Goal: Transaction & Acquisition: Book appointment/travel/reservation

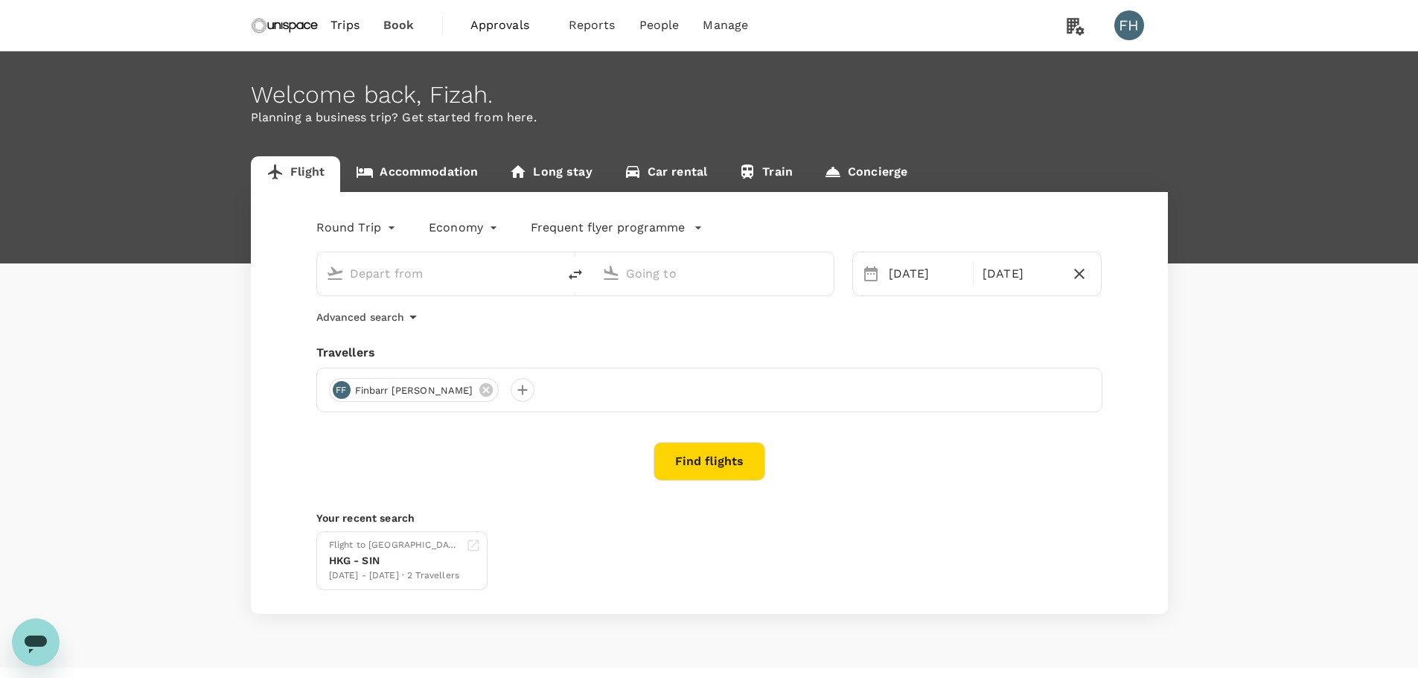
type input "Singapore Changi (SIN)"
type input "Kuala Lumpur Intl ([GEOGRAPHIC_DATA])"
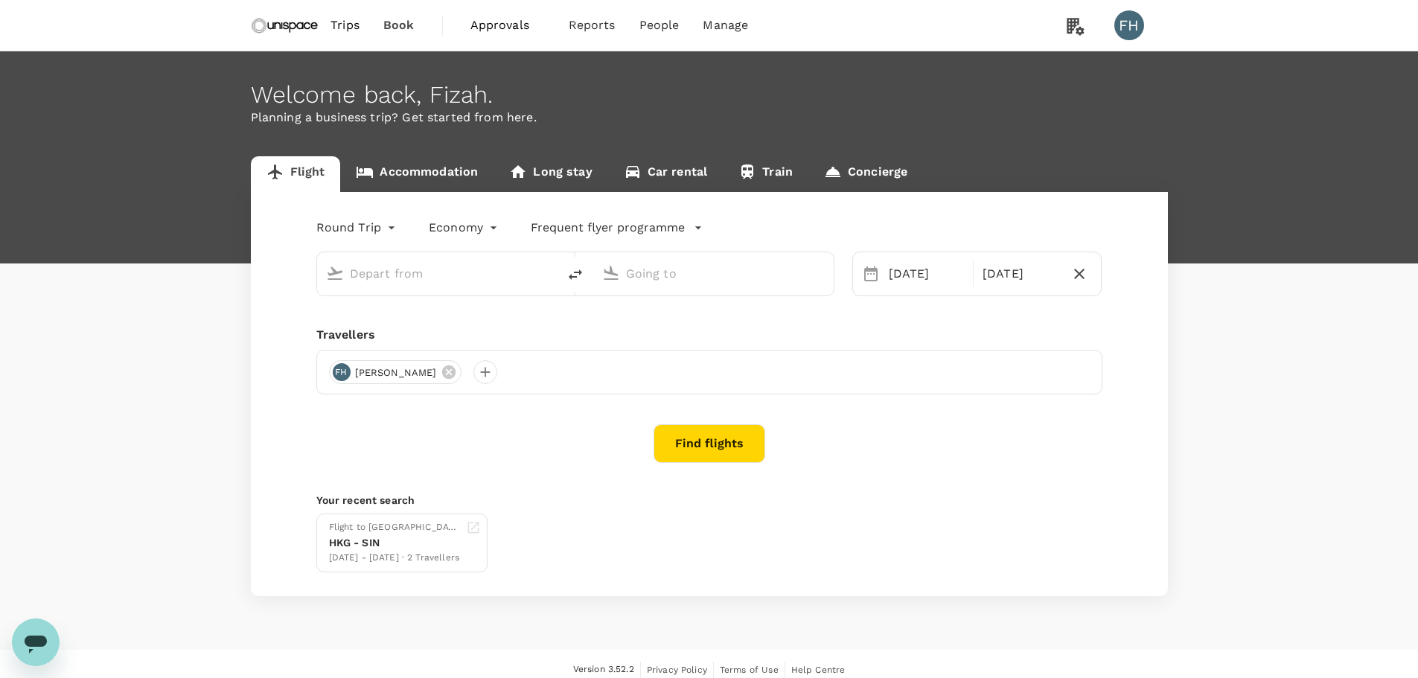
type input "Singapore Changi (SIN)"
type input "Kuala Lumpur Intl ([GEOGRAPHIC_DATA])"
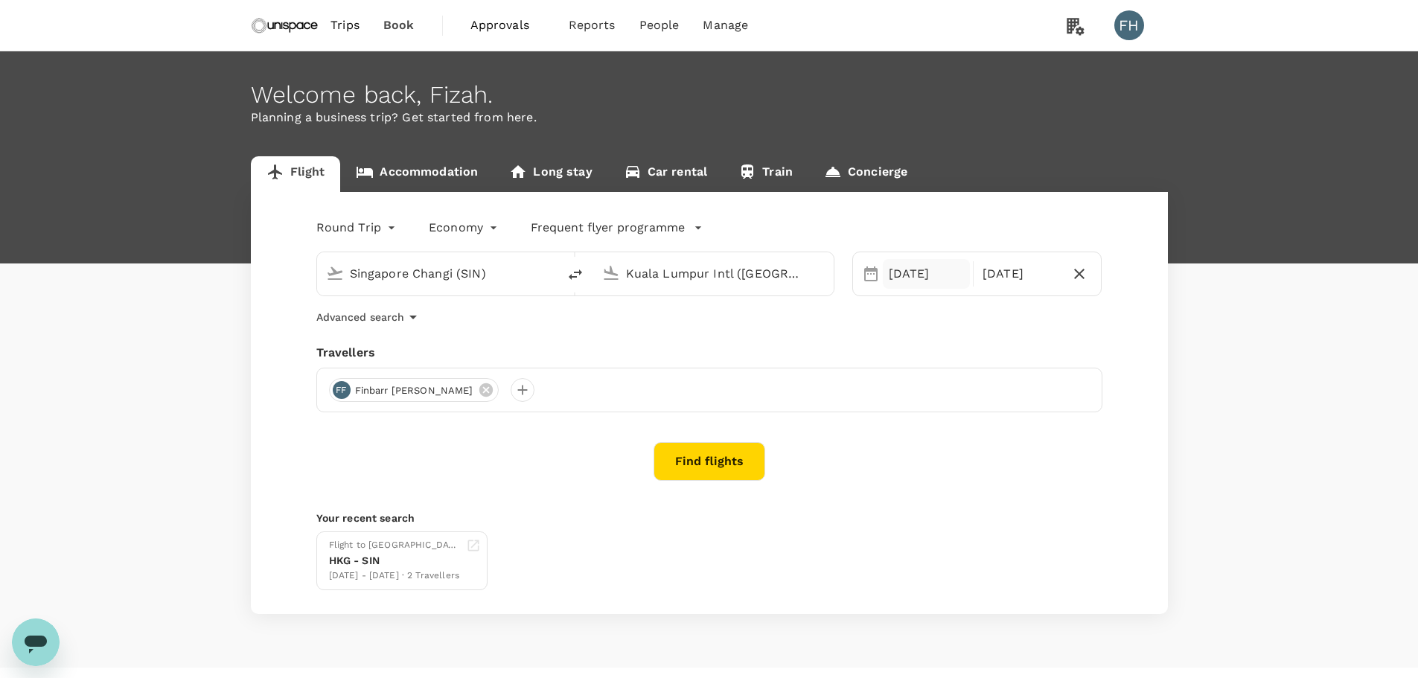
click at [883, 279] on div "[DATE]" at bounding box center [926, 274] width 87 height 30
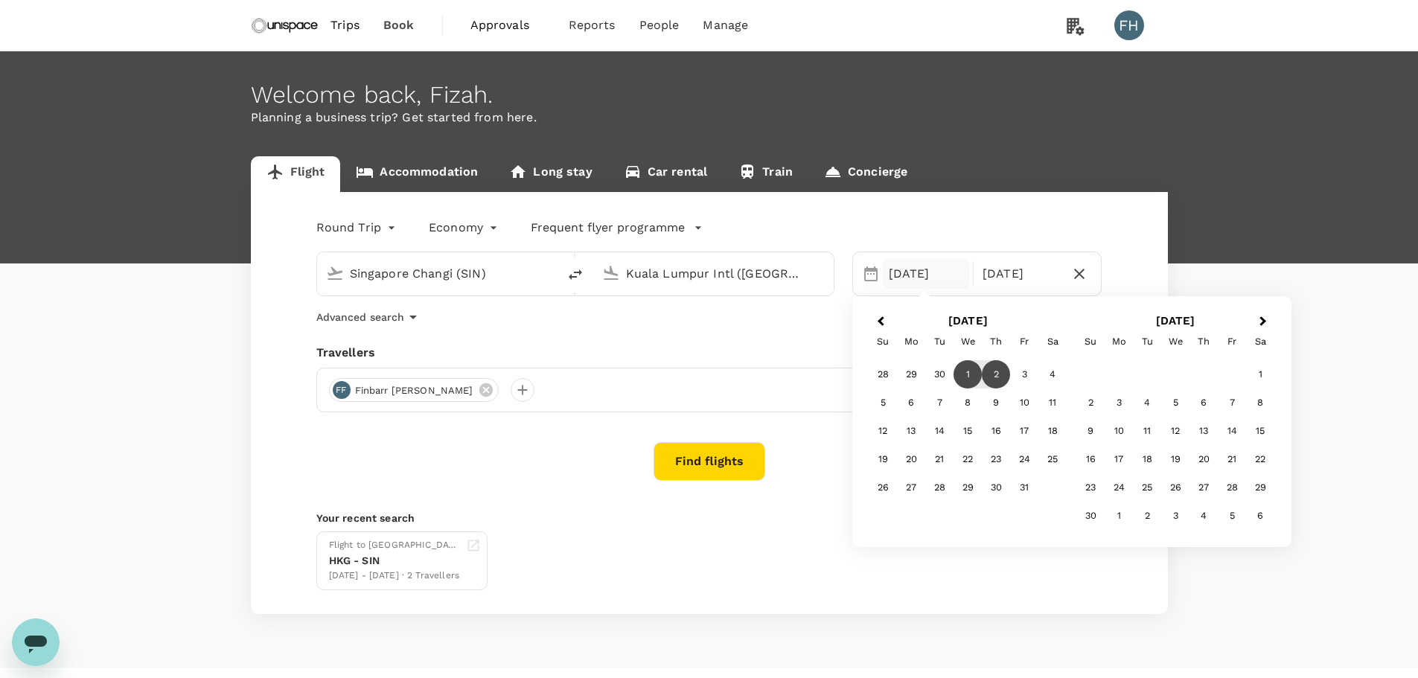
click at [967, 371] on div "1" at bounding box center [968, 374] width 28 height 28
click at [995, 369] on div "2" at bounding box center [996, 374] width 28 height 28
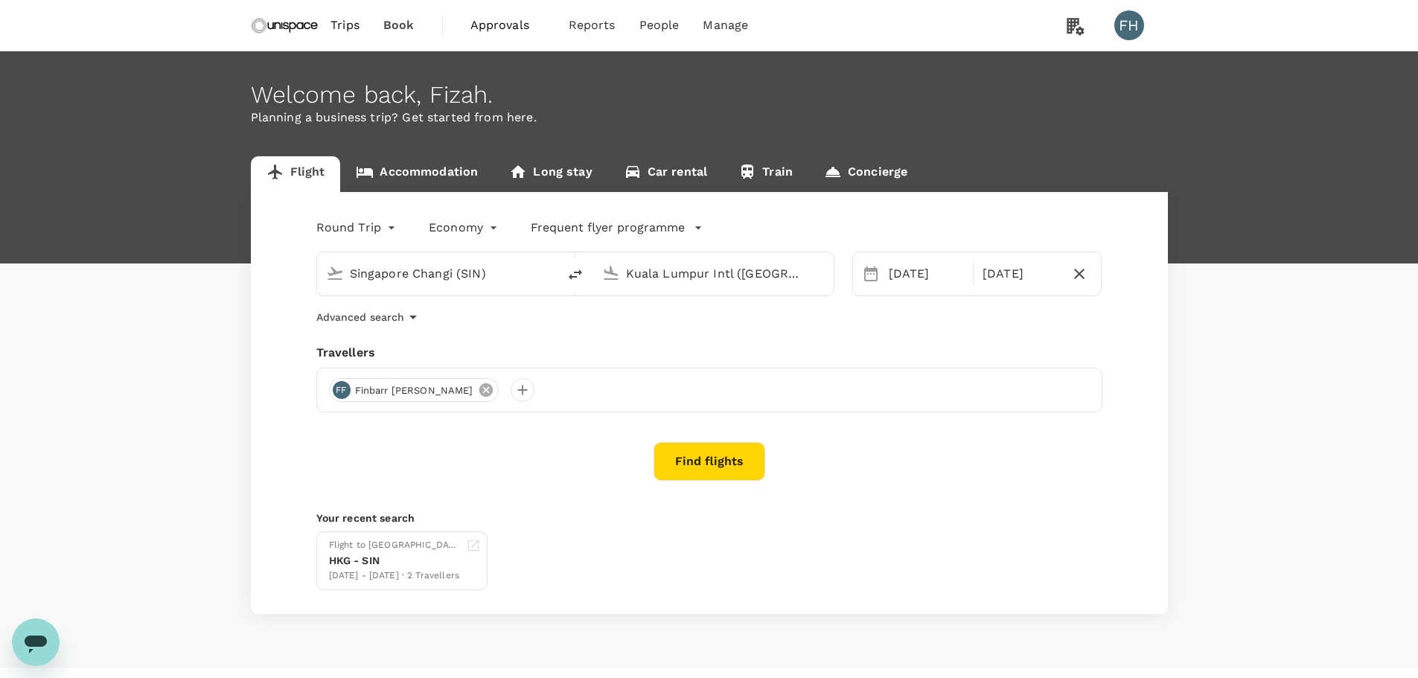
click at [479, 394] on icon at bounding box center [485, 389] width 13 height 13
click at [353, 393] on div at bounding box center [709, 390] width 786 height 45
click at [338, 392] on div at bounding box center [341, 390] width 24 height 24
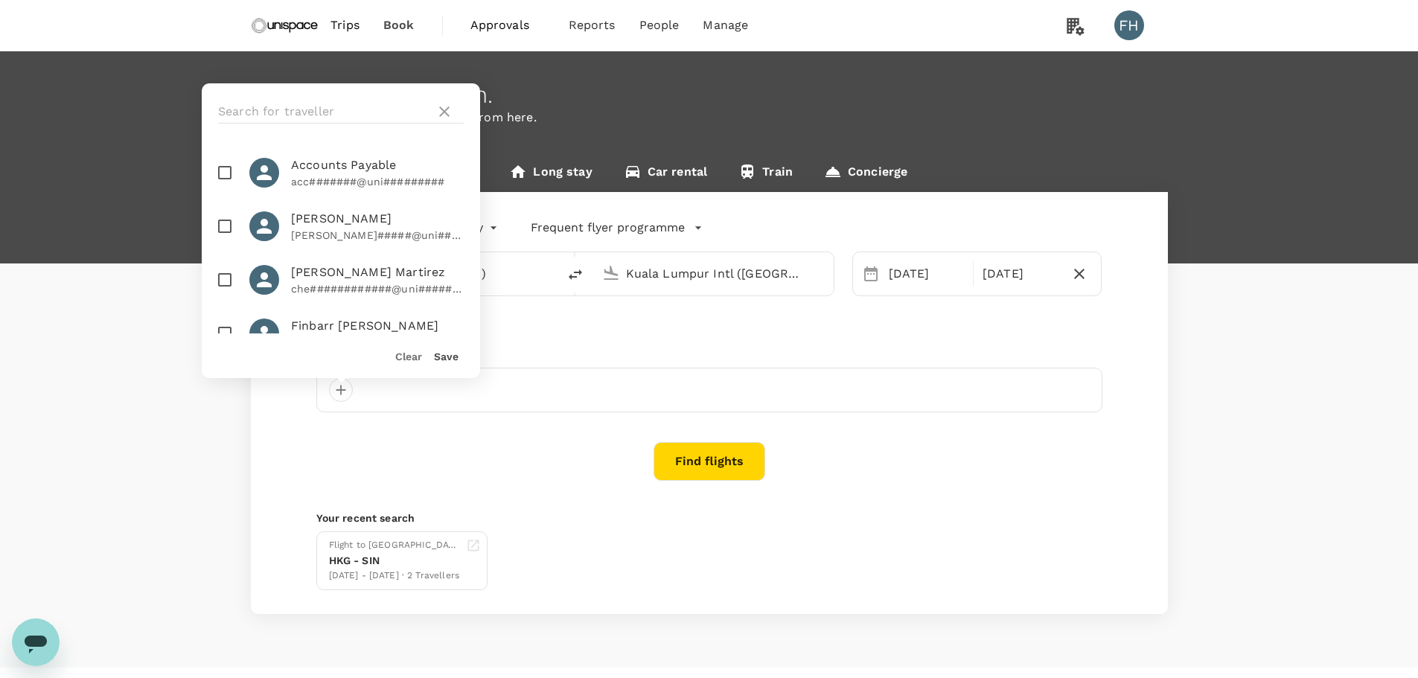
click at [325, 326] on span "Finbarr [PERSON_NAME]" at bounding box center [377, 326] width 173 height 18
checkbox input "true"
click at [456, 355] on button "Save" at bounding box center [446, 357] width 25 height 12
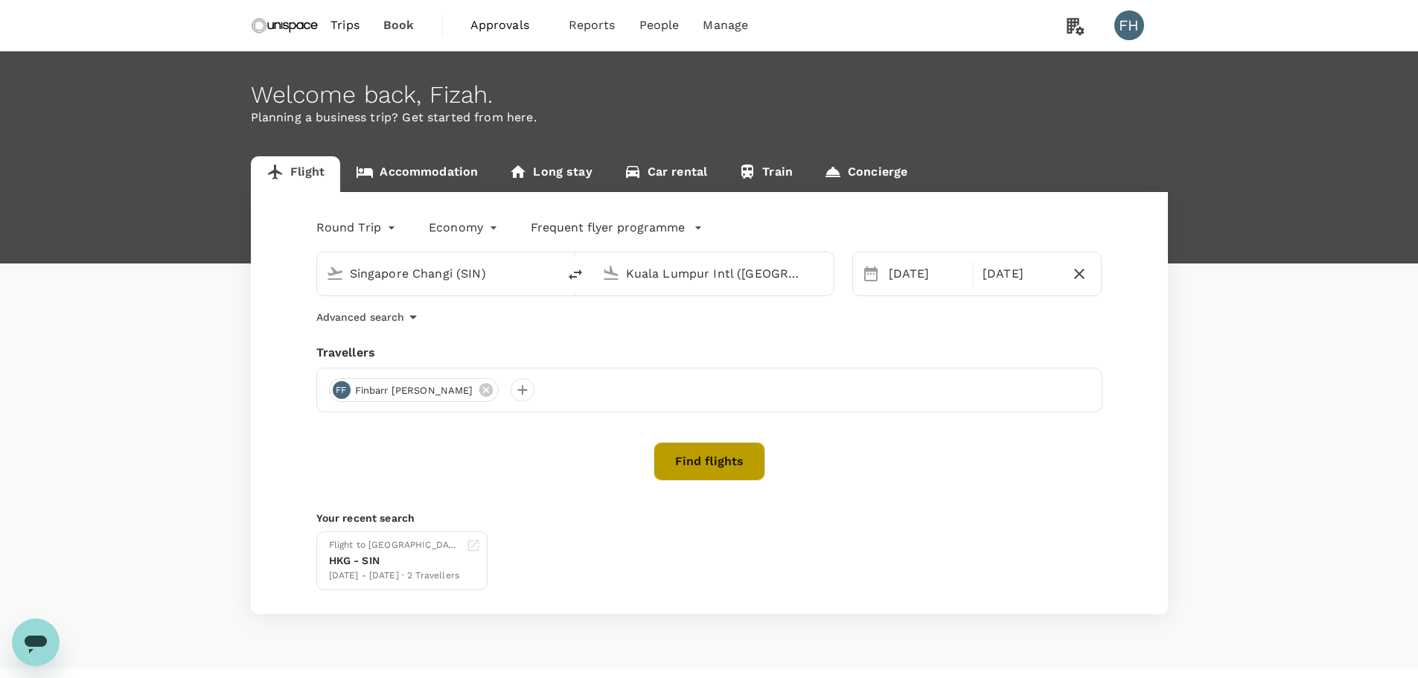
click at [701, 464] on button "Find flights" at bounding box center [710, 461] width 112 height 39
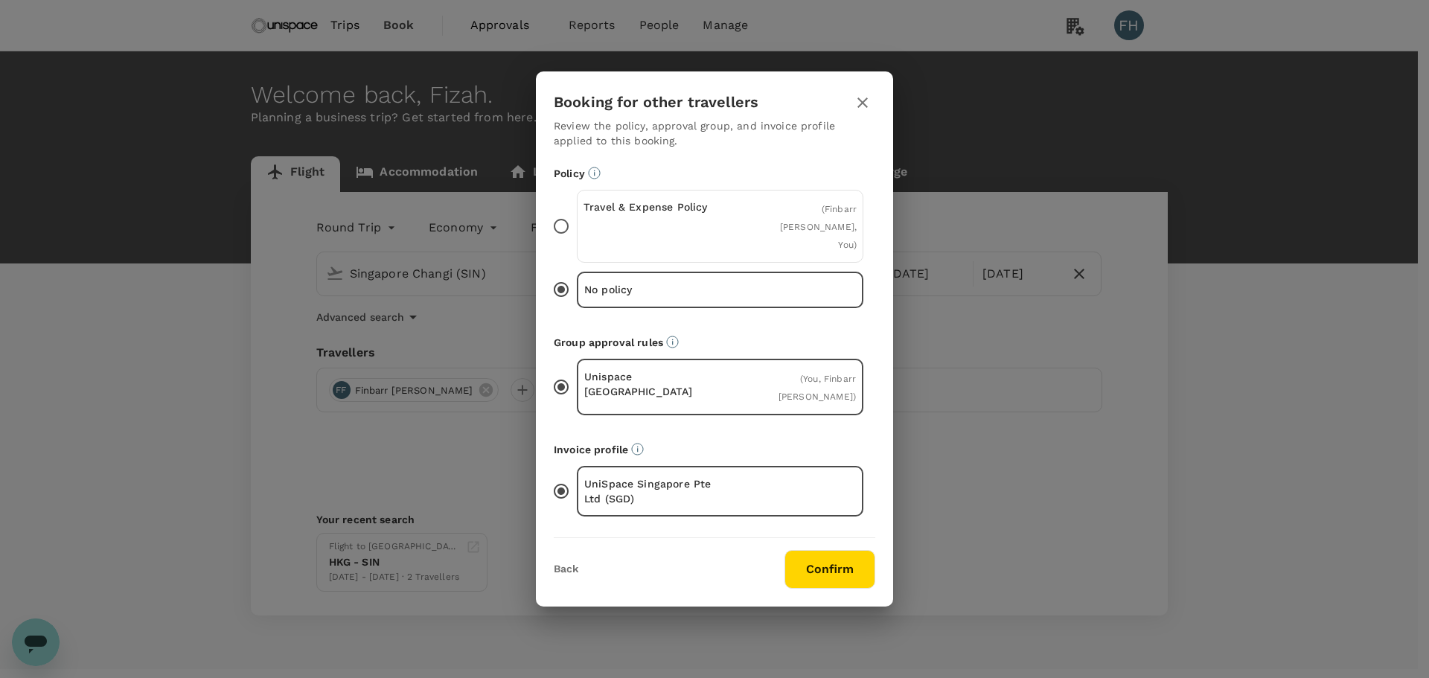
click at [700, 231] on div "Travel & Expense Policy" at bounding box center [652, 227] width 137 height 54
click at [577, 231] on input "Travel & Expense Policy ( Finbarr Anton Fallon, You )" at bounding box center [561, 226] width 31 height 31
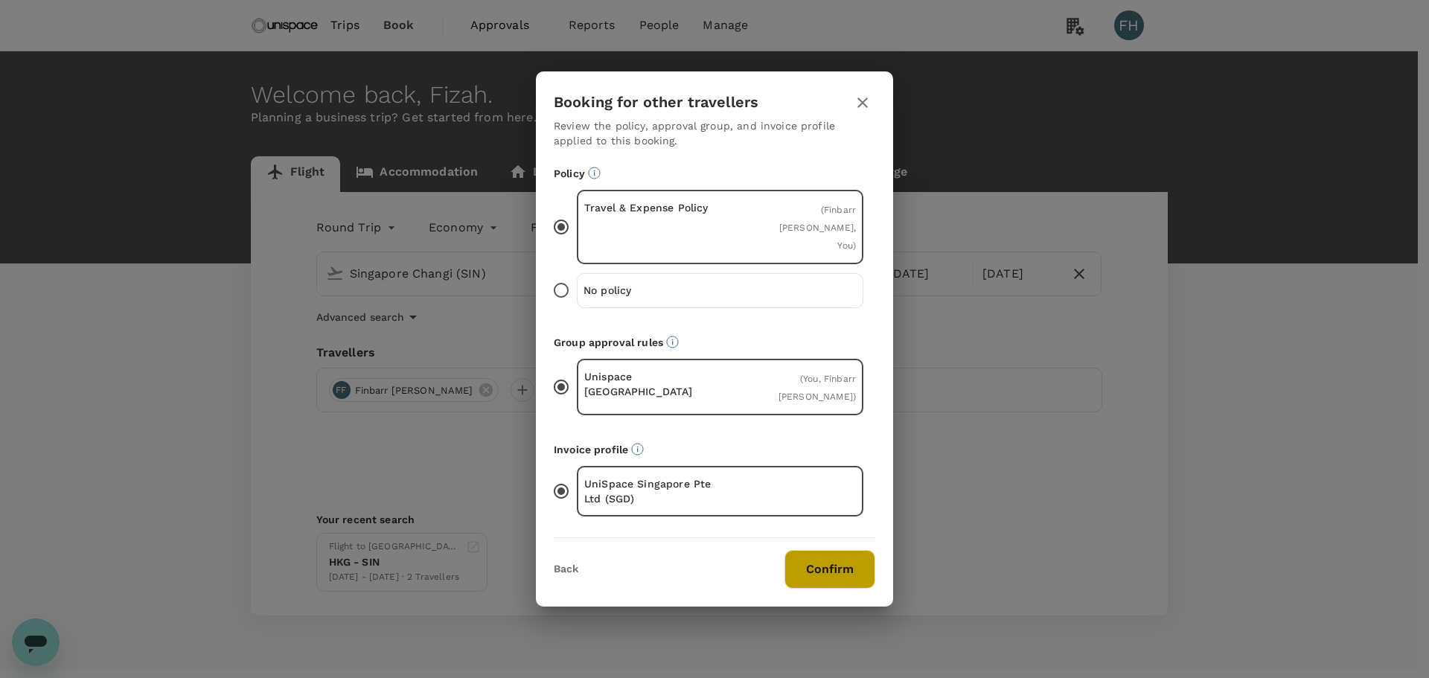
click at [820, 552] on button "Confirm" at bounding box center [830, 569] width 91 height 39
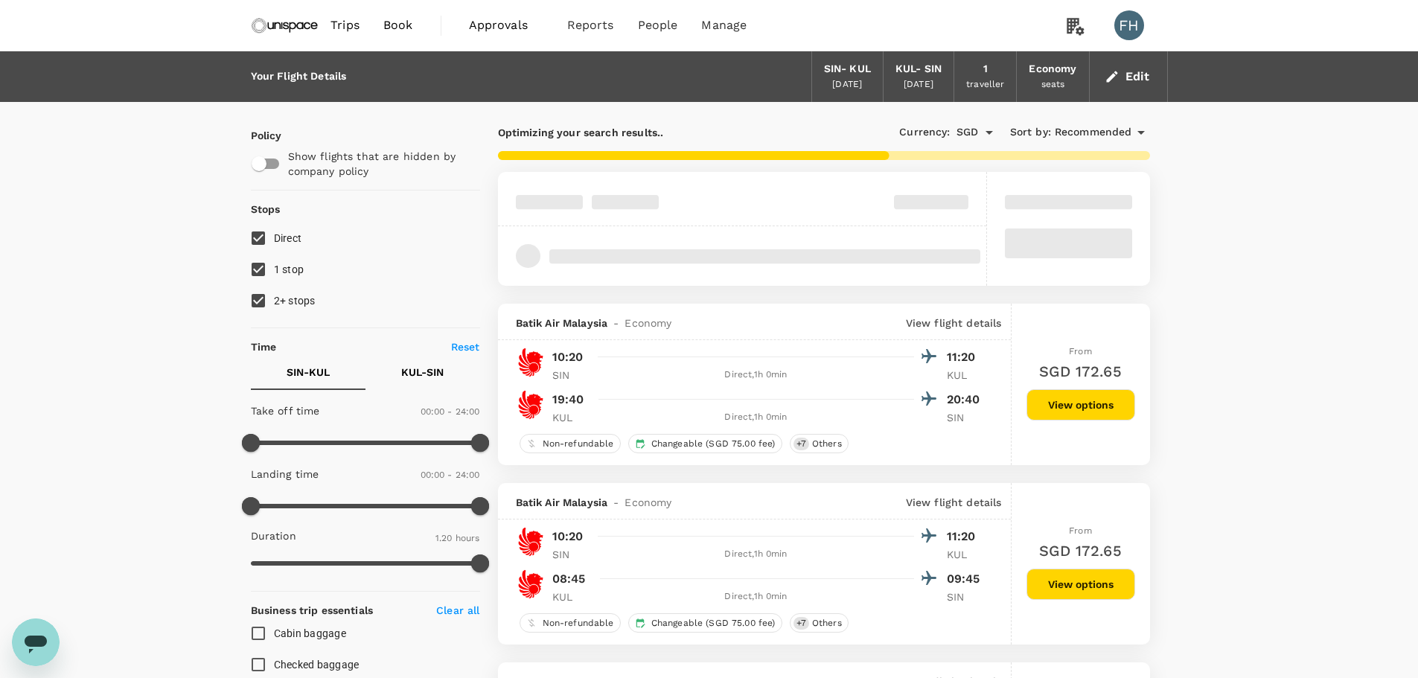
type input "SGD"
type input "1440"
click at [275, 301] on span "2+ stops" at bounding box center [295, 301] width 42 height 12
click at [274, 301] on input "2+ stops" at bounding box center [258, 300] width 31 height 31
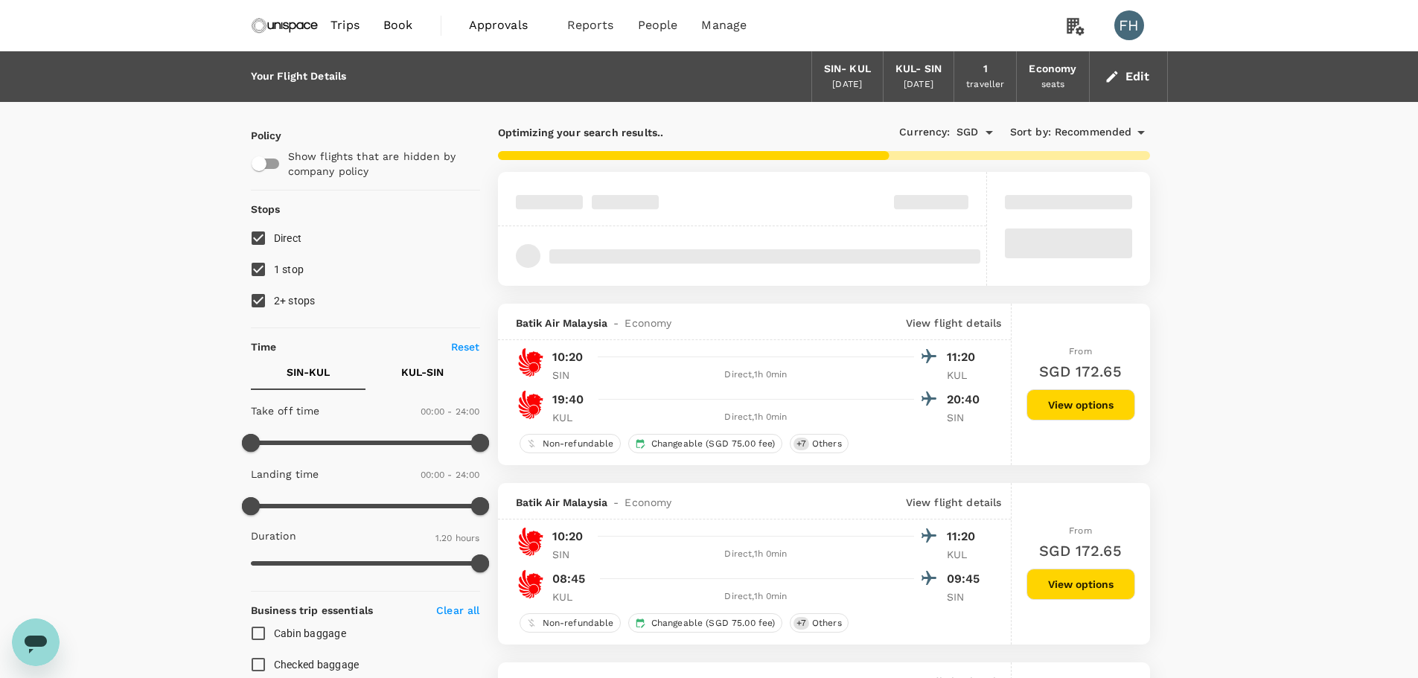
checkbox input "false"
click at [276, 272] on span "1 stop" at bounding box center [289, 270] width 31 height 12
click at [274, 272] on input "1 stop" at bounding box center [258, 269] width 31 height 31
checkbox input "false"
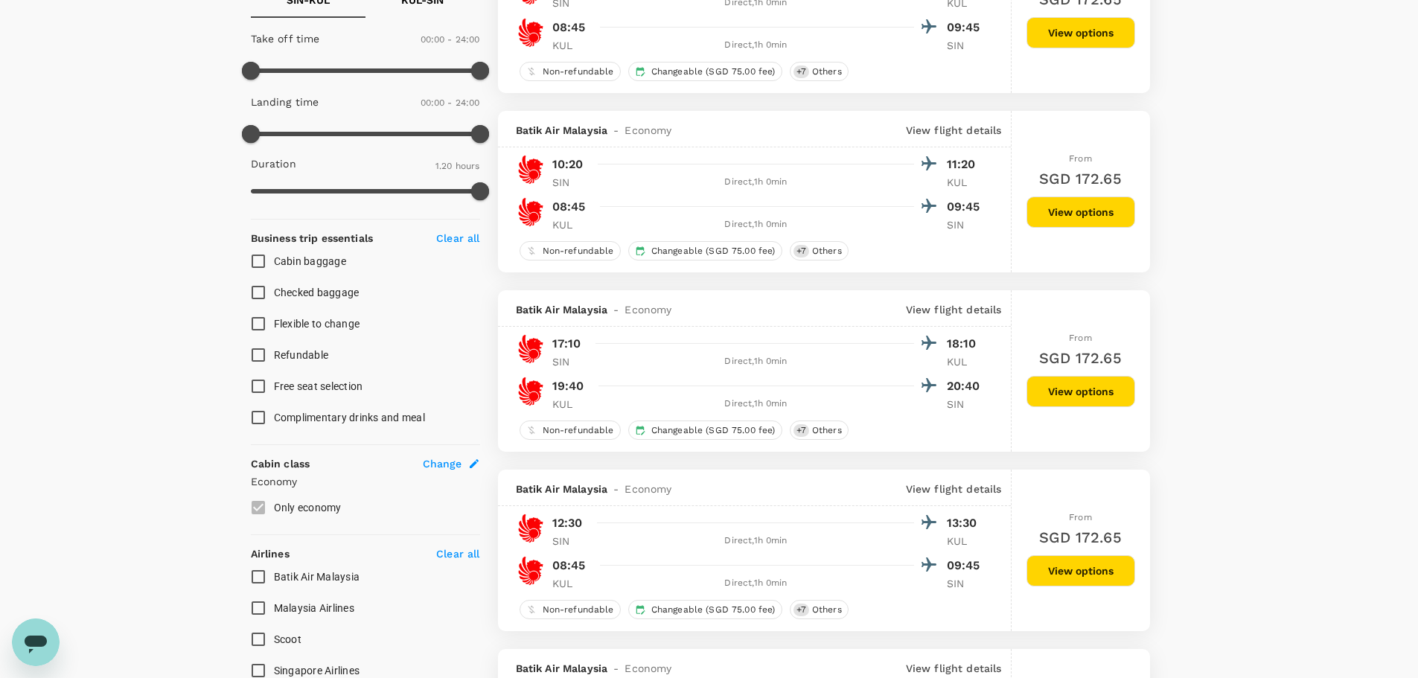
click at [253, 613] on input "Malaysia Airlines" at bounding box center [258, 608] width 31 height 31
checkbox input "true"
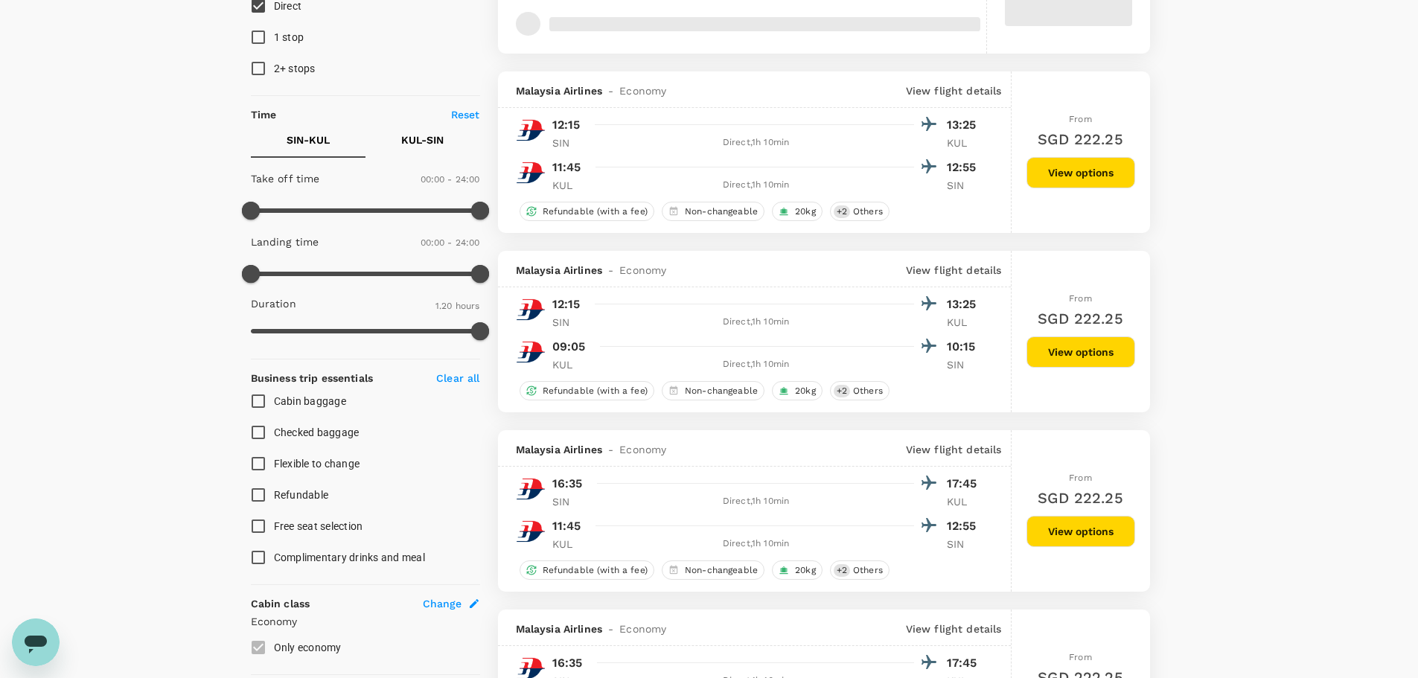
scroll to position [74, 0]
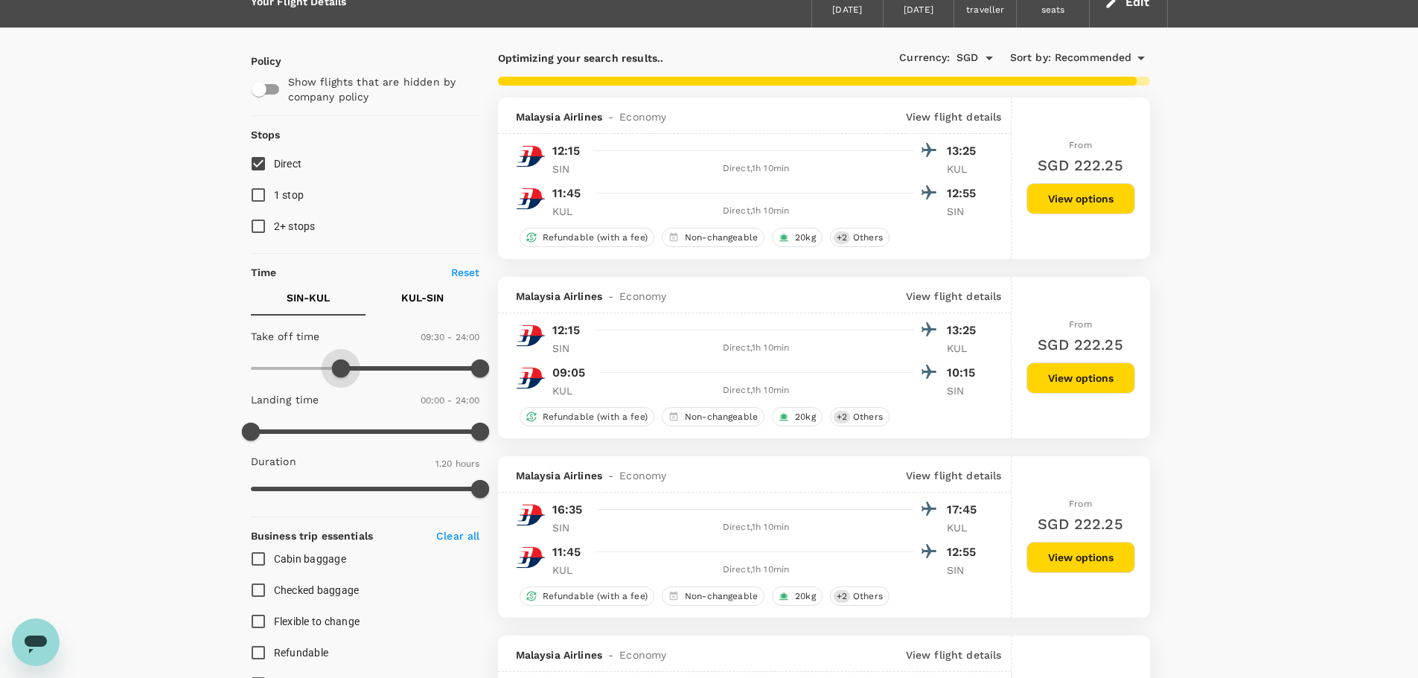
type input "540"
drag, startPoint x: 255, startPoint y: 369, endPoint x: 339, endPoint y: 370, distance: 84.1
click at [339, 370] on span at bounding box center [337, 369] width 18 height 18
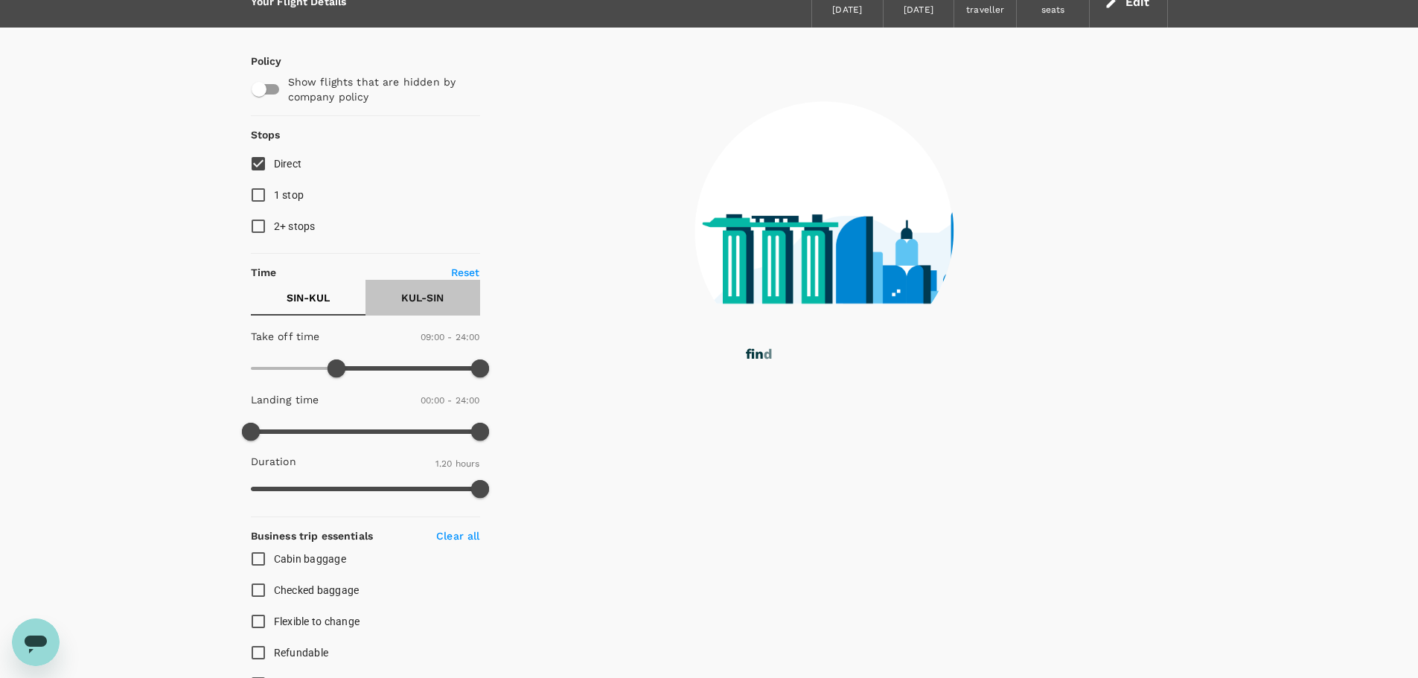
click at [409, 293] on p "KUL - SIN" at bounding box center [422, 297] width 42 height 15
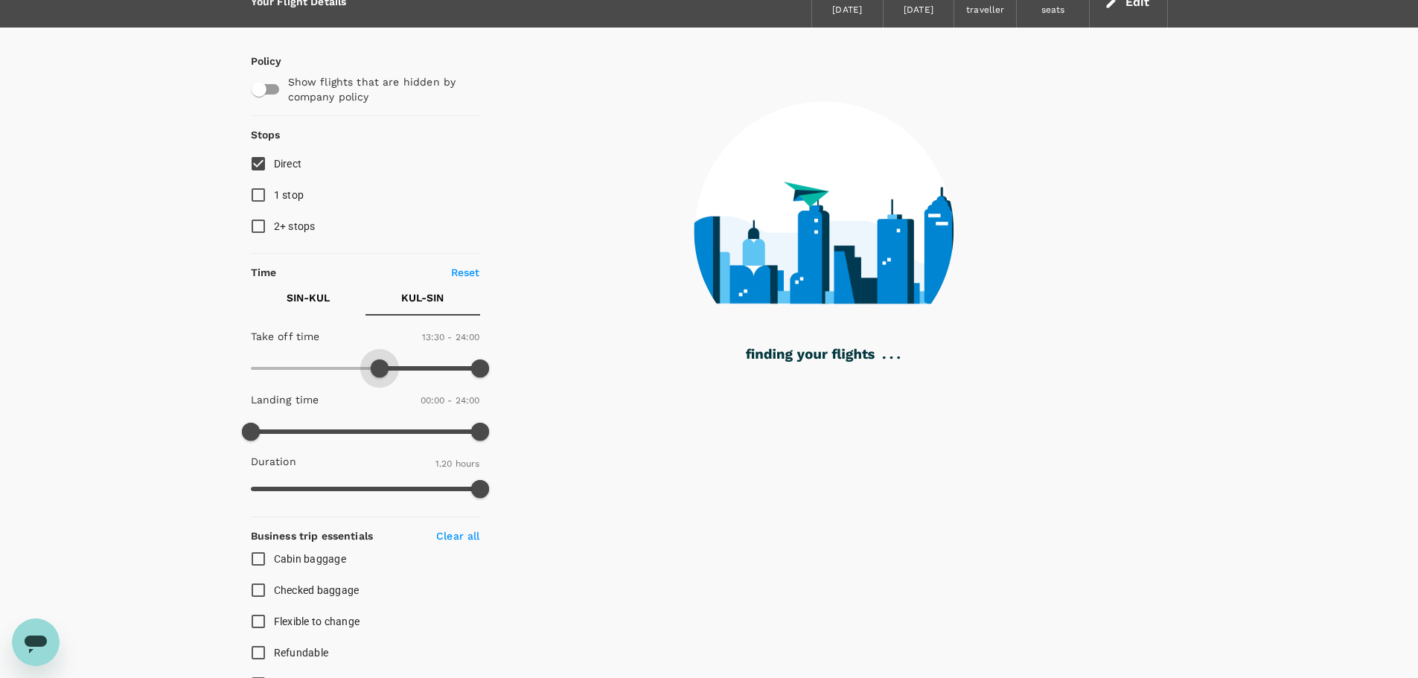
type input "870"
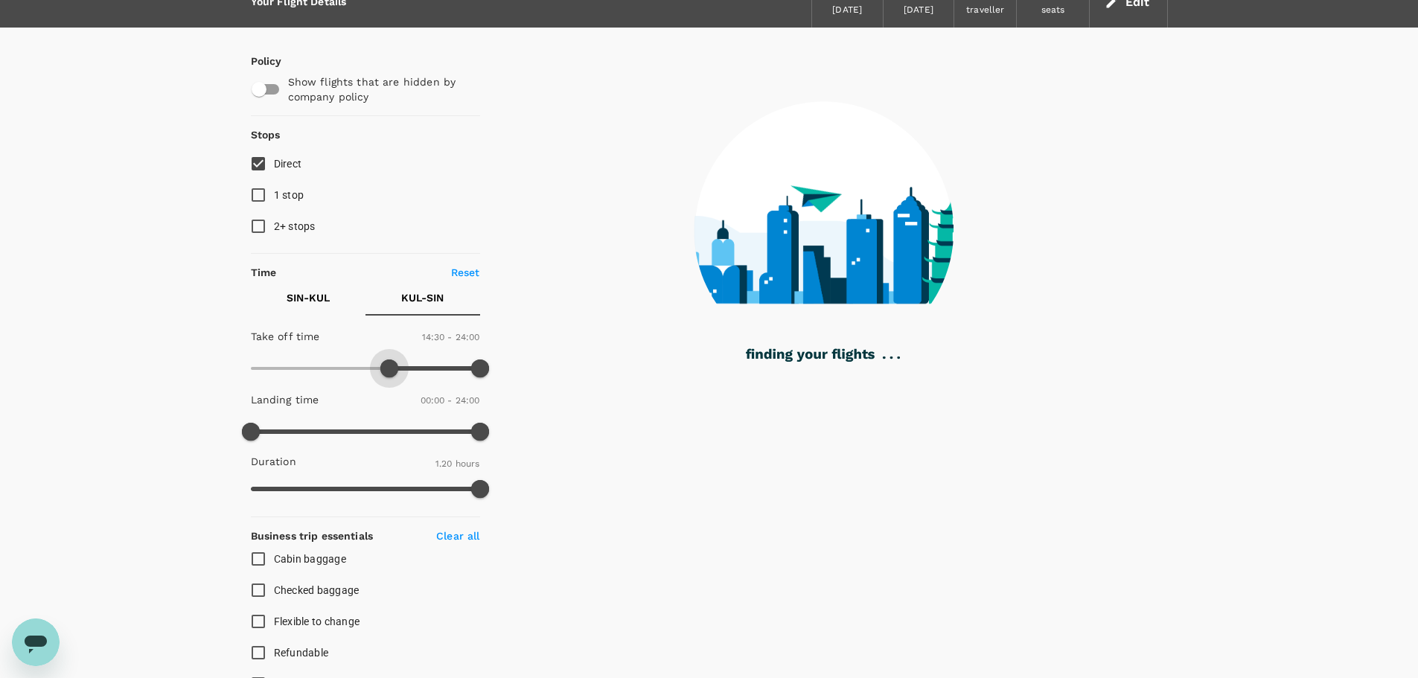
drag, startPoint x: 245, startPoint y: 363, endPoint x: 389, endPoint y: 377, distance: 145.2
click at [389, 377] on span at bounding box center [389, 369] width 18 height 18
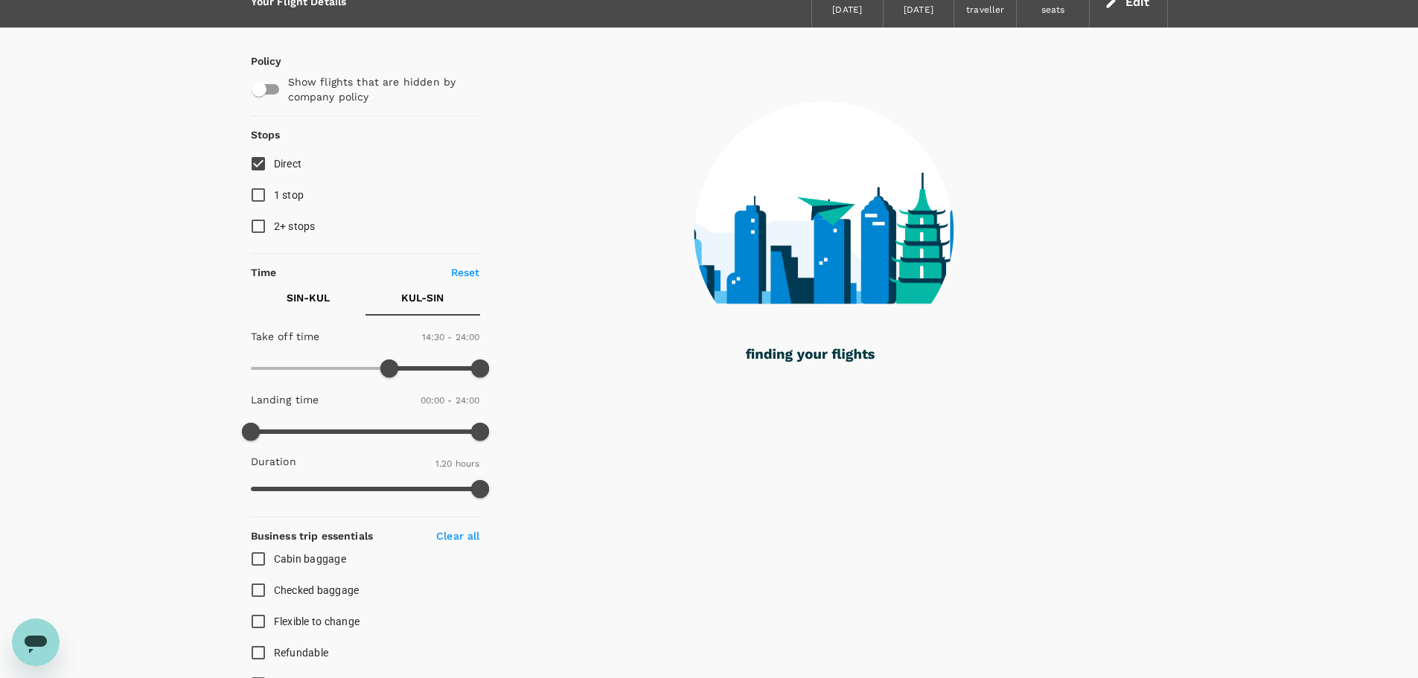
checkbox input "false"
checkbox input "true"
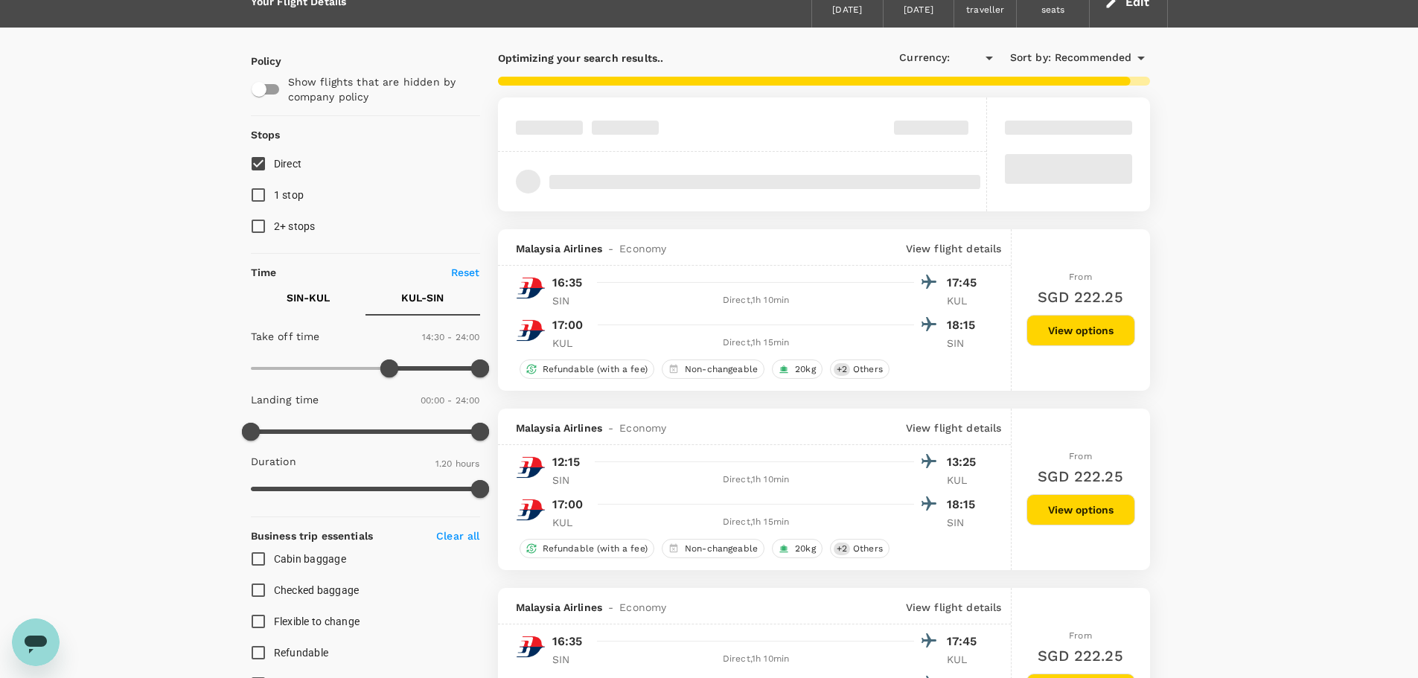
type input "SGD"
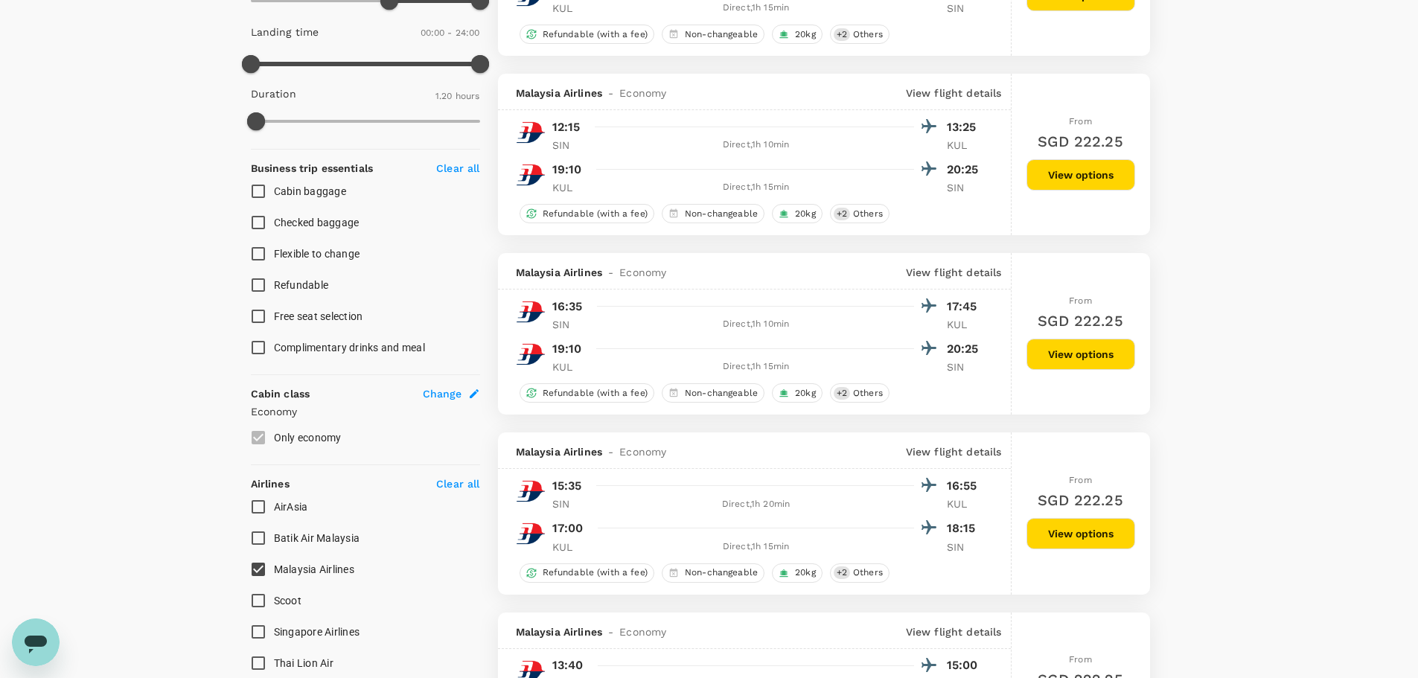
scroll to position [144, 0]
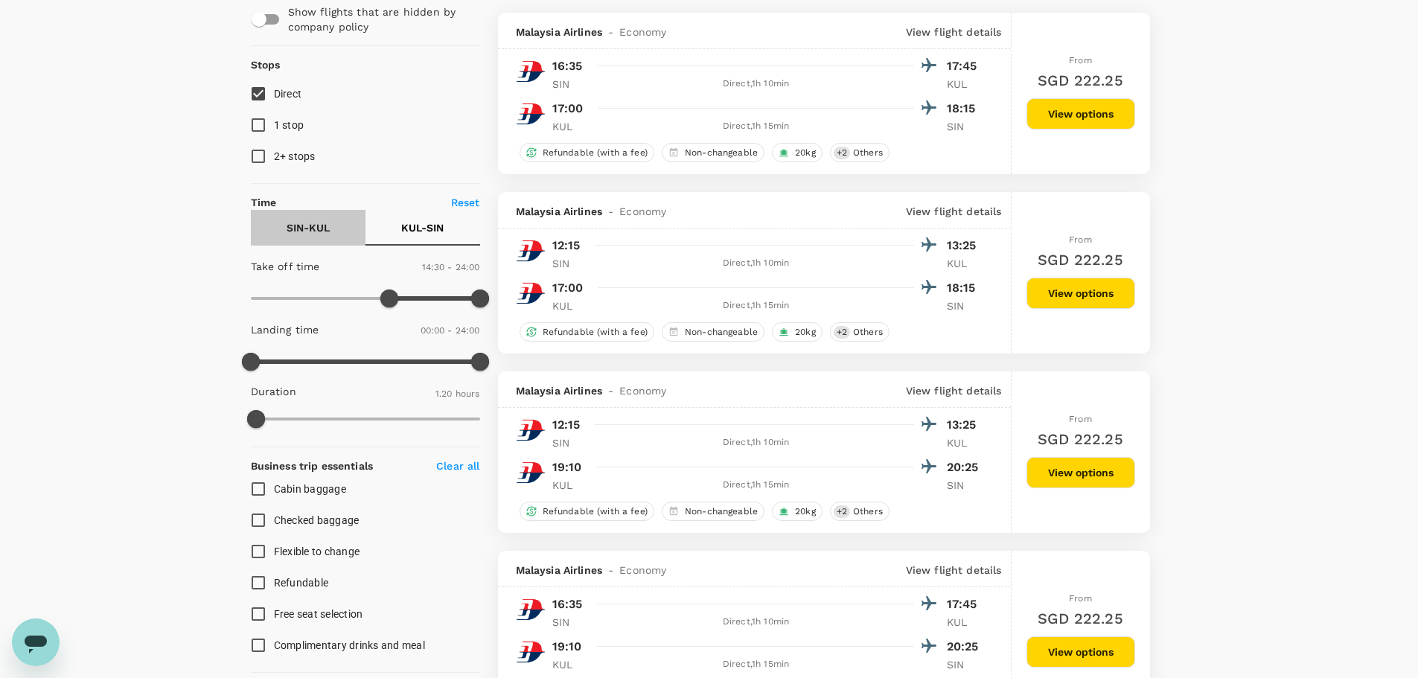
click at [320, 223] on p "SIN - KUL" at bounding box center [308, 227] width 43 height 15
type input "480"
click at [325, 304] on span at bounding box center [327, 299] width 18 height 18
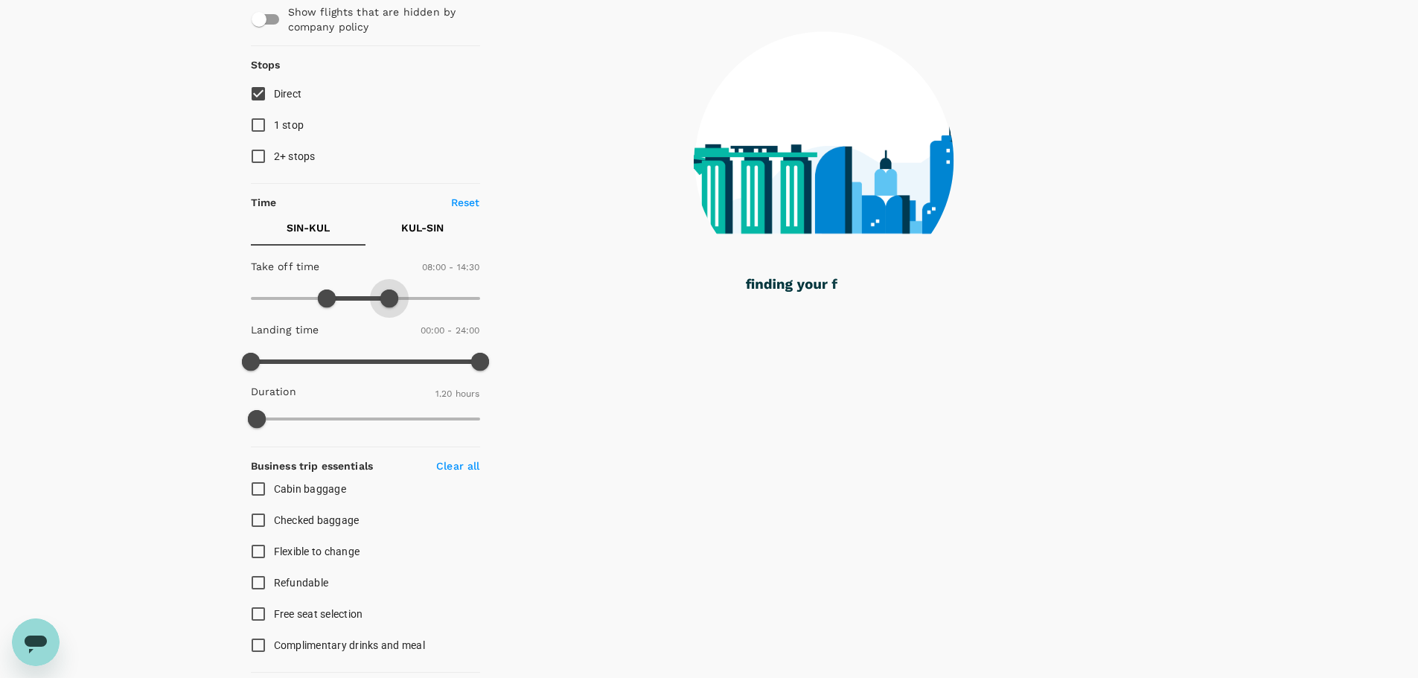
type input "810"
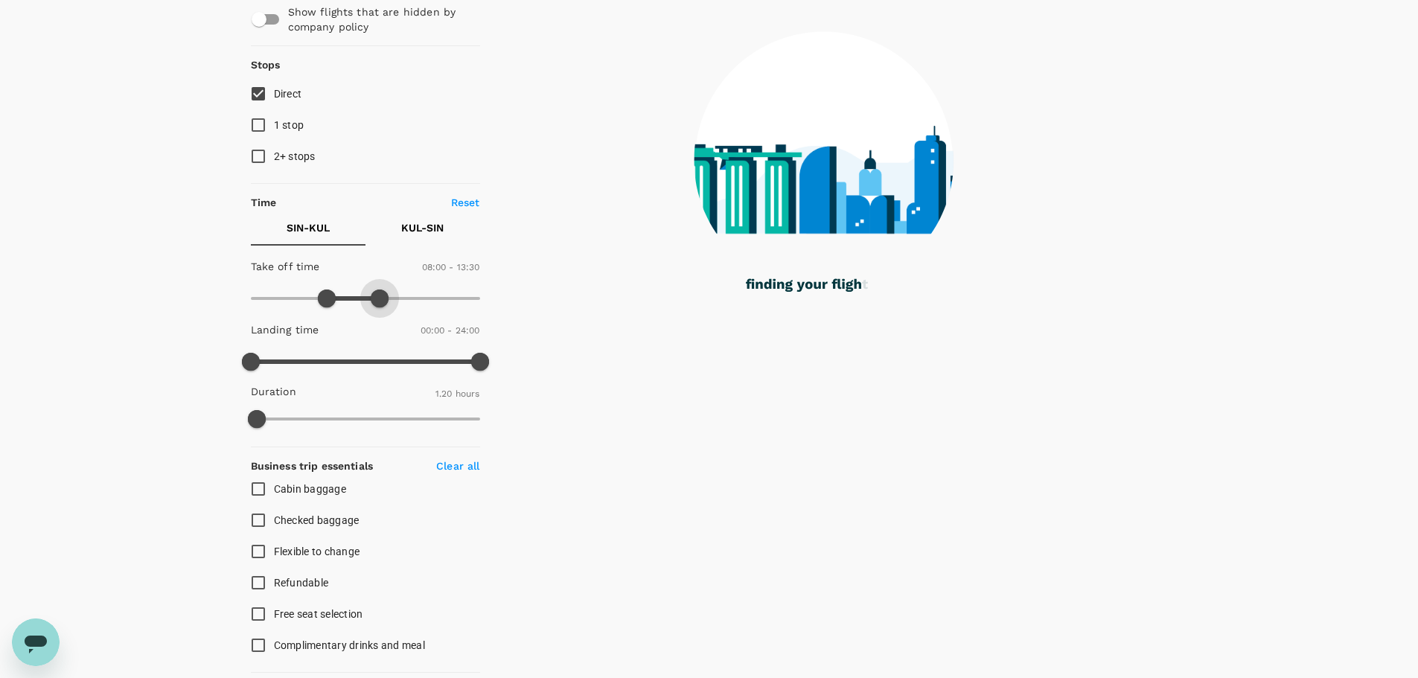
drag, startPoint x: 477, startPoint y: 295, endPoint x: 379, endPoint y: 299, distance: 98.4
click at [379, 299] on span at bounding box center [380, 299] width 18 height 18
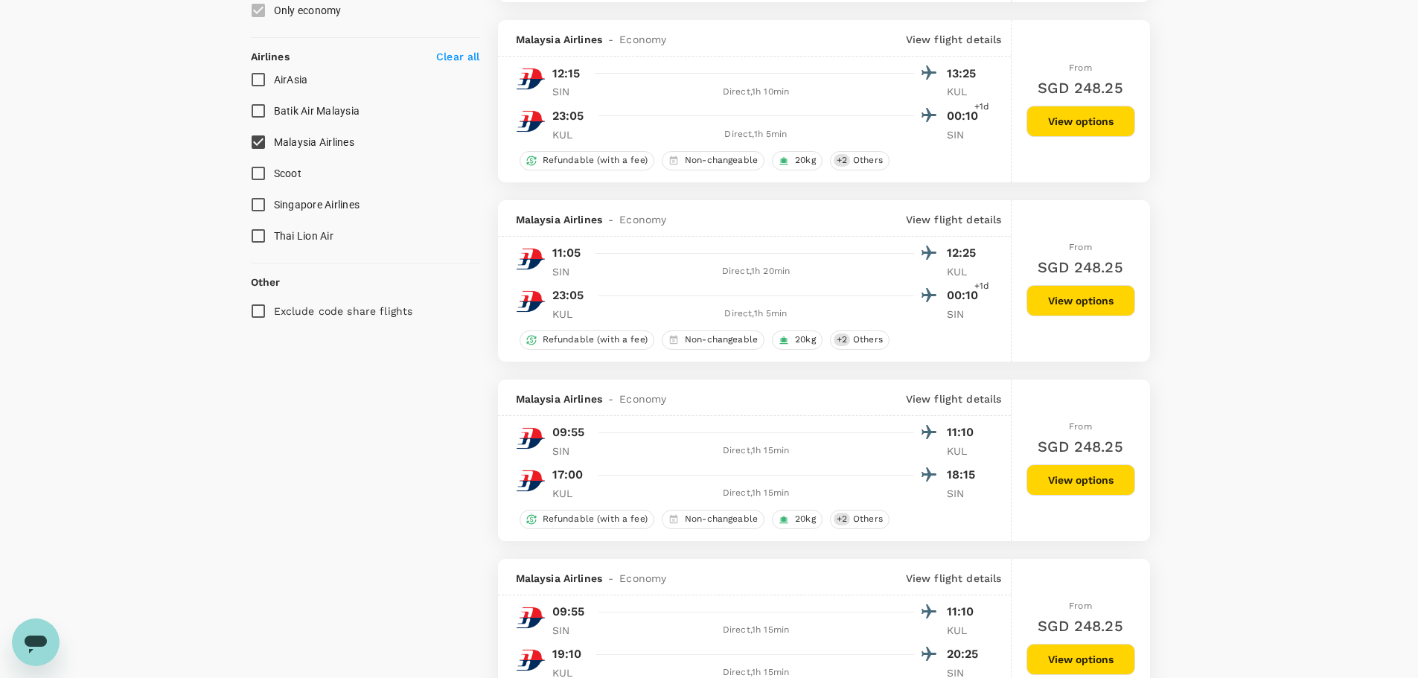
scroll to position [889, 0]
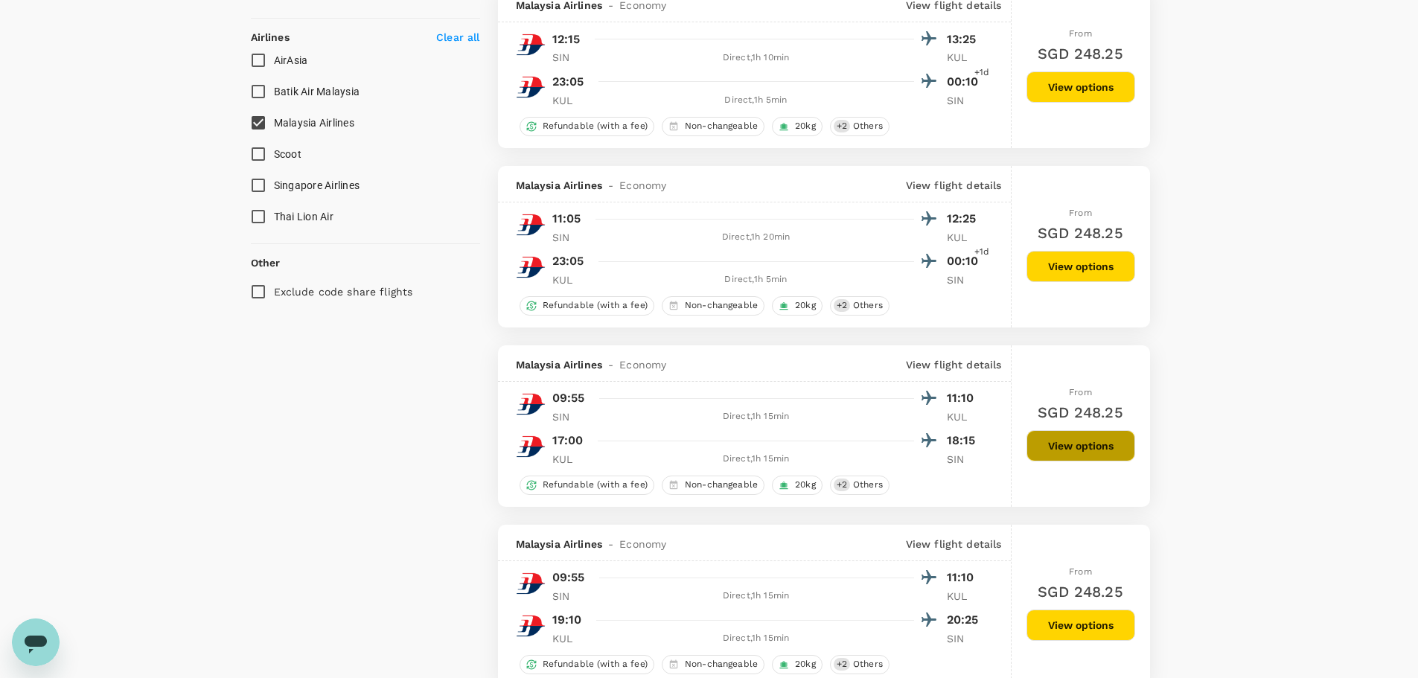
click at [1088, 453] on button "View options" at bounding box center [1081, 445] width 109 height 31
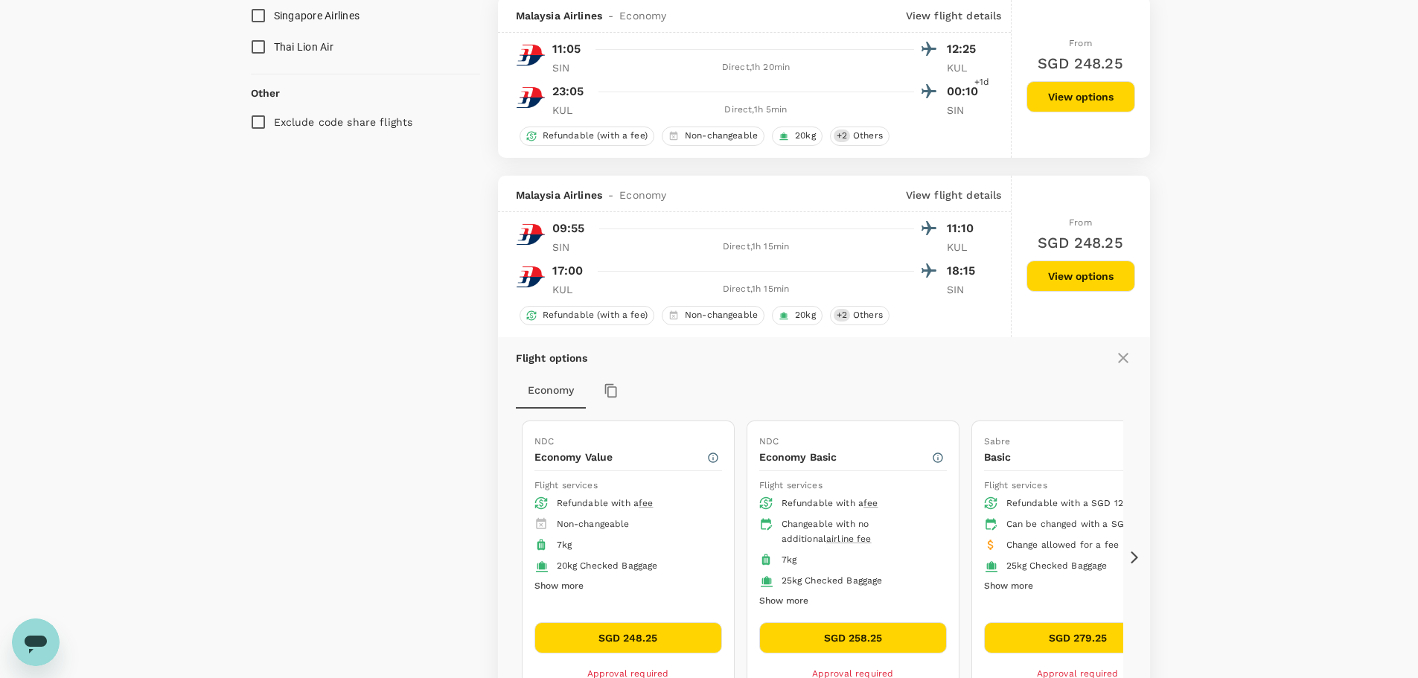
scroll to position [1160, 0]
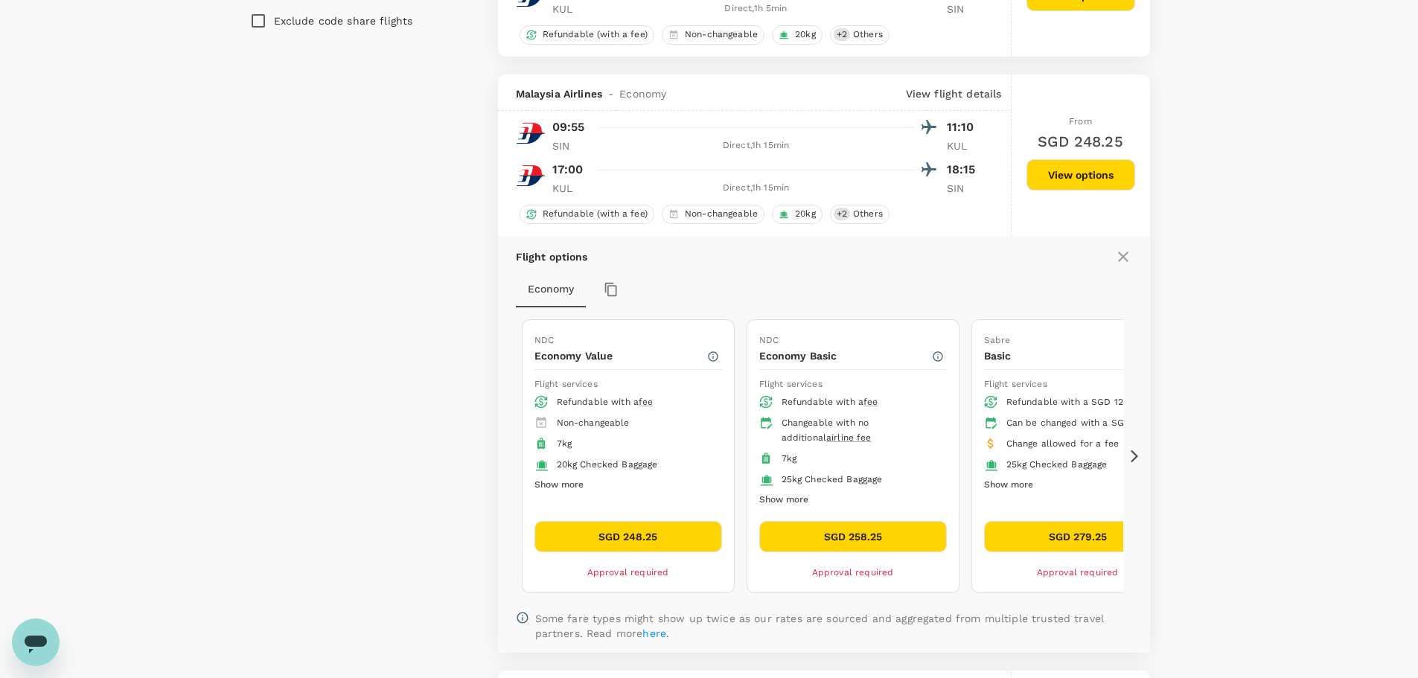
click at [776, 531] on button "SGD 258.25" at bounding box center [853, 536] width 188 height 31
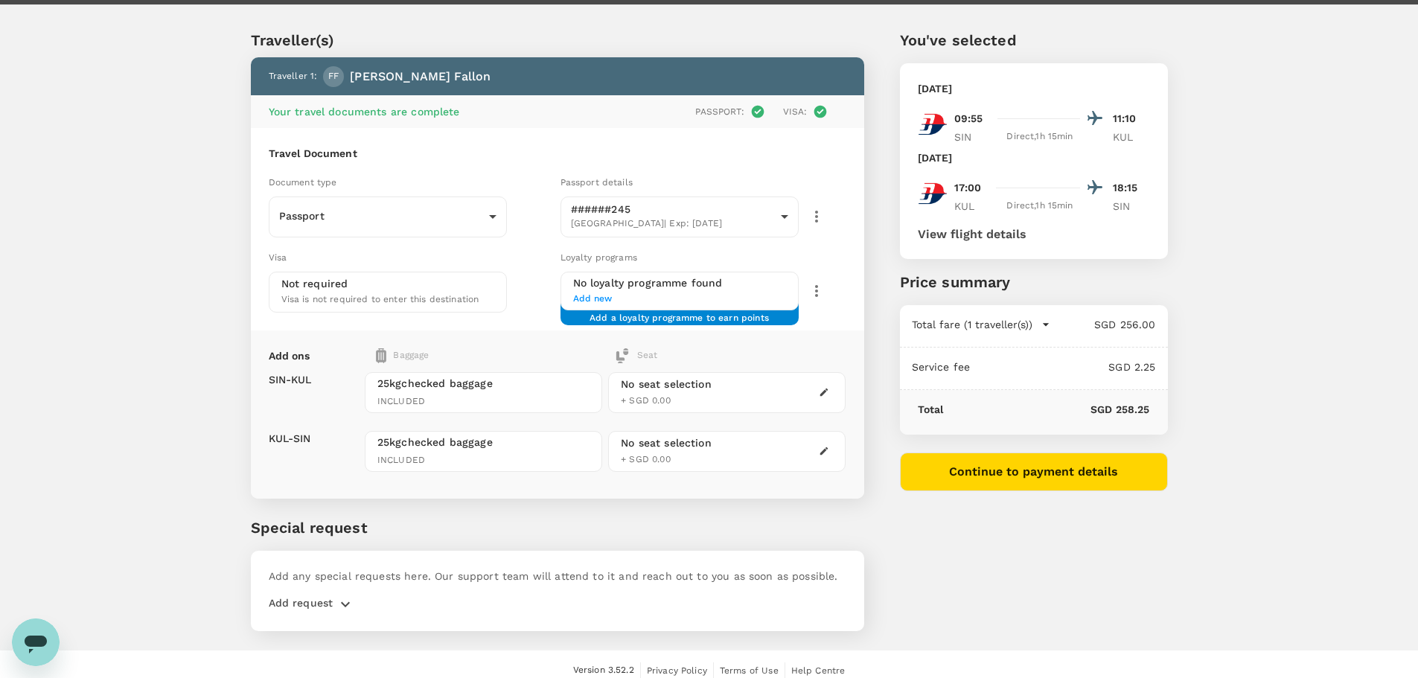
scroll to position [40, 0]
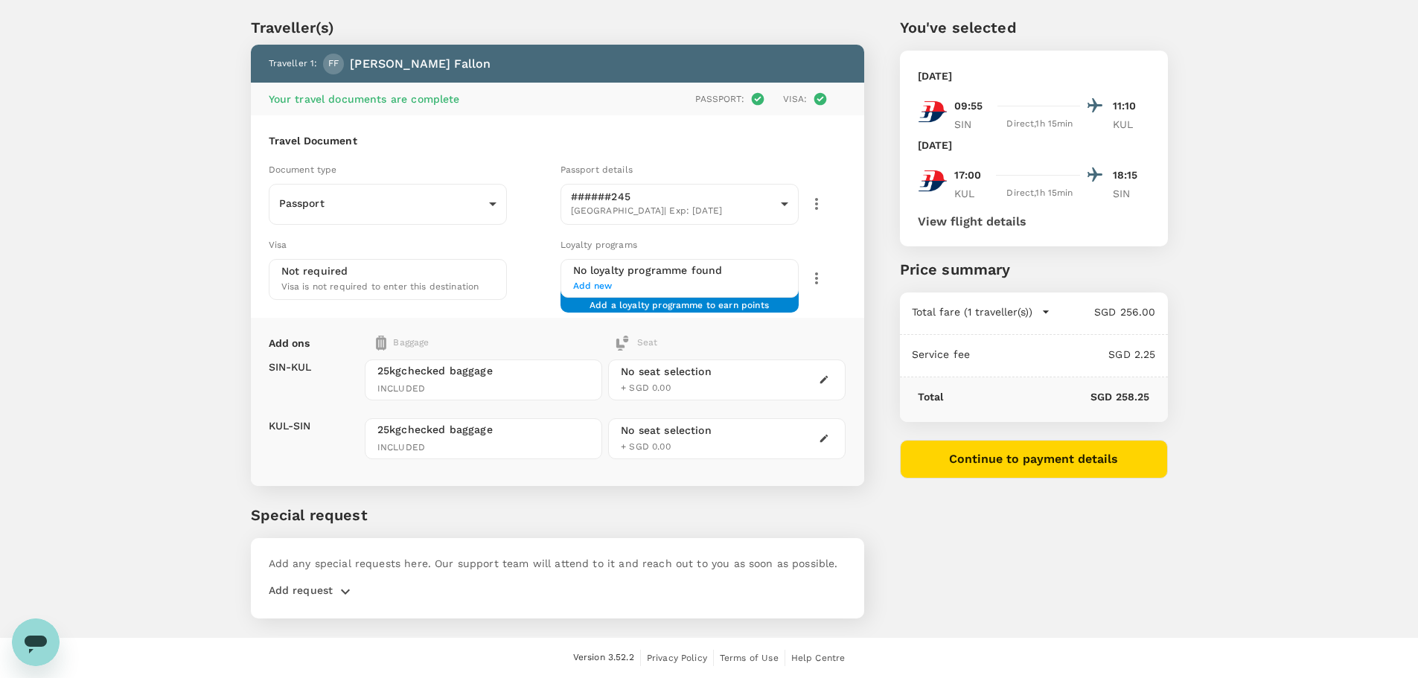
click at [974, 318] on p "Total fare (1 traveller(s))" at bounding box center [972, 311] width 121 height 15
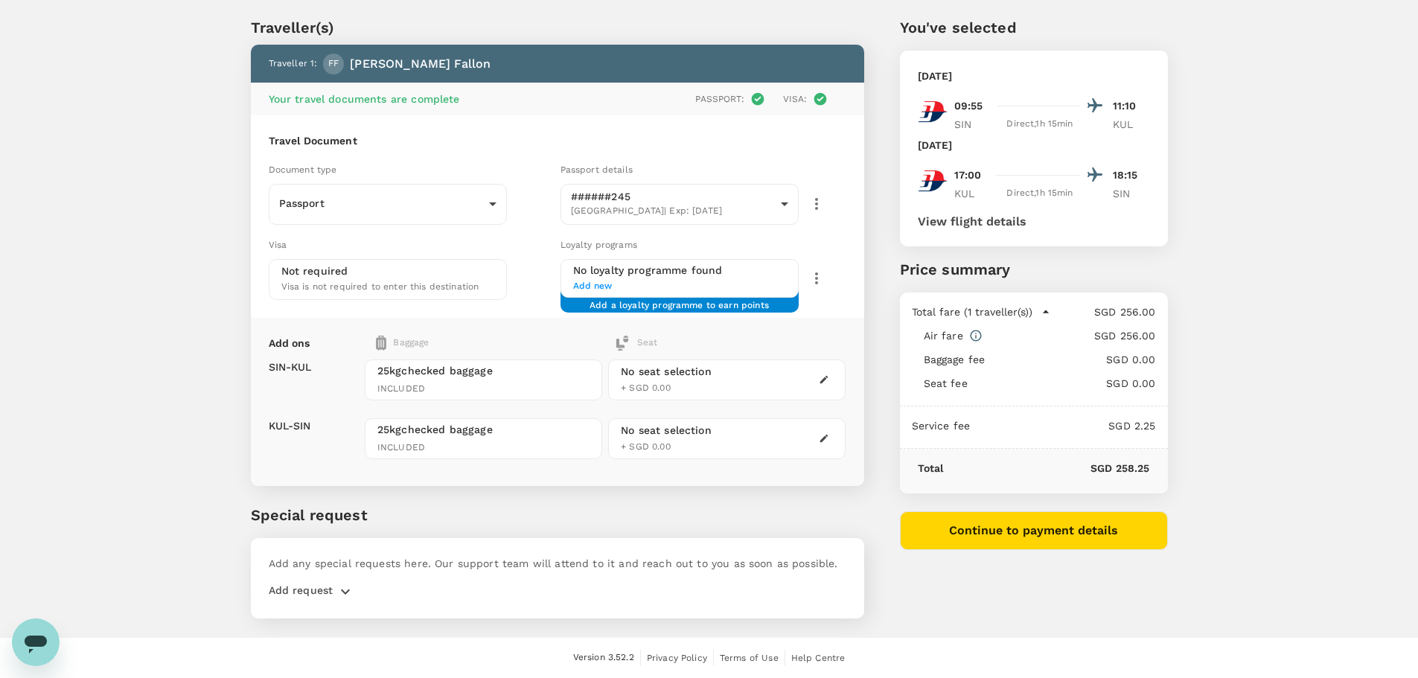
click at [974, 318] on p "Total fare (1 traveller(s))" at bounding box center [972, 311] width 121 height 15
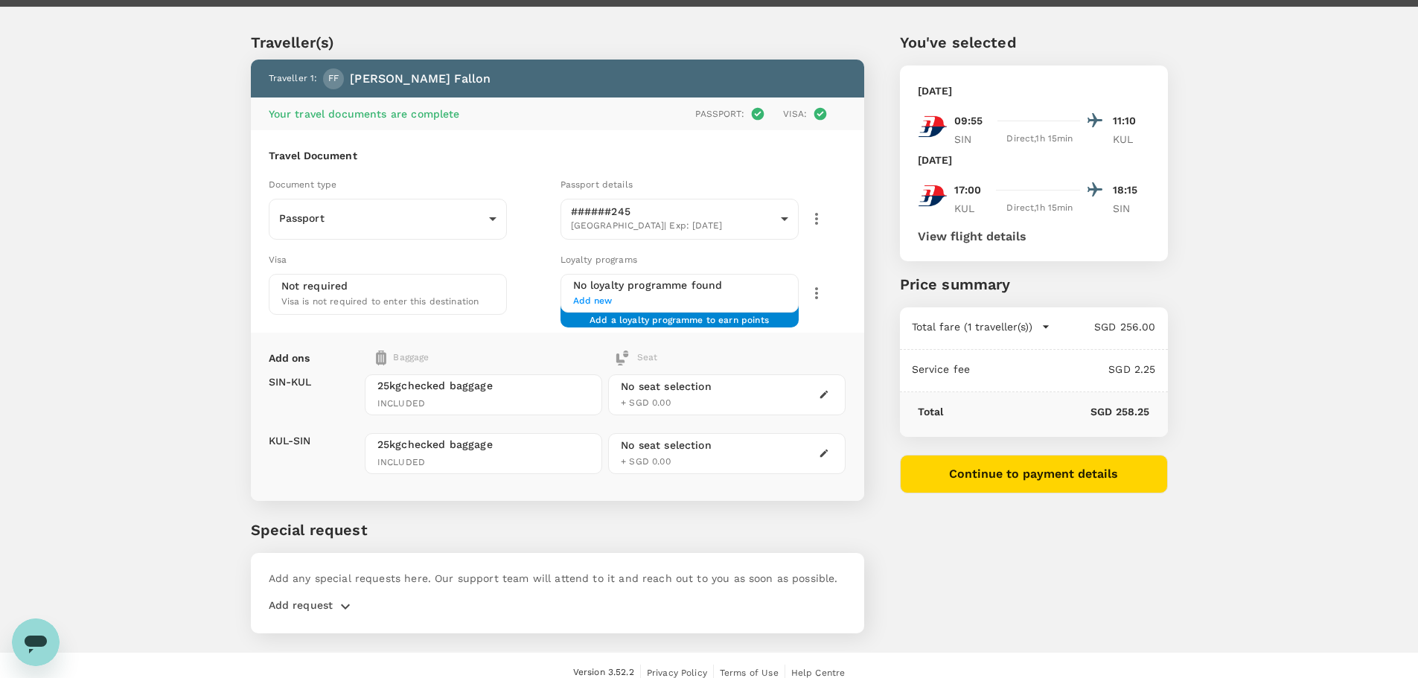
scroll to position [0, 0]
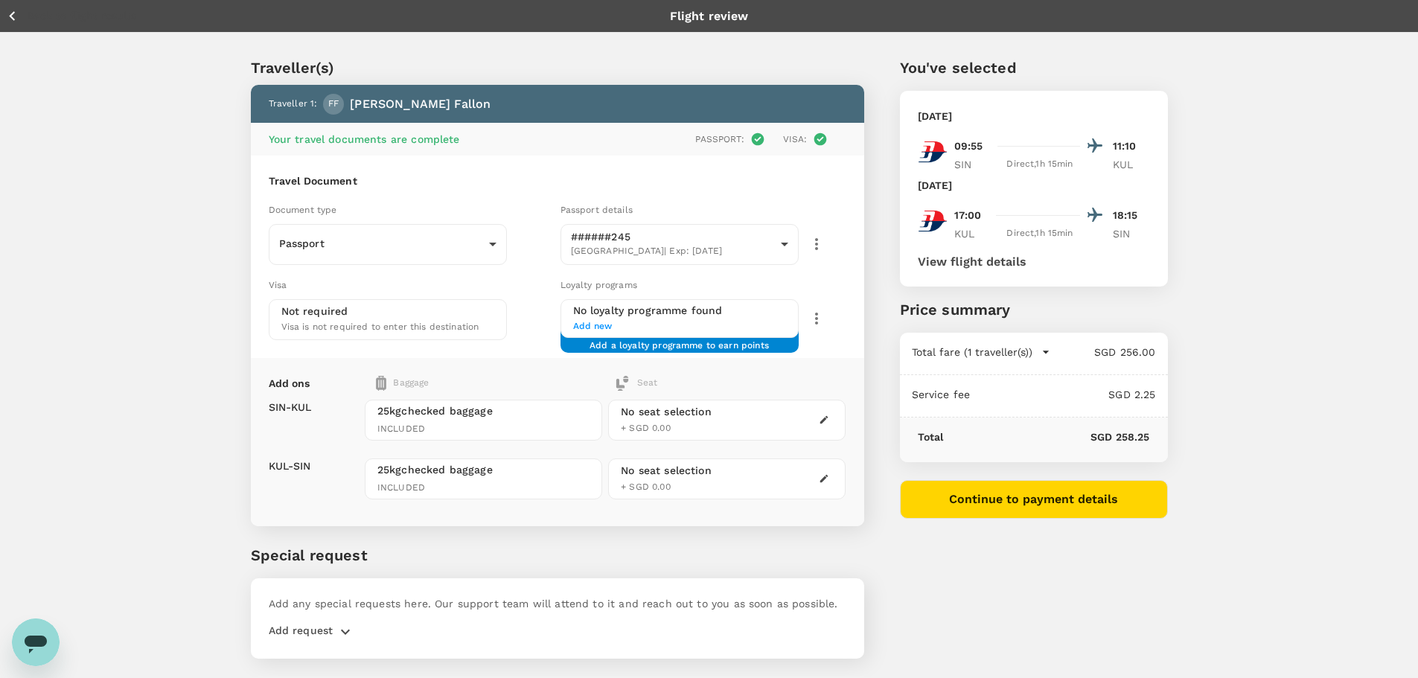
click at [26, 13] on button "Back to flight results" at bounding box center [71, 16] width 130 height 19
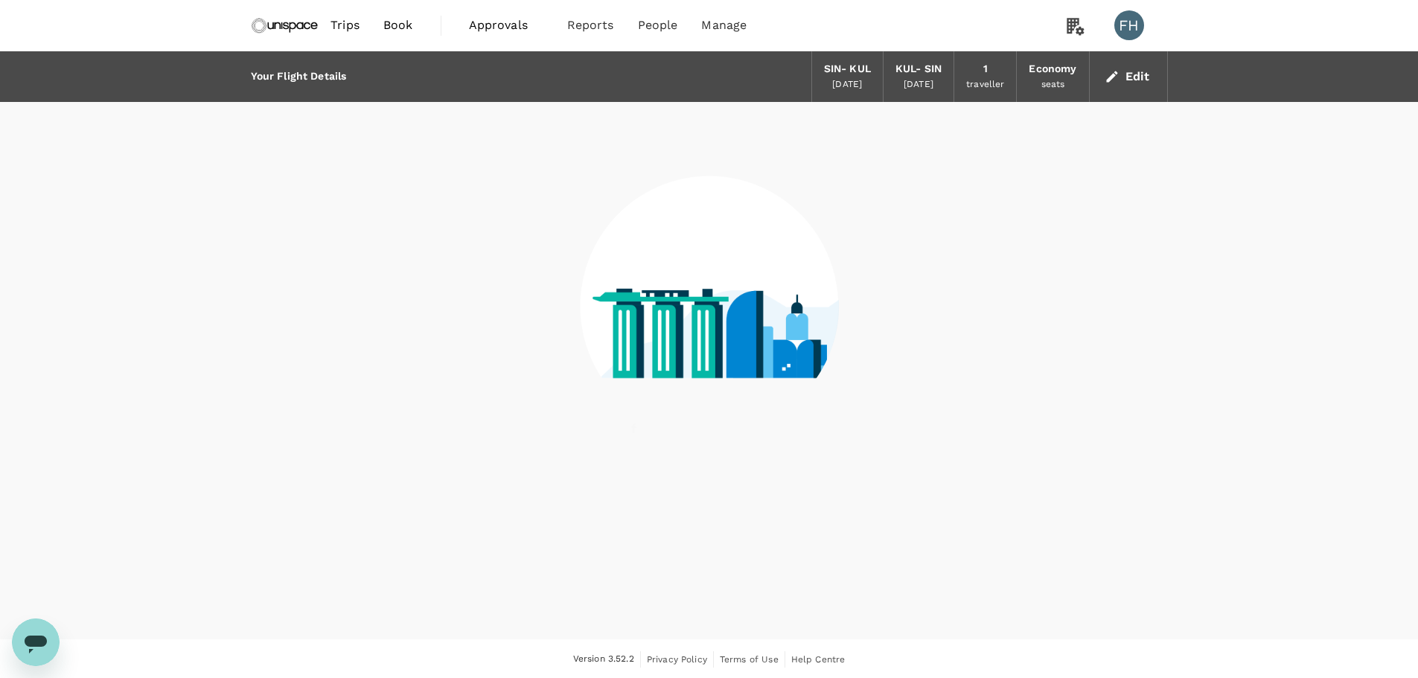
scroll to position [1, 0]
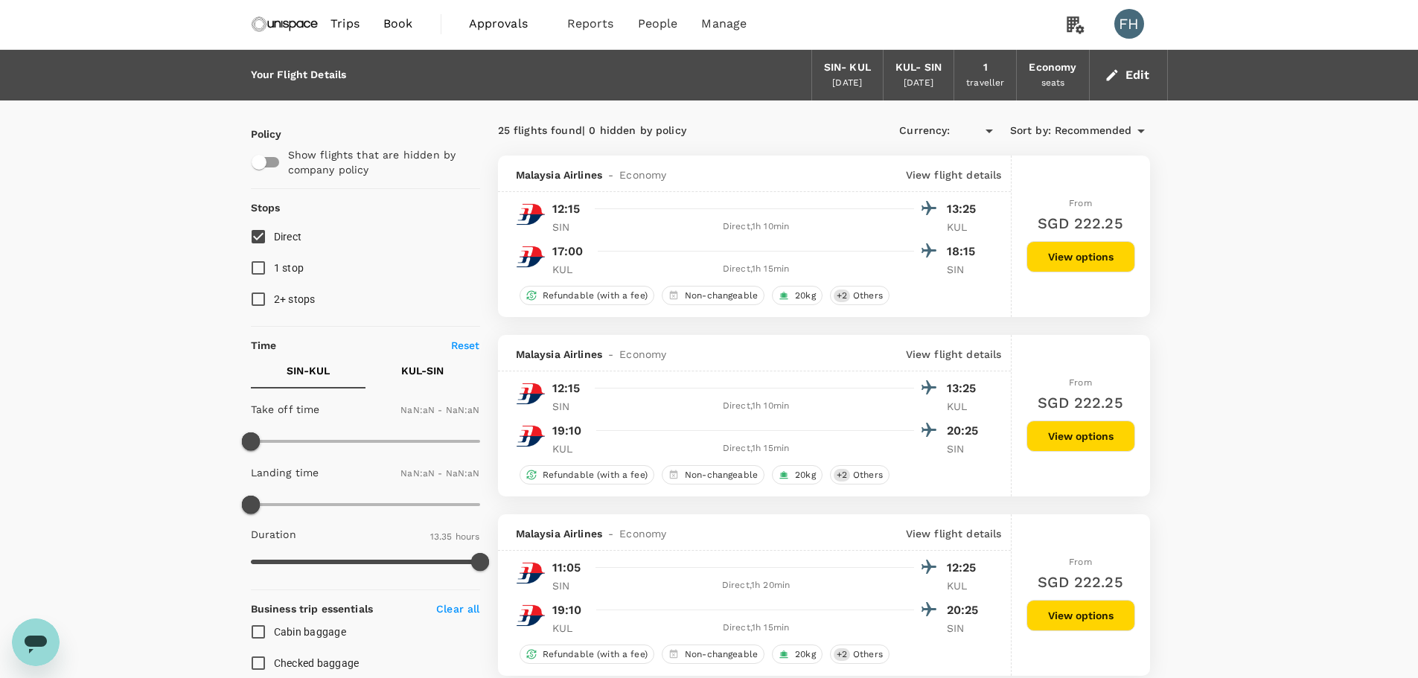
type input "SGD"
type input "480"
type input "810"
type input "1440"
type input "80"
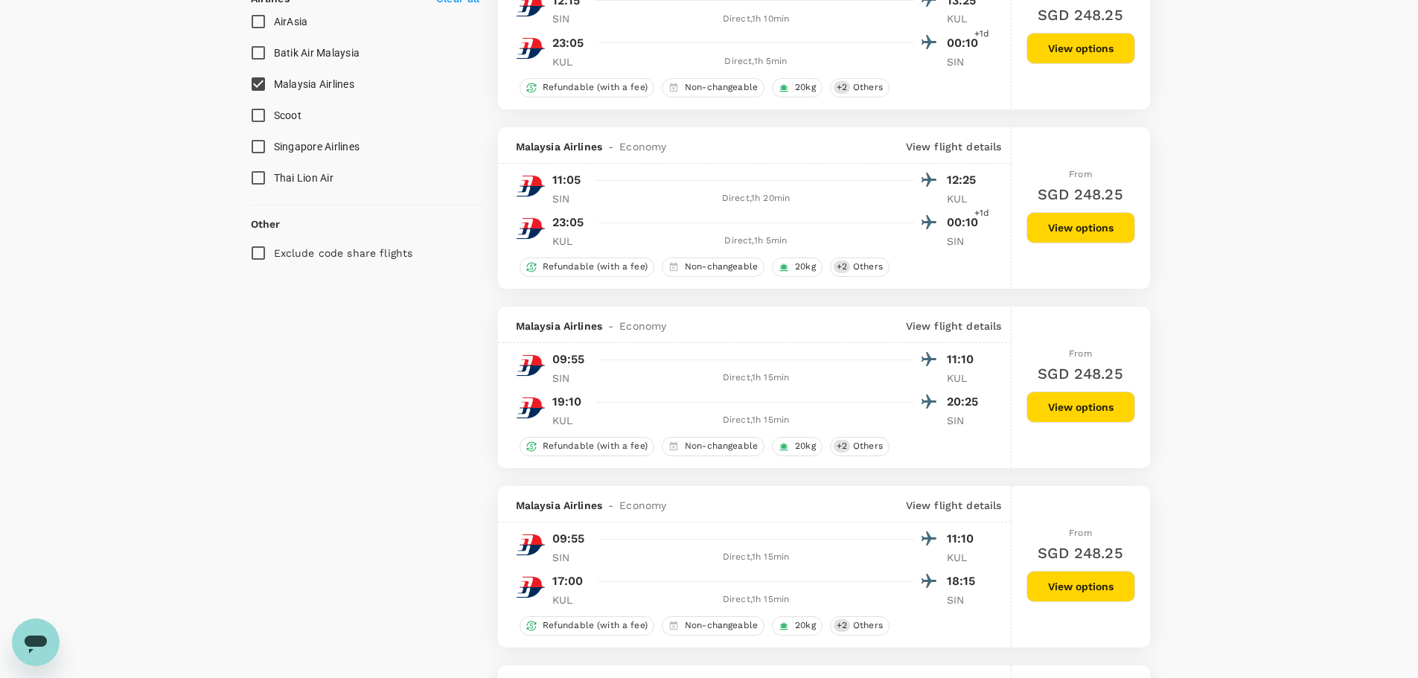
scroll to position [969, 0]
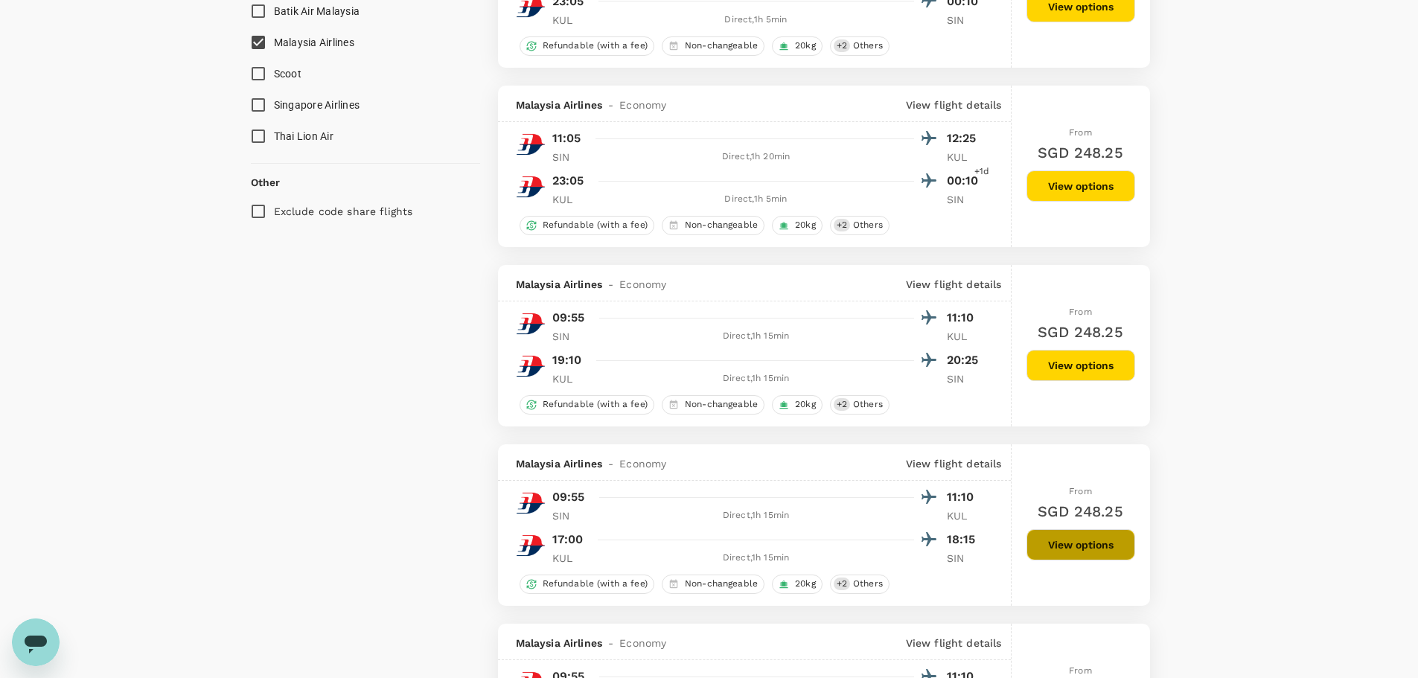
click at [1057, 552] on button "View options" at bounding box center [1081, 544] width 109 height 31
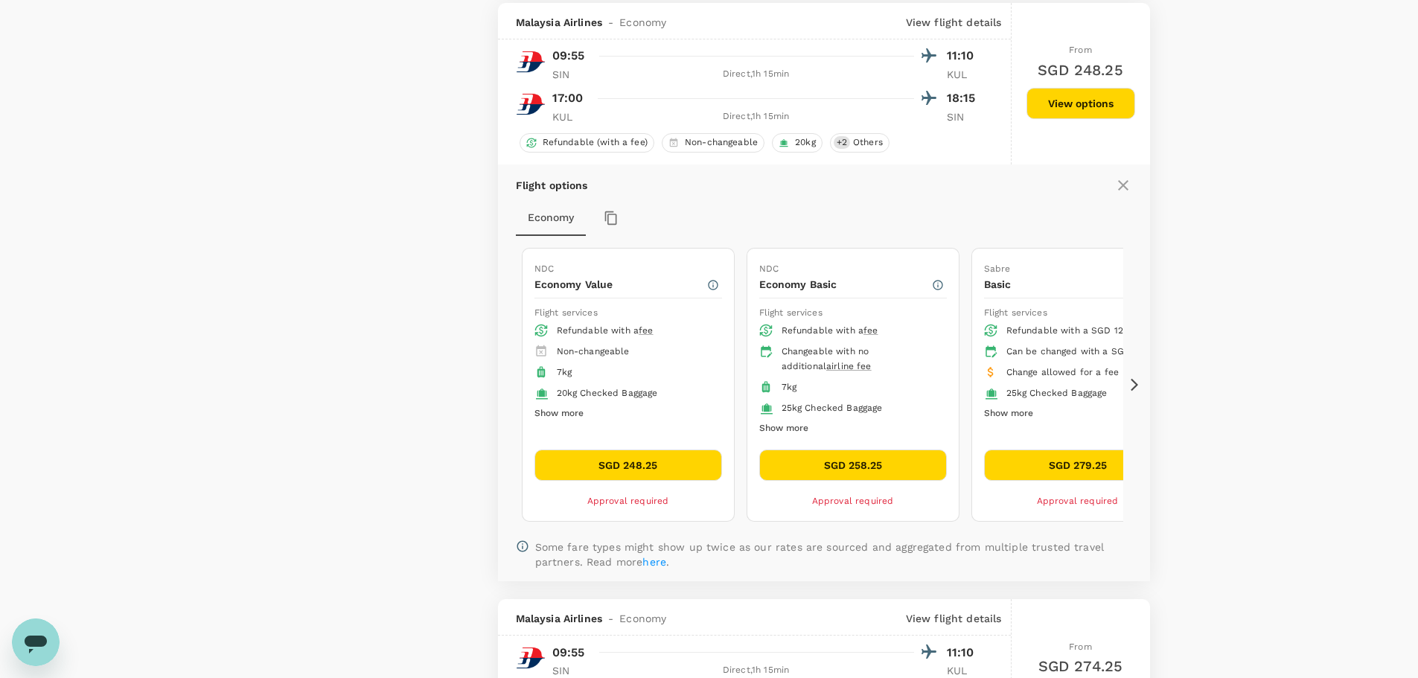
scroll to position [1414, 0]
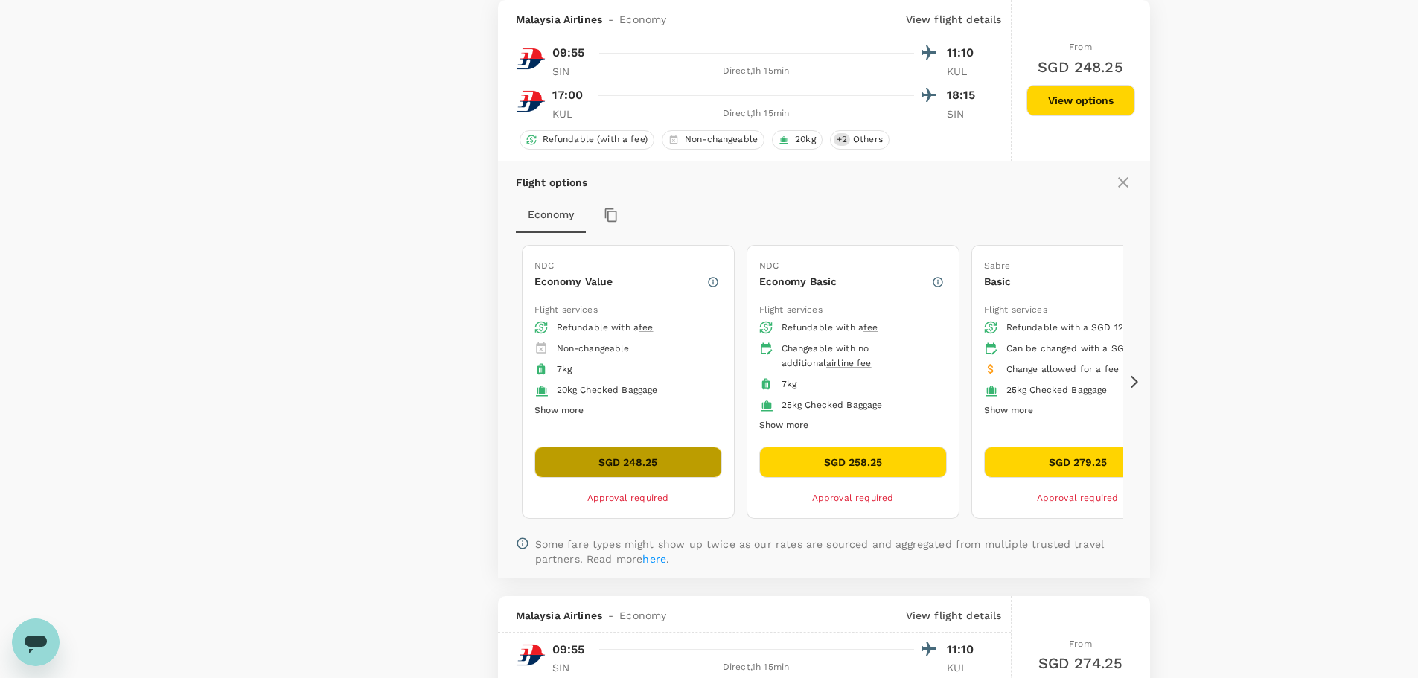
click at [683, 451] on button "SGD 248.25" at bounding box center [628, 462] width 188 height 31
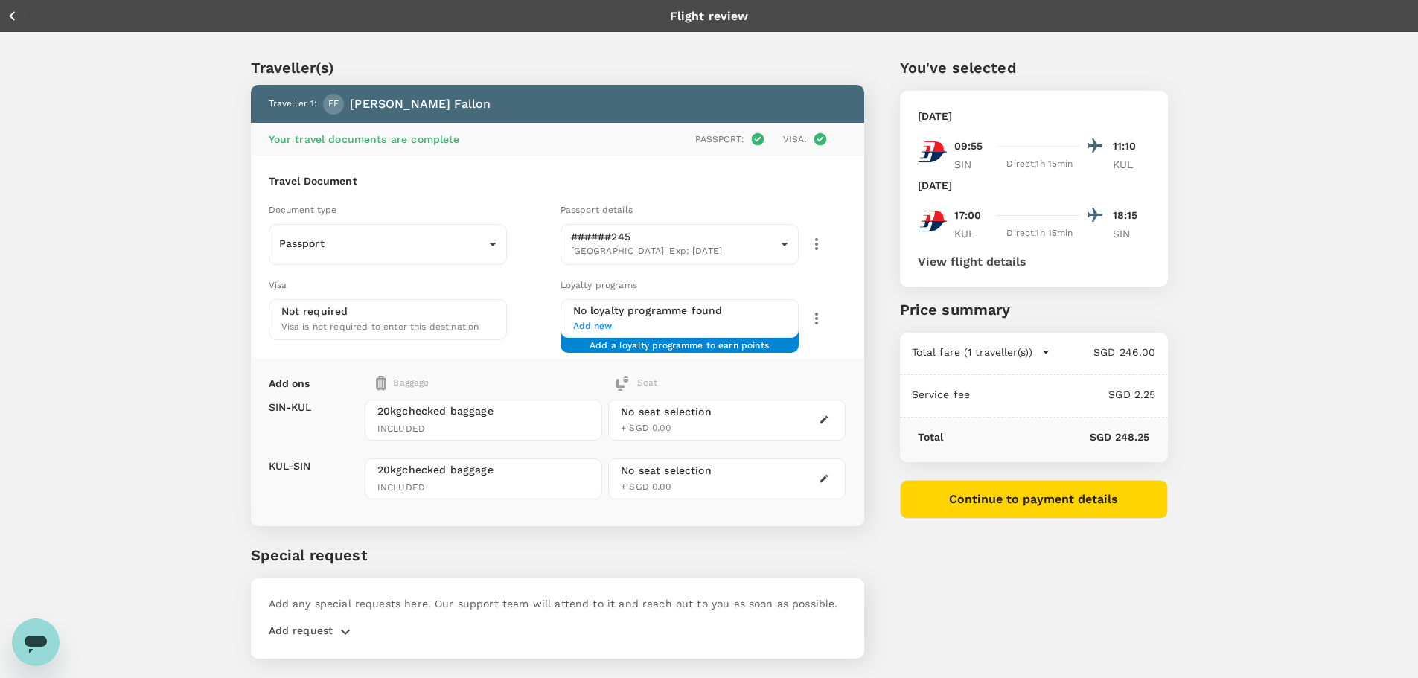
click at [514, 283] on div "Visa" at bounding box center [412, 285] width 286 height 16
click at [17, 22] on icon "button" at bounding box center [12, 16] width 19 height 19
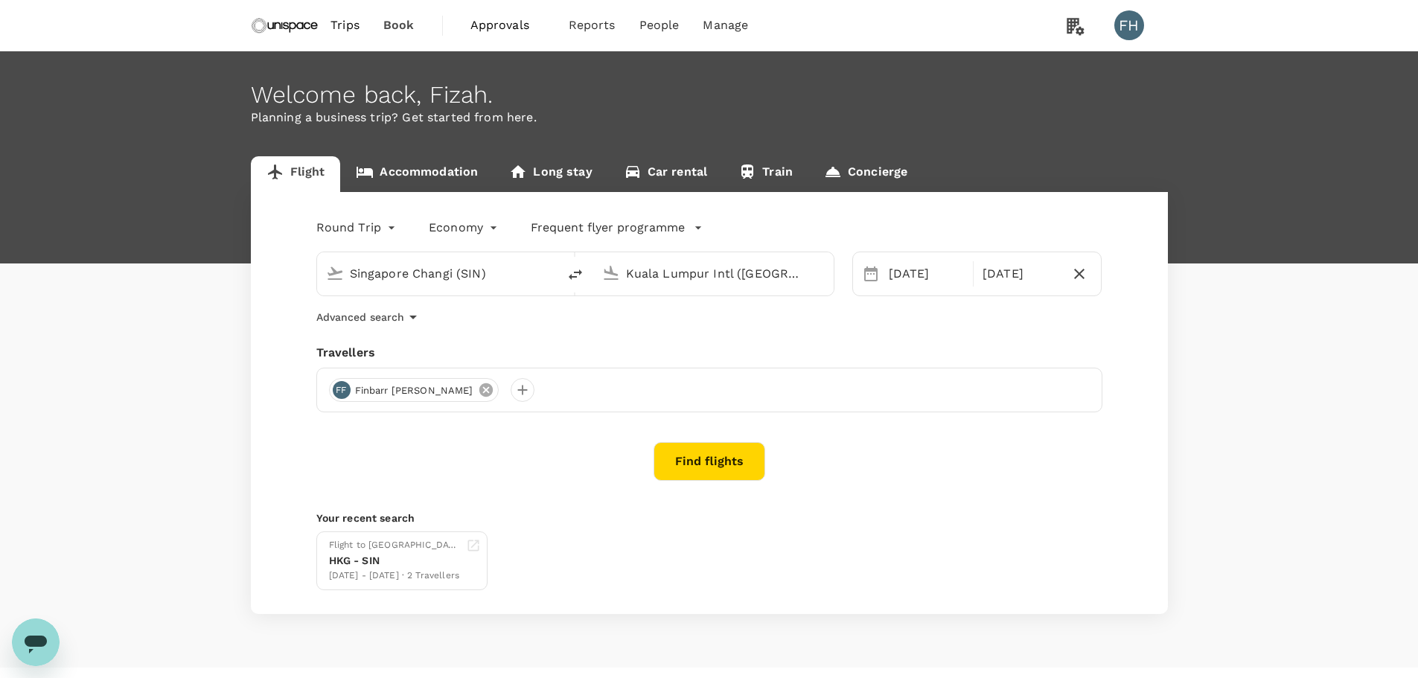
click at [479, 393] on icon at bounding box center [485, 389] width 13 height 13
click at [334, 394] on div at bounding box center [341, 390] width 24 height 24
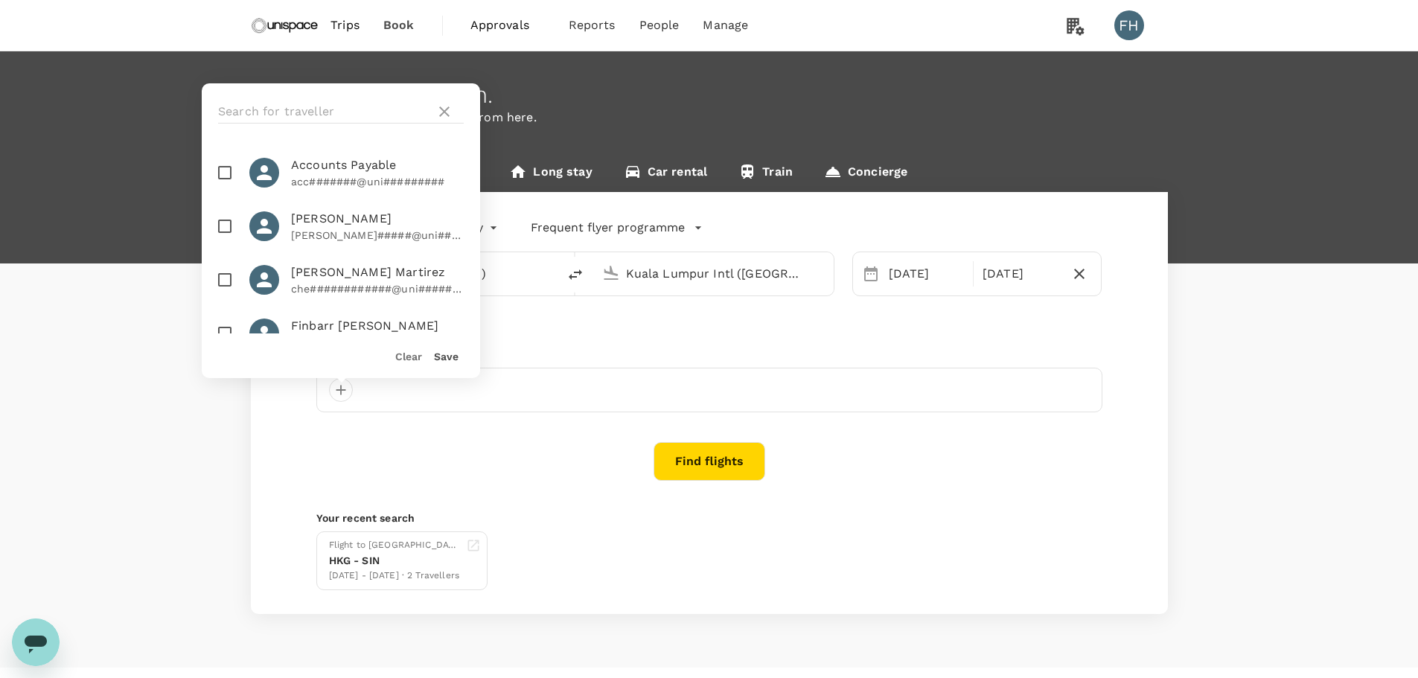
click at [307, 278] on span "[PERSON_NAME] Martirez" at bounding box center [377, 273] width 173 height 18
checkbox input "true"
click at [441, 353] on button "Save" at bounding box center [446, 357] width 25 height 12
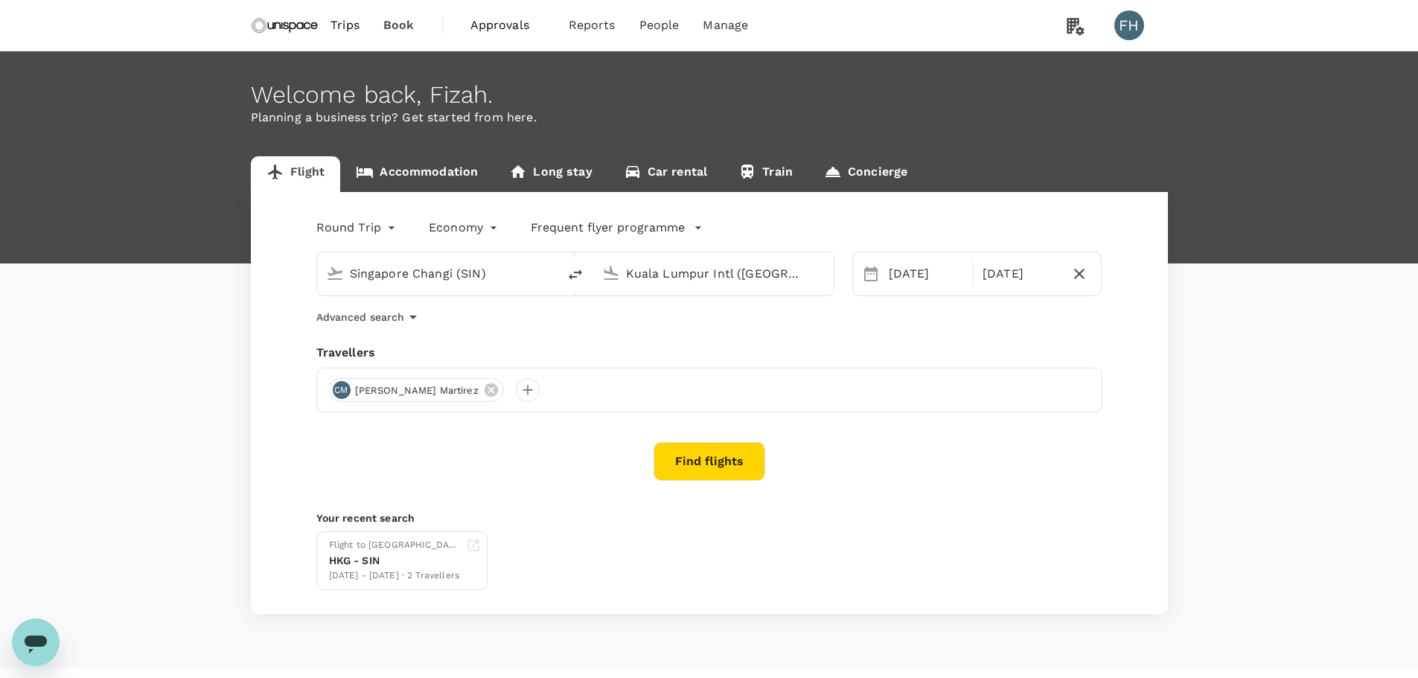
click at [723, 479] on button "Find flights" at bounding box center [710, 461] width 112 height 39
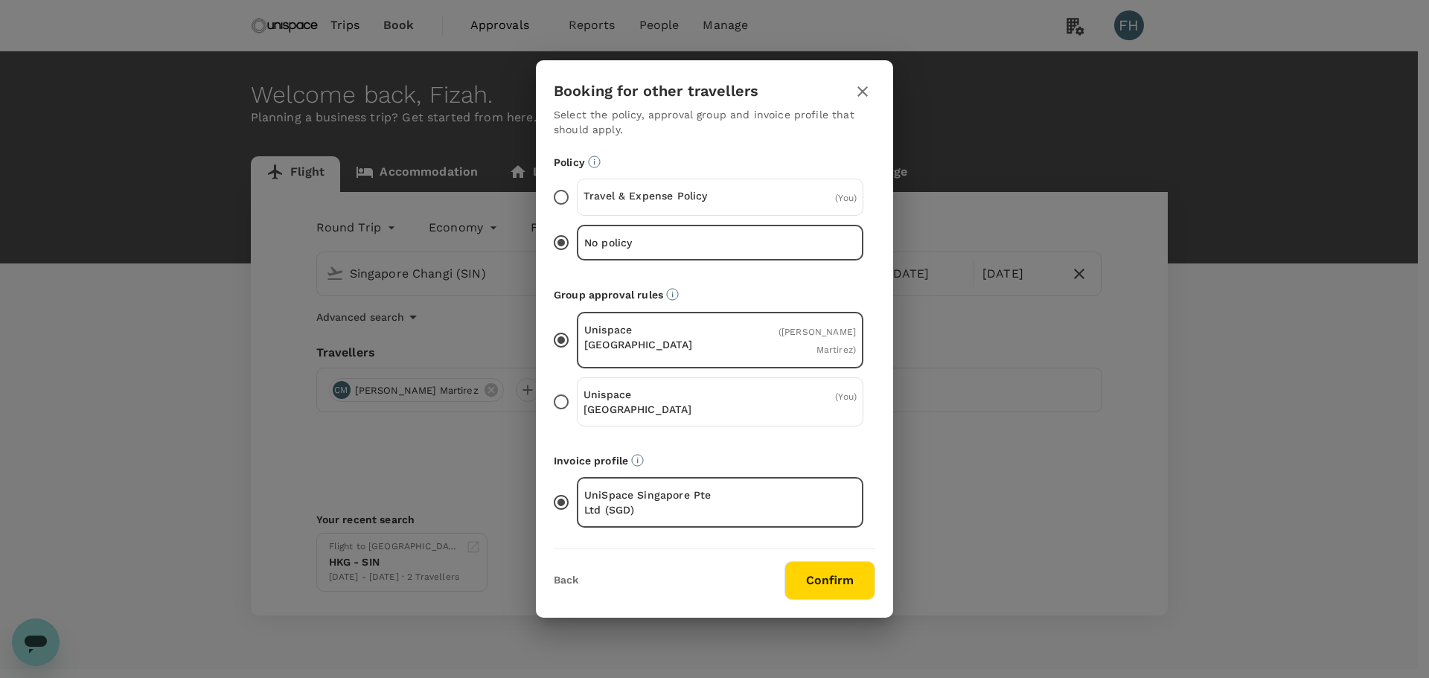
click at [766, 203] on div "( You )" at bounding box center [811, 197] width 91 height 18
click at [577, 203] on input "Travel & Expense Policy ( You )" at bounding box center [561, 197] width 31 height 31
click at [820, 572] on button "Confirm" at bounding box center [830, 580] width 91 height 39
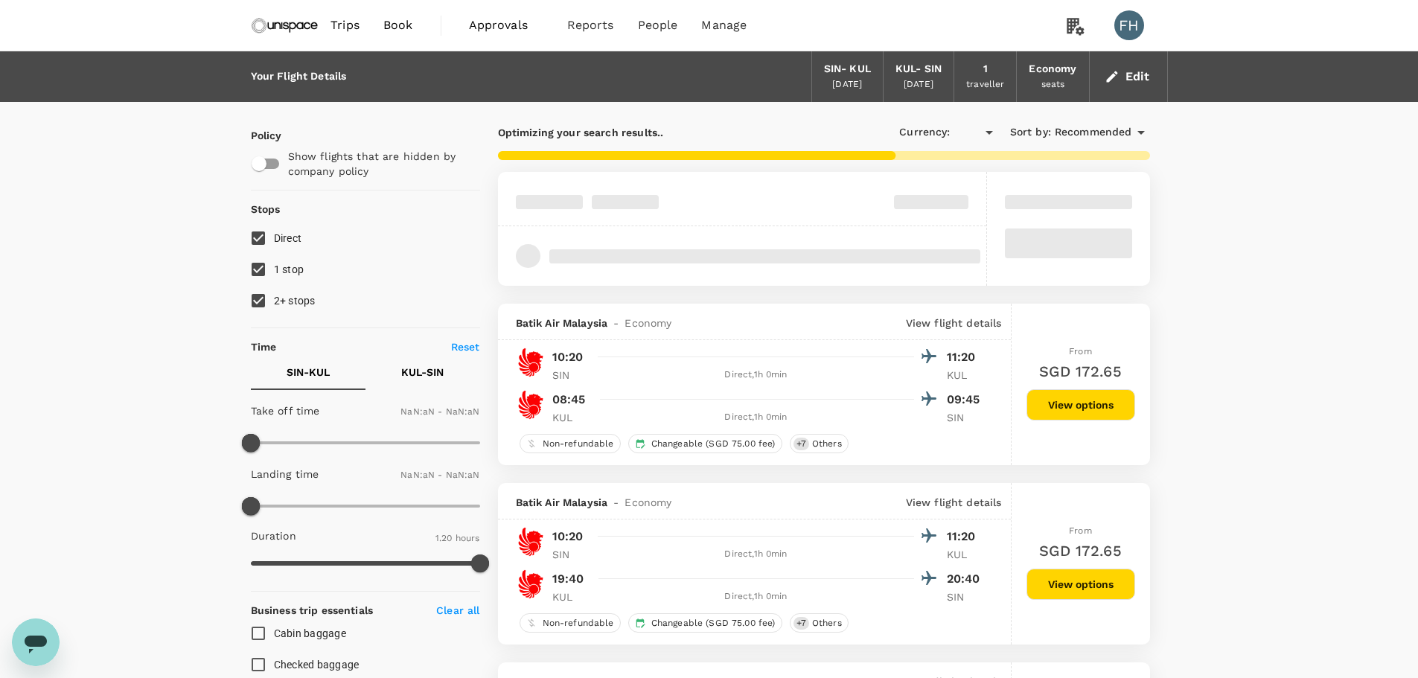
type input "SGD"
type input "1440"
click at [310, 304] on span "2+ stops" at bounding box center [295, 301] width 42 height 12
click at [274, 304] on input "2+ stops" at bounding box center [258, 300] width 31 height 31
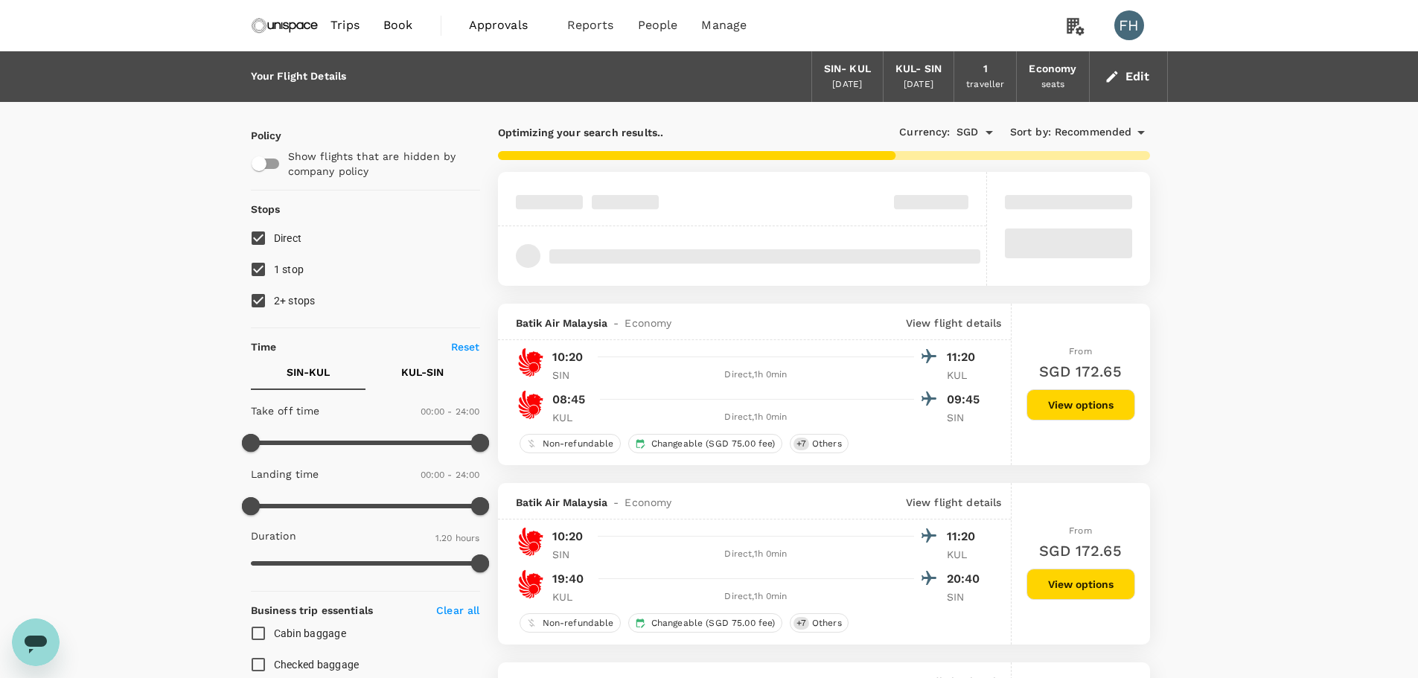
checkbox input "false"
click at [298, 278] on span "1 stop" at bounding box center [289, 270] width 31 height 18
click at [274, 278] on input "1 stop" at bounding box center [258, 269] width 31 height 31
checkbox input "false"
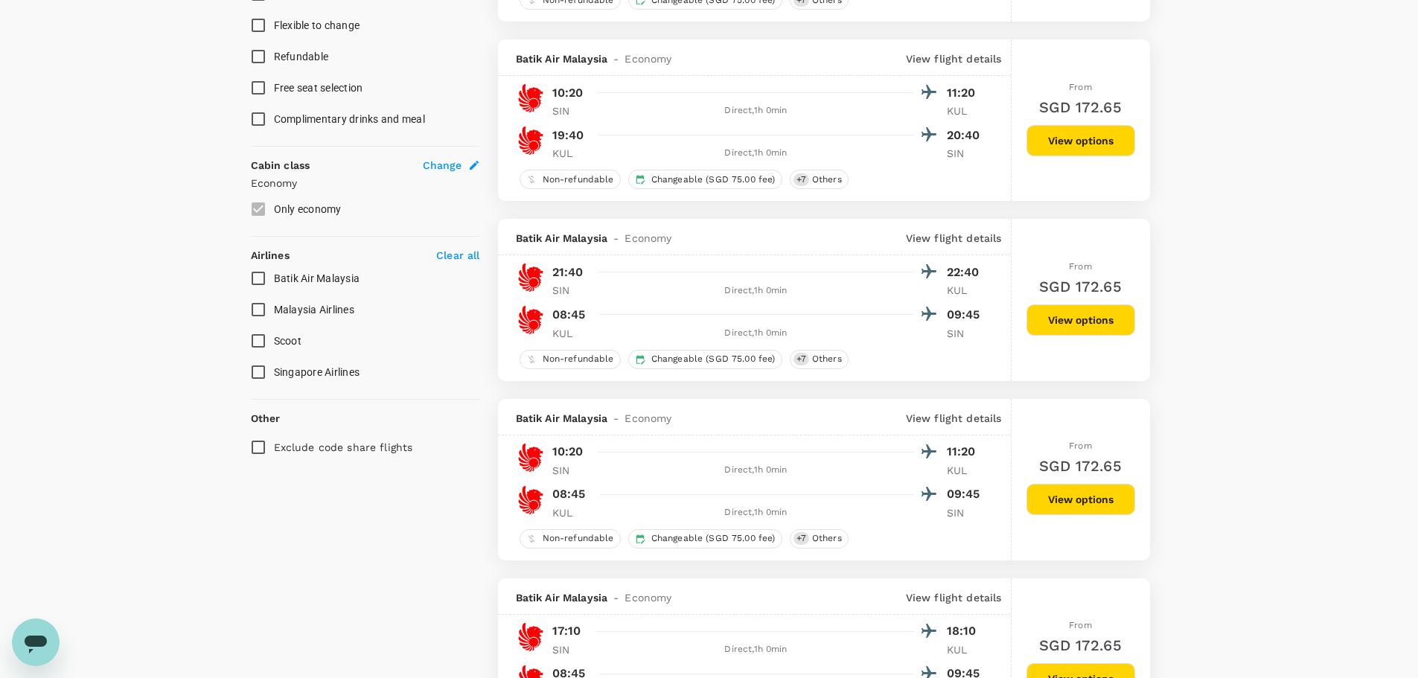
scroll to position [670, 0]
click at [254, 313] on input "Malaysia Airlines" at bounding box center [258, 310] width 31 height 31
checkbox input "true"
click at [252, 337] on input "Scoot" at bounding box center [258, 341] width 31 height 31
checkbox input "true"
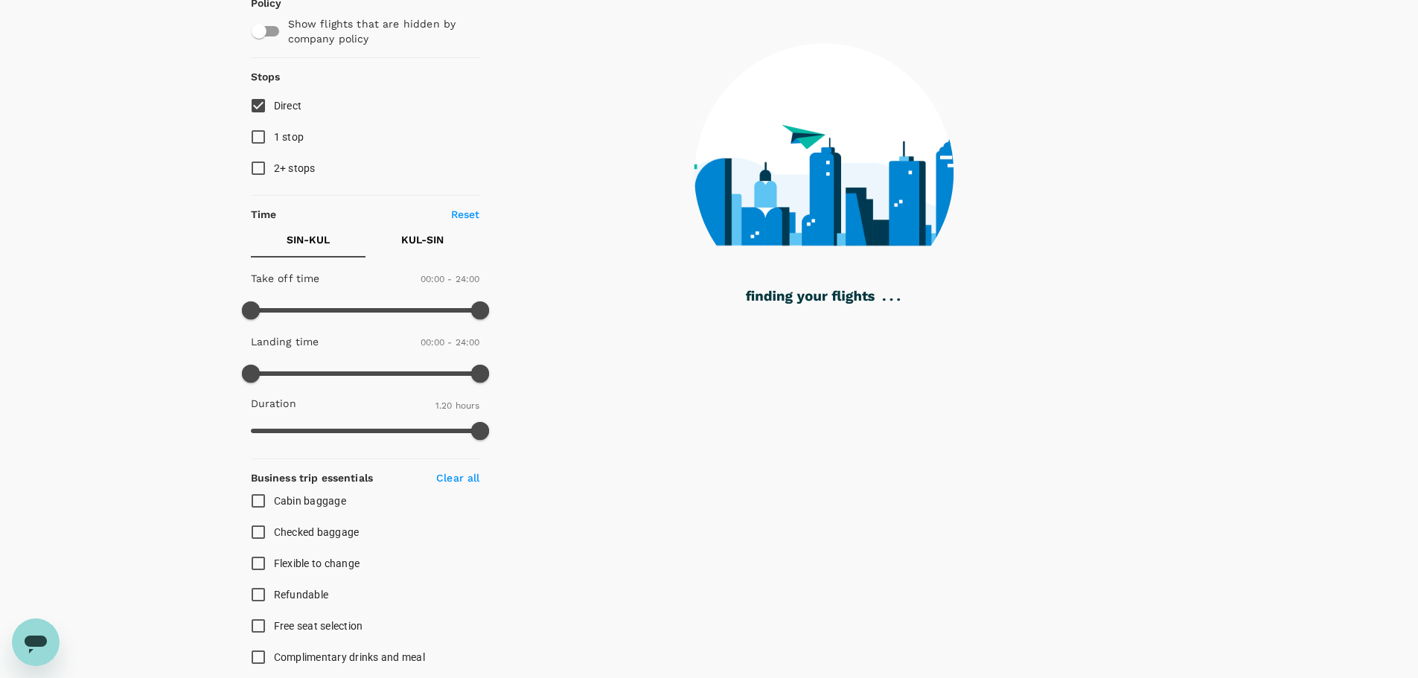
scroll to position [372, 0]
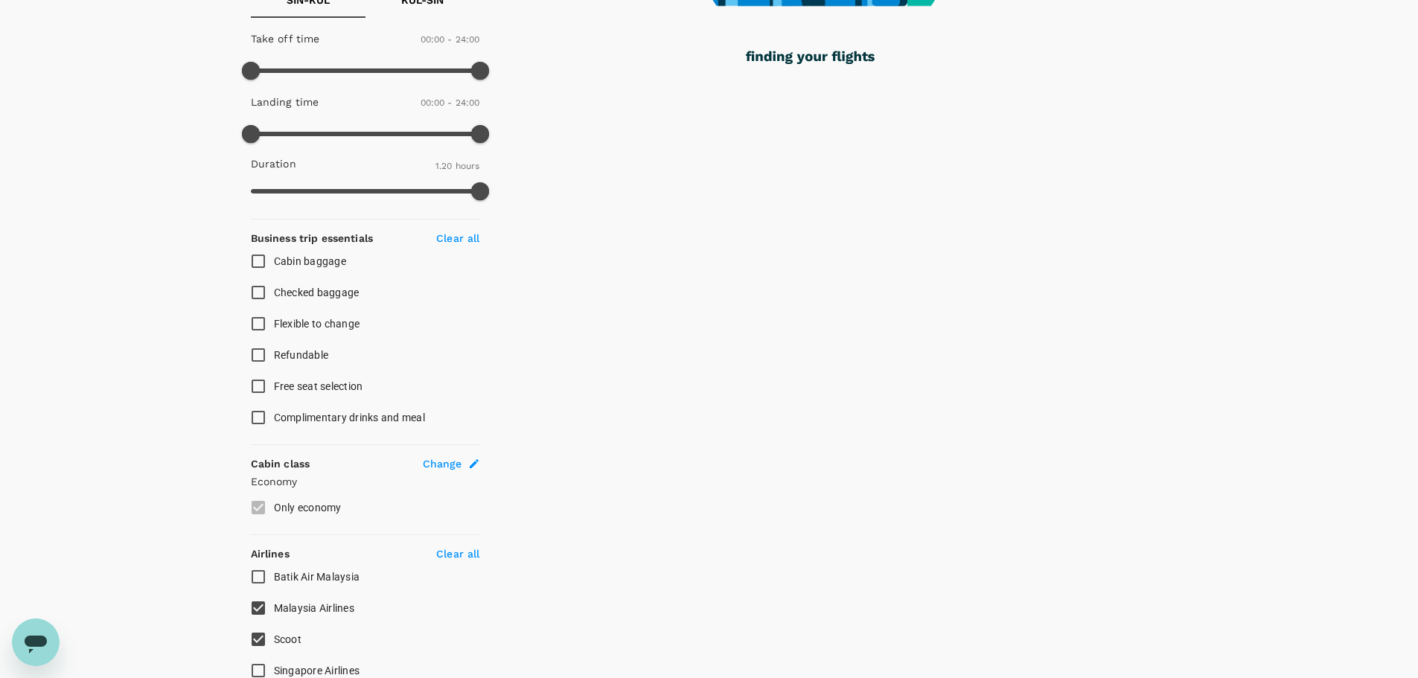
checkbox input "false"
checkbox input "true"
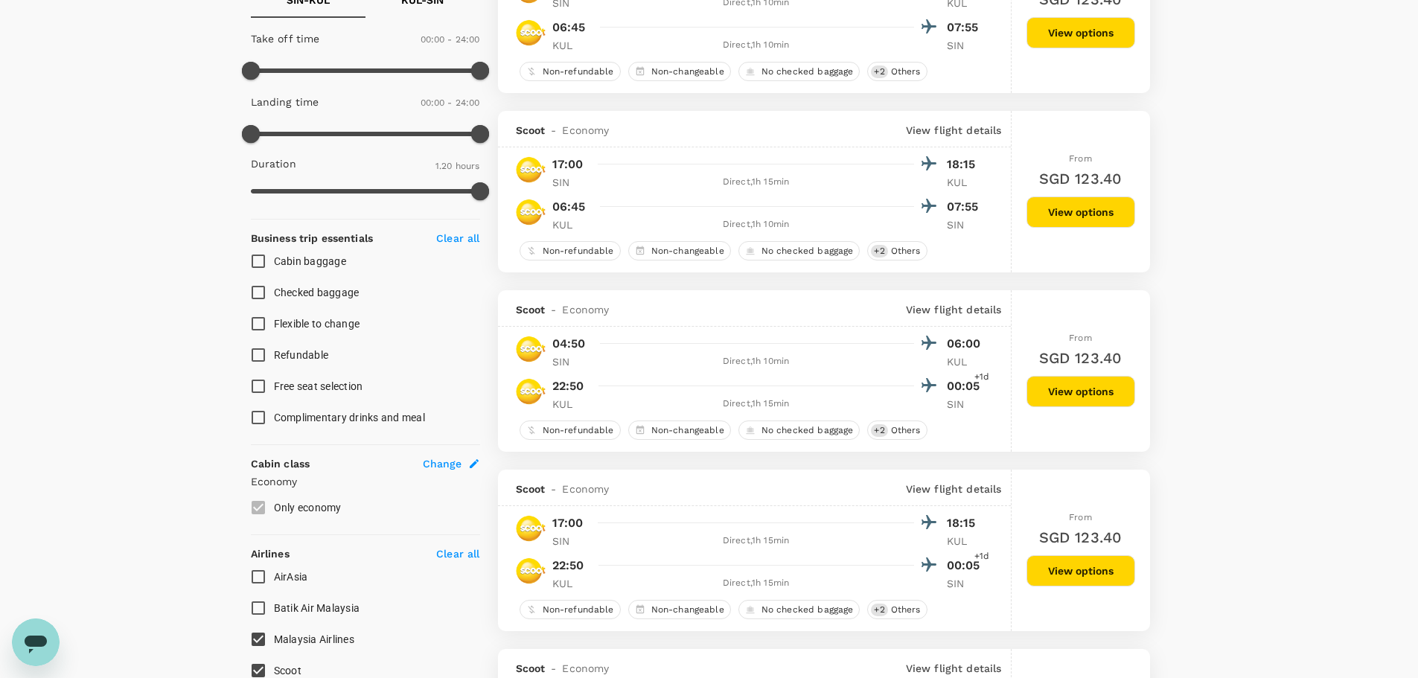
type input "SGD"
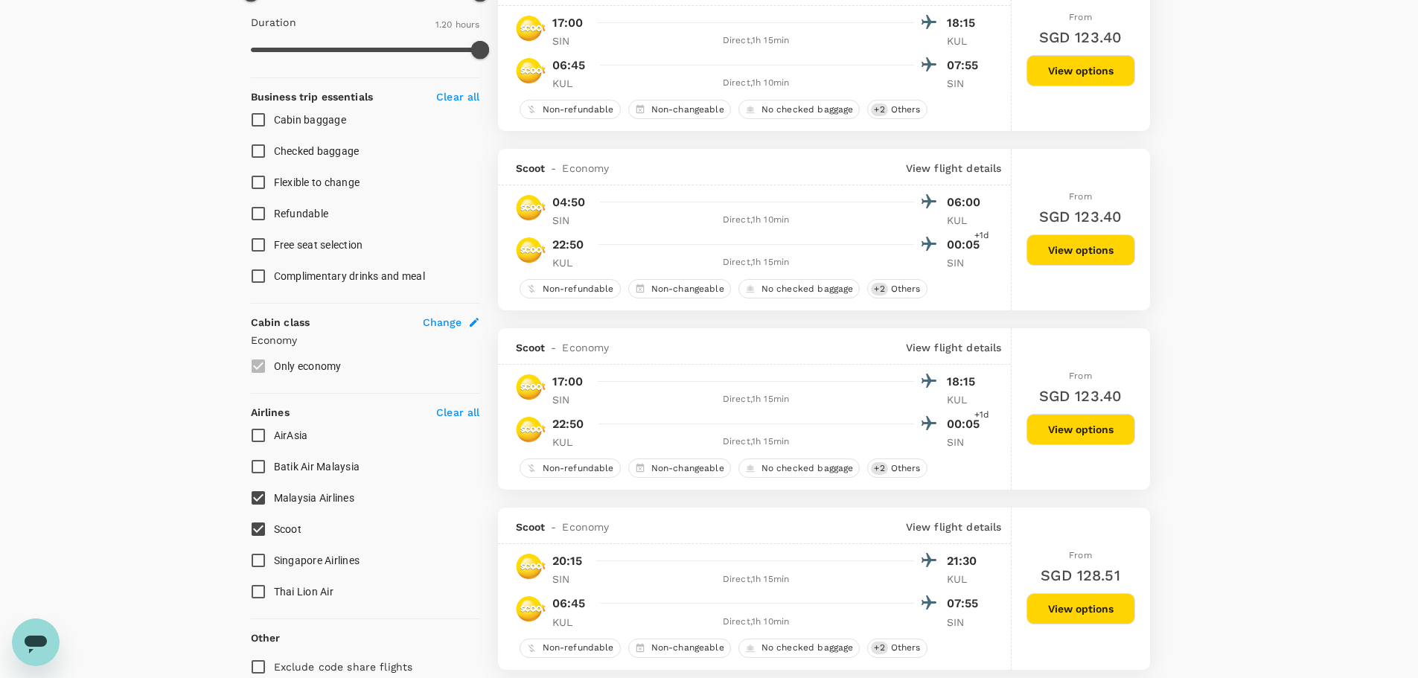
scroll to position [670, 0]
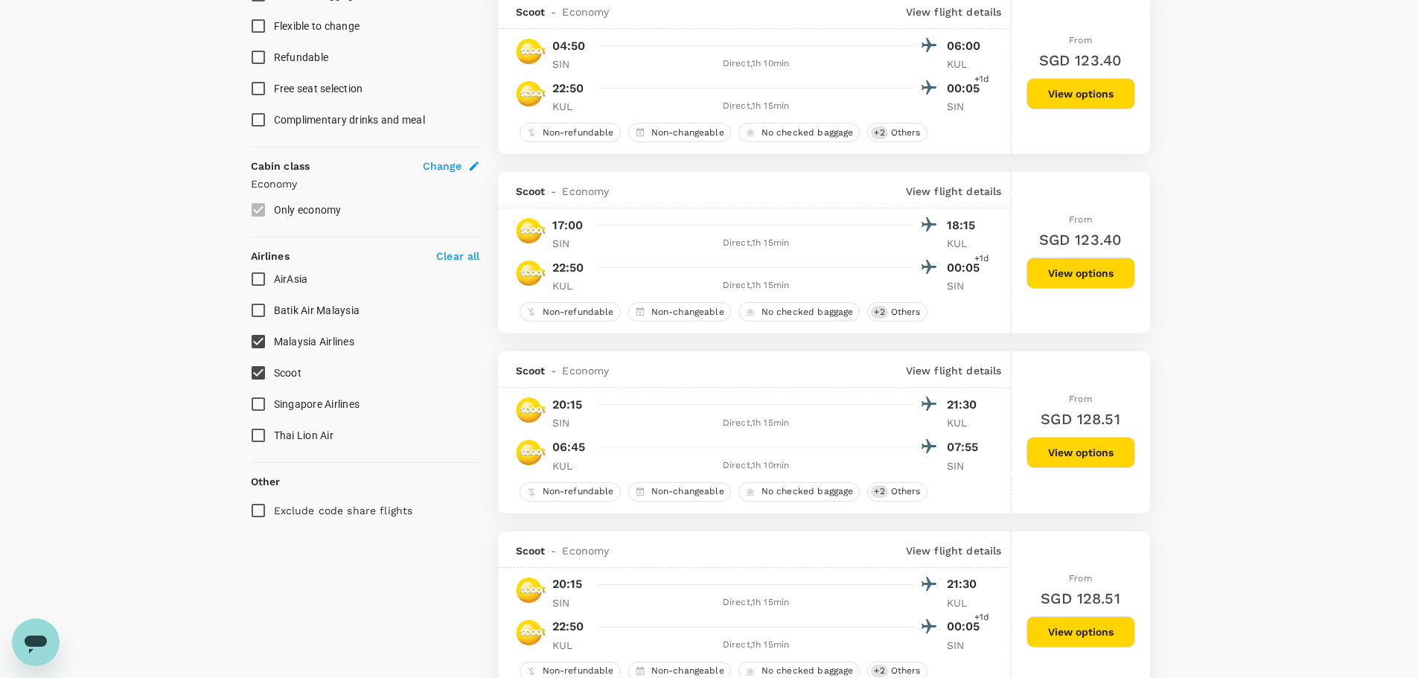
click at [263, 278] on input "AirAsia" at bounding box center [258, 279] width 31 height 31
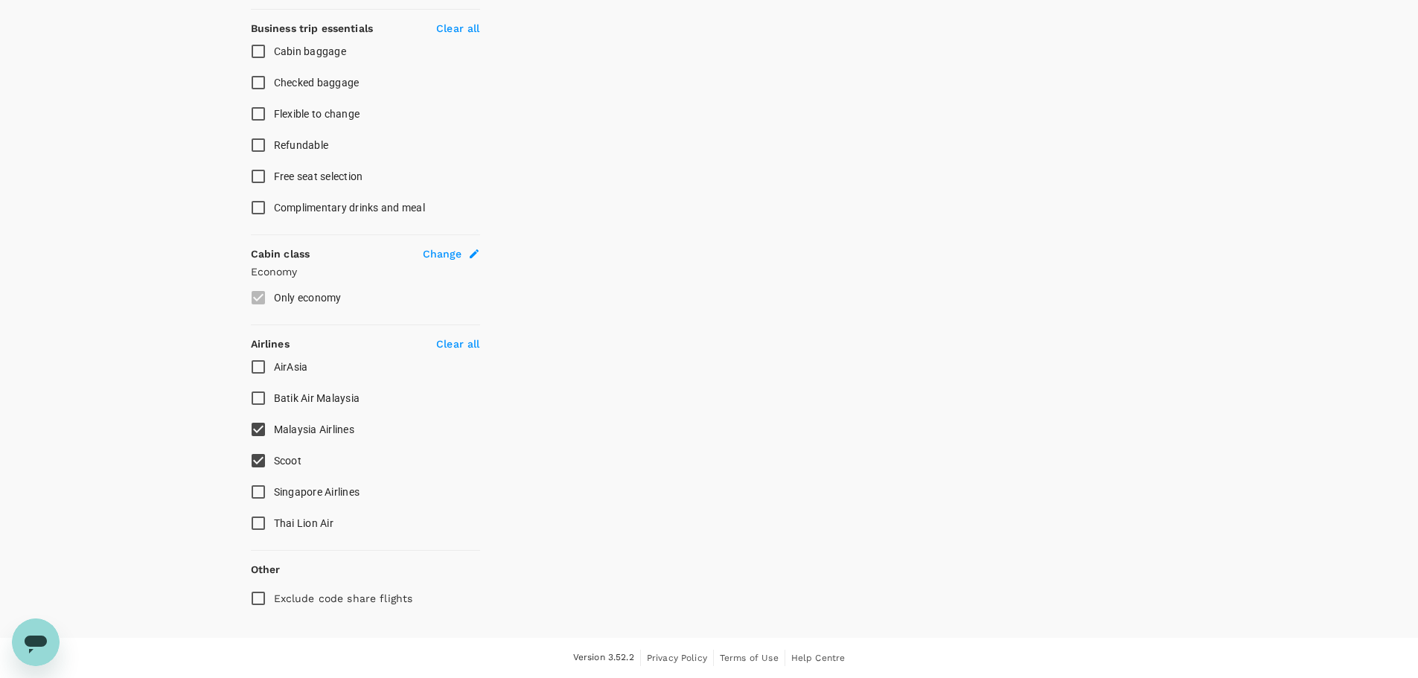
scroll to position [582, 0]
click at [261, 371] on input "AirAsia" at bounding box center [258, 366] width 31 height 31
checkbox input "true"
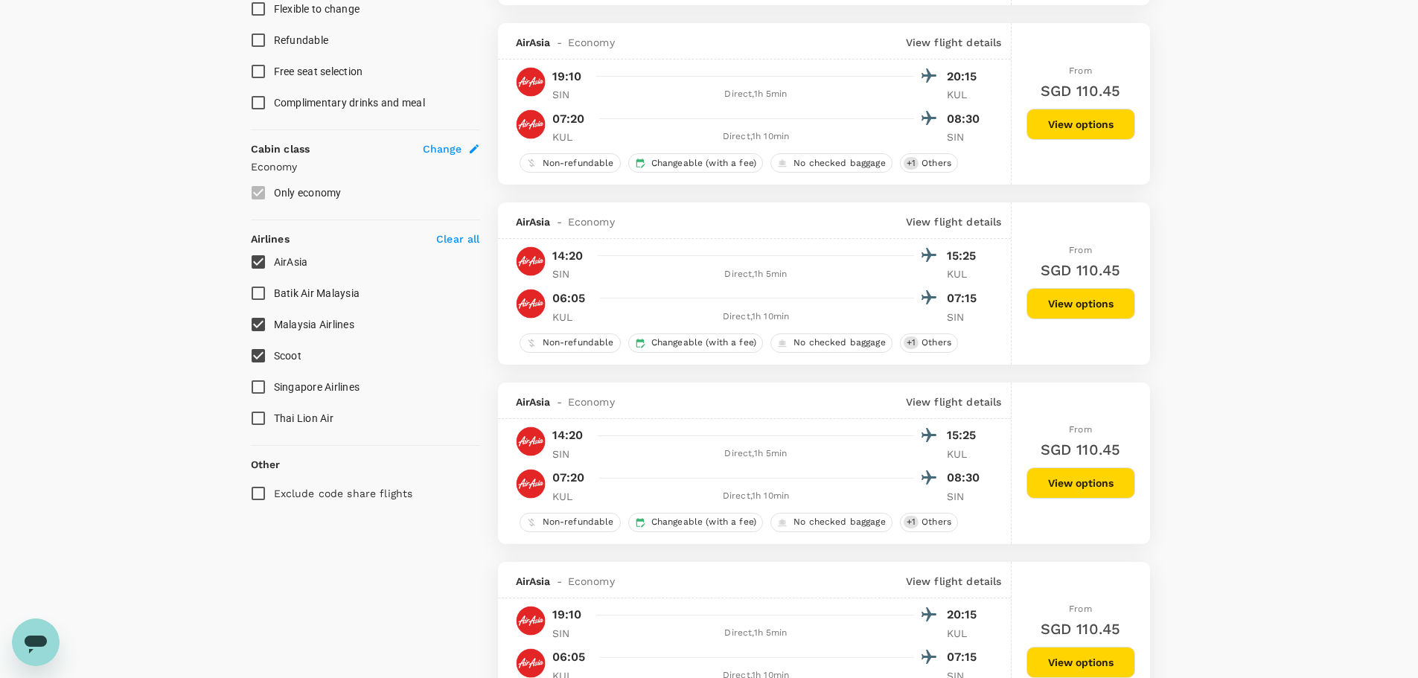
scroll to position [596, 0]
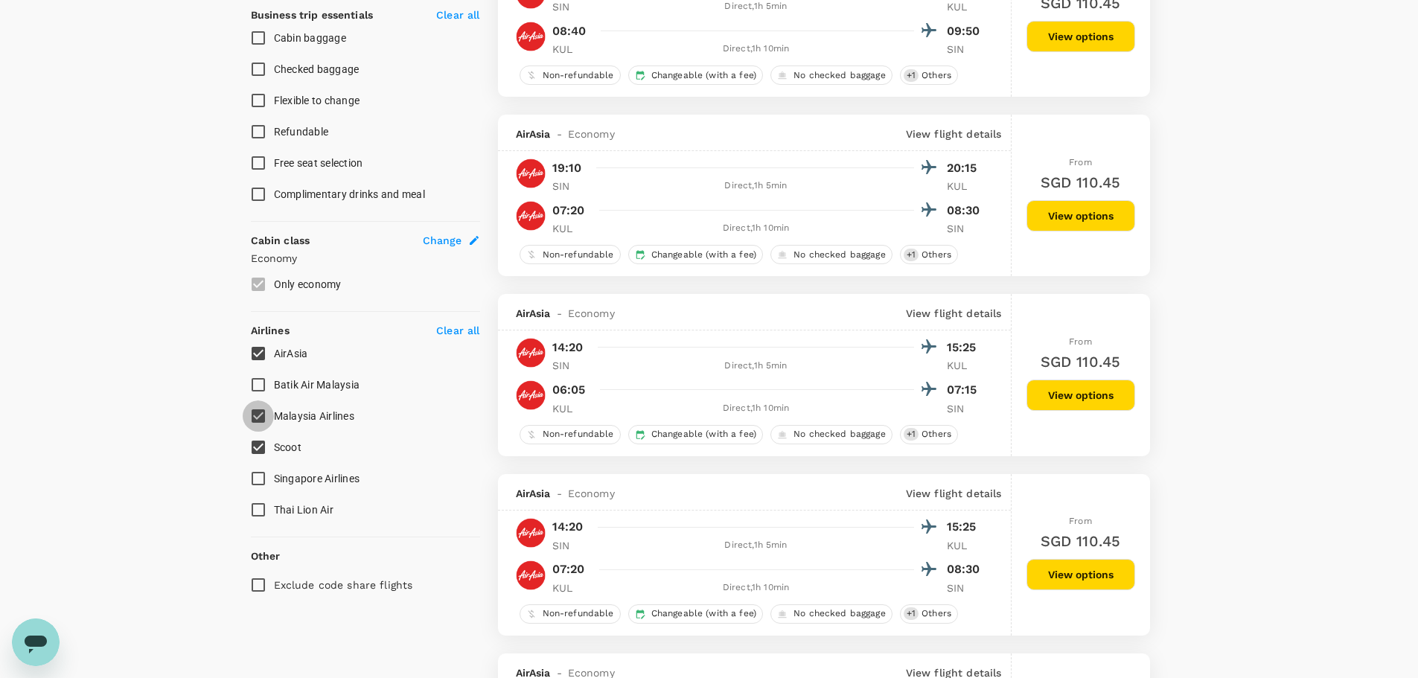
click at [252, 420] on input "Malaysia Airlines" at bounding box center [258, 415] width 31 height 31
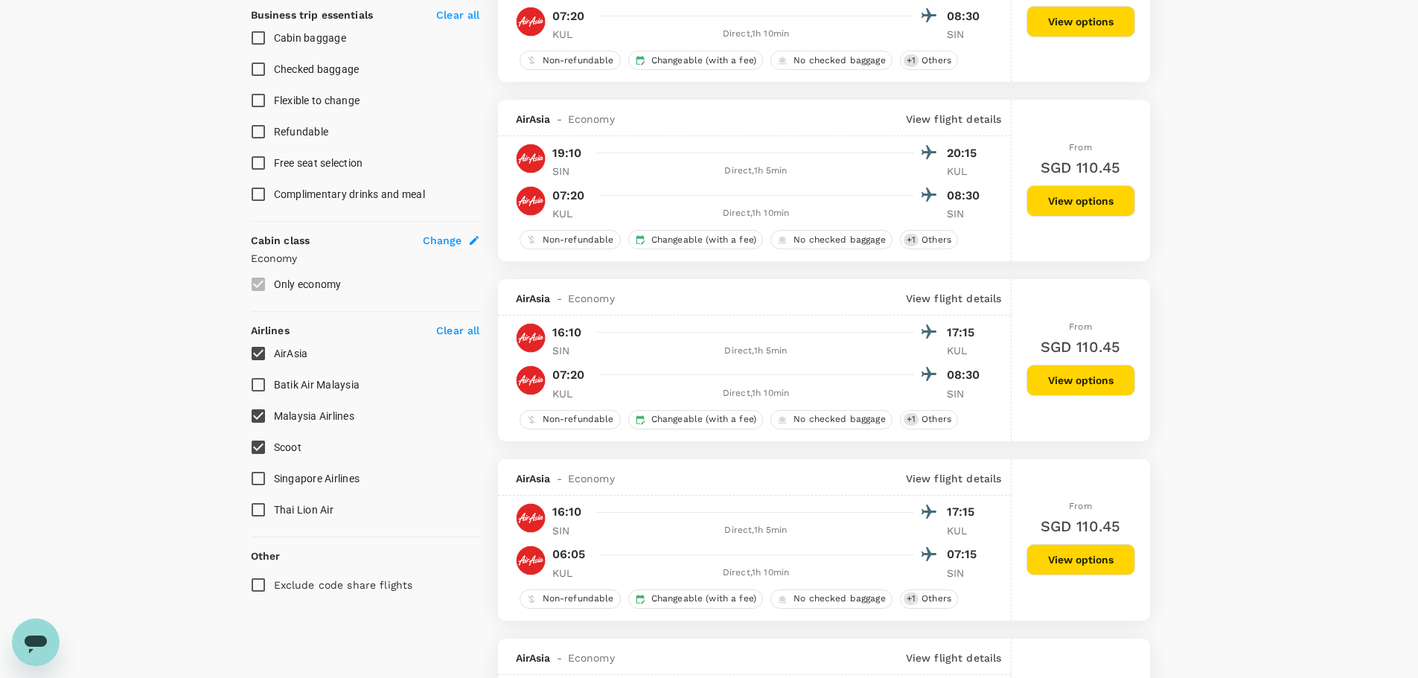
checkbox input "true"
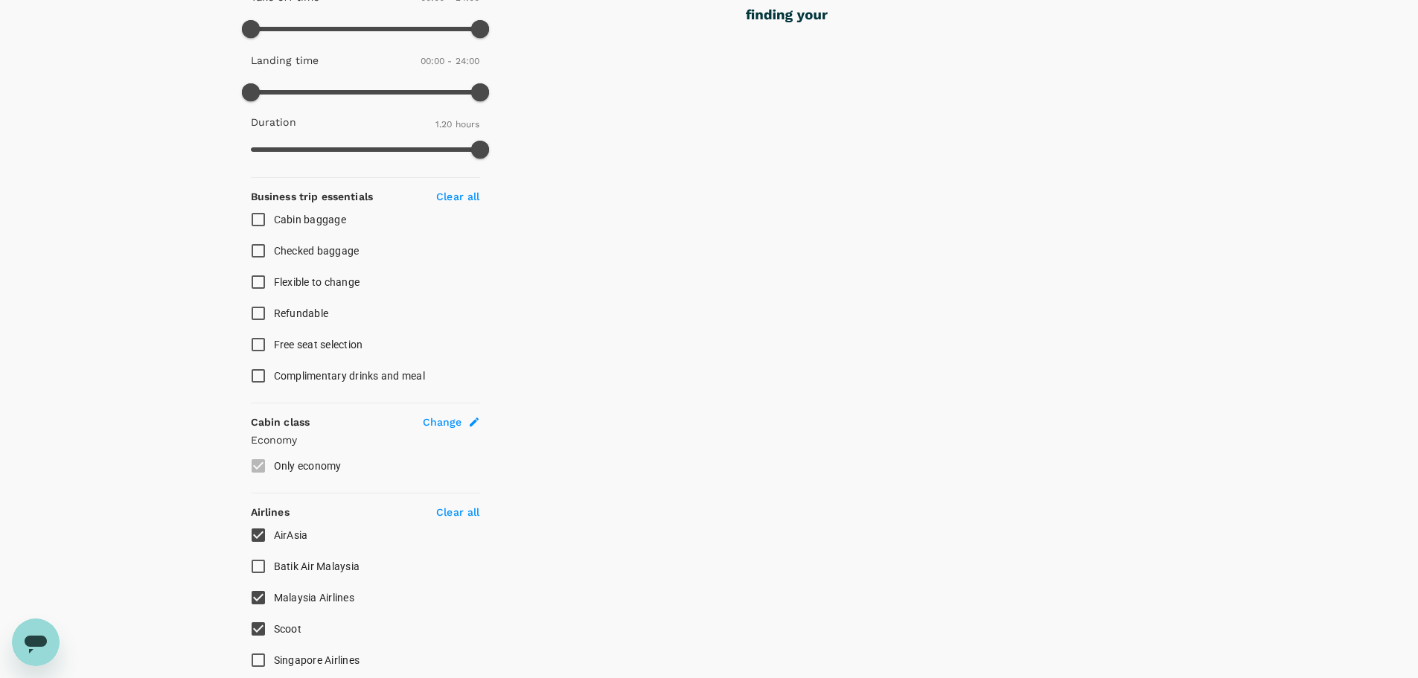
scroll to position [284, 0]
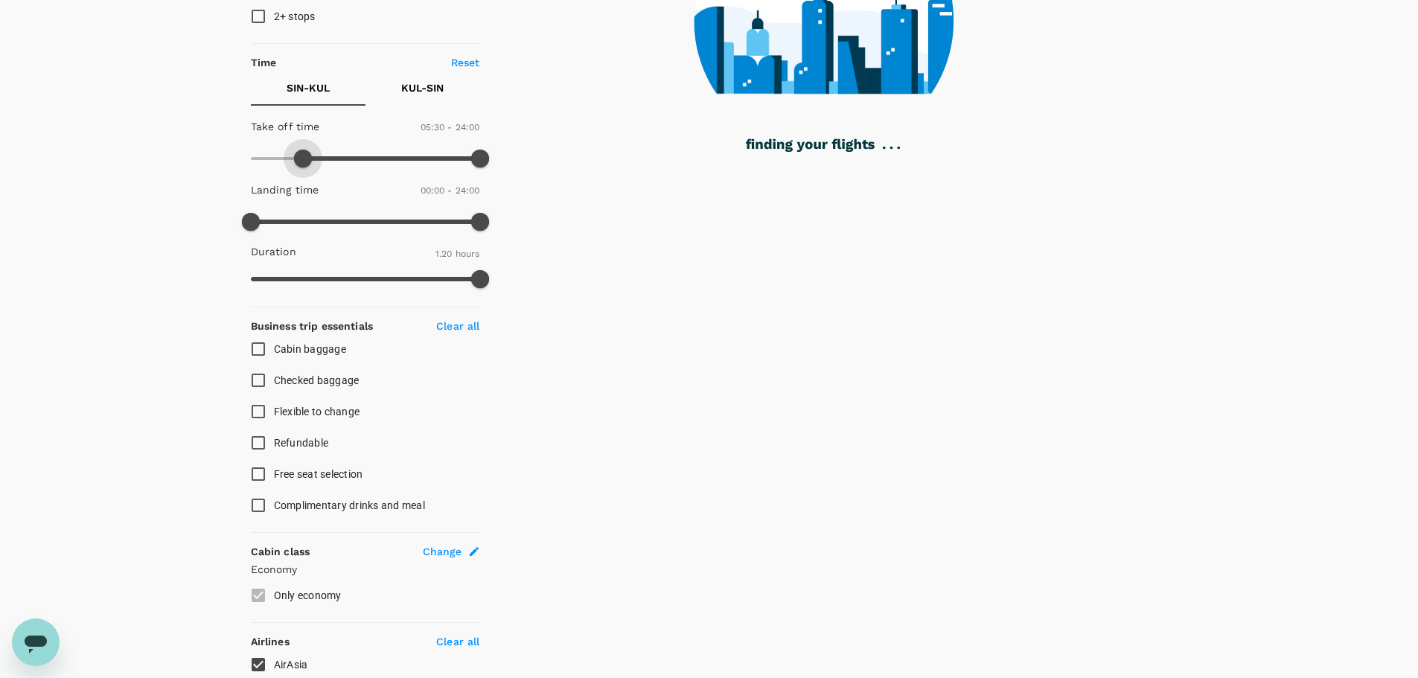
type input "510"
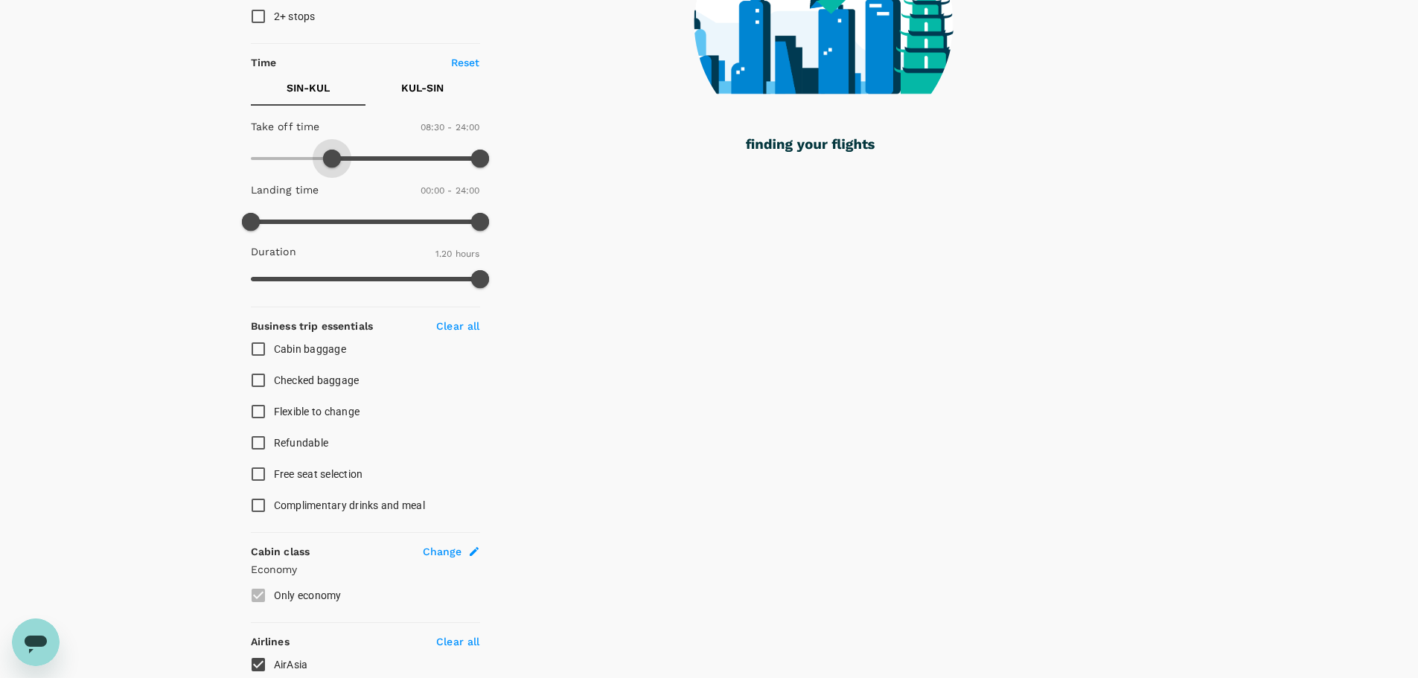
drag, startPoint x: 260, startPoint y: 165, endPoint x: 333, endPoint y: 161, distance: 73.0
click at [333, 161] on span at bounding box center [332, 159] width 18 height 18
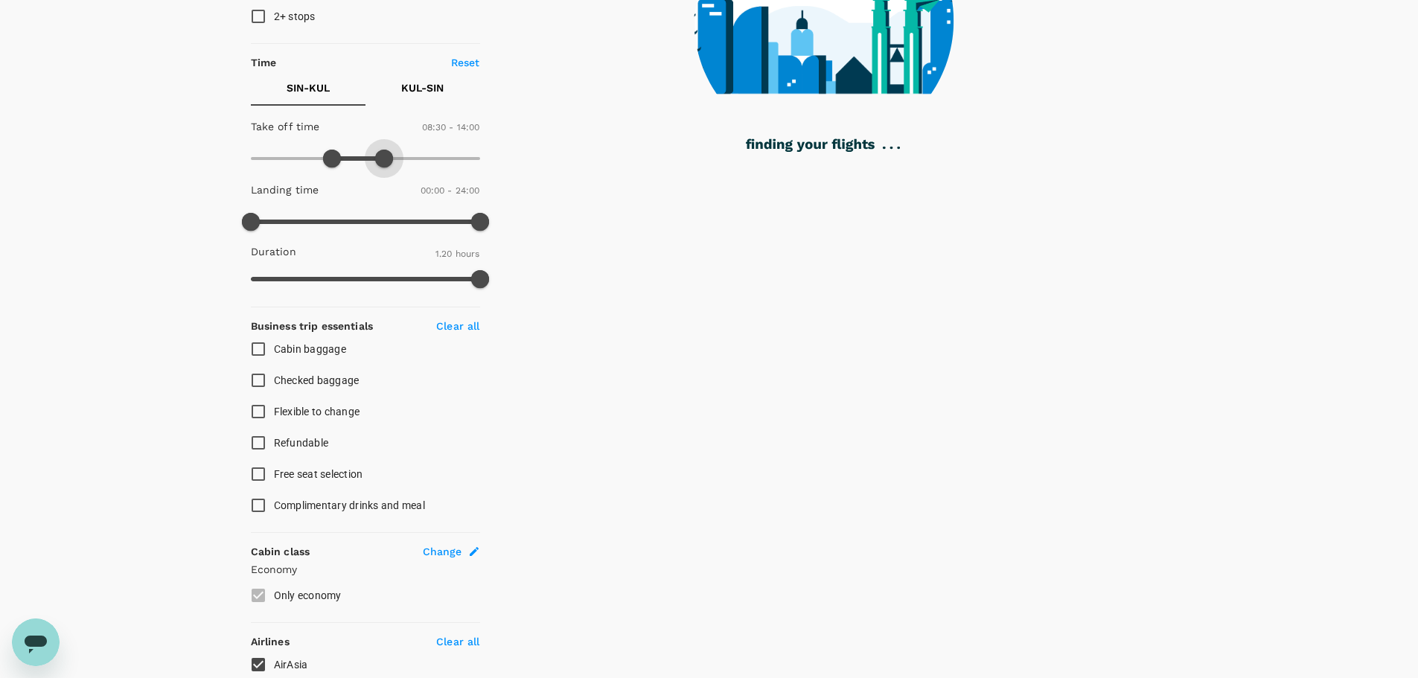
type input "810"
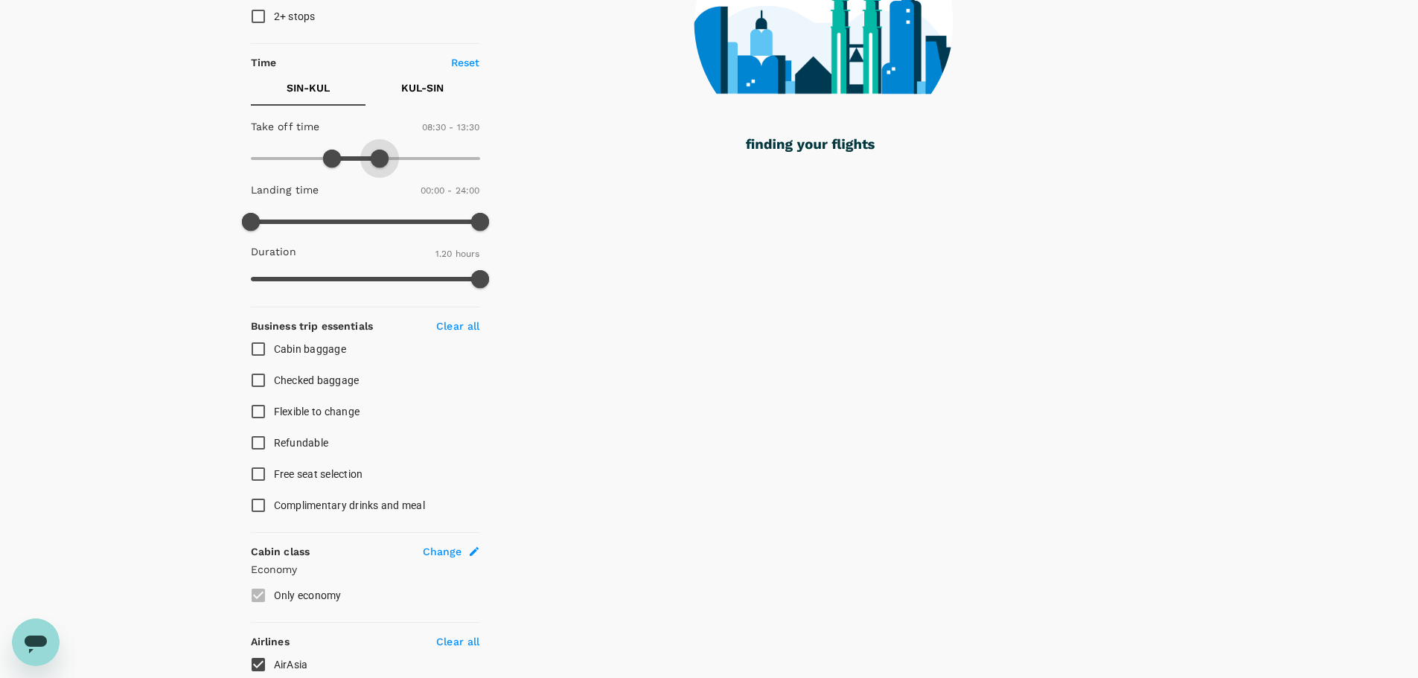
drag, startPoint x: 472, startPoint y: 158, endPoint x: 380, endPoint y: 167, distance: 92.8
click at [380, 167] on span at bounding box center [380, 159] width 18 height 18
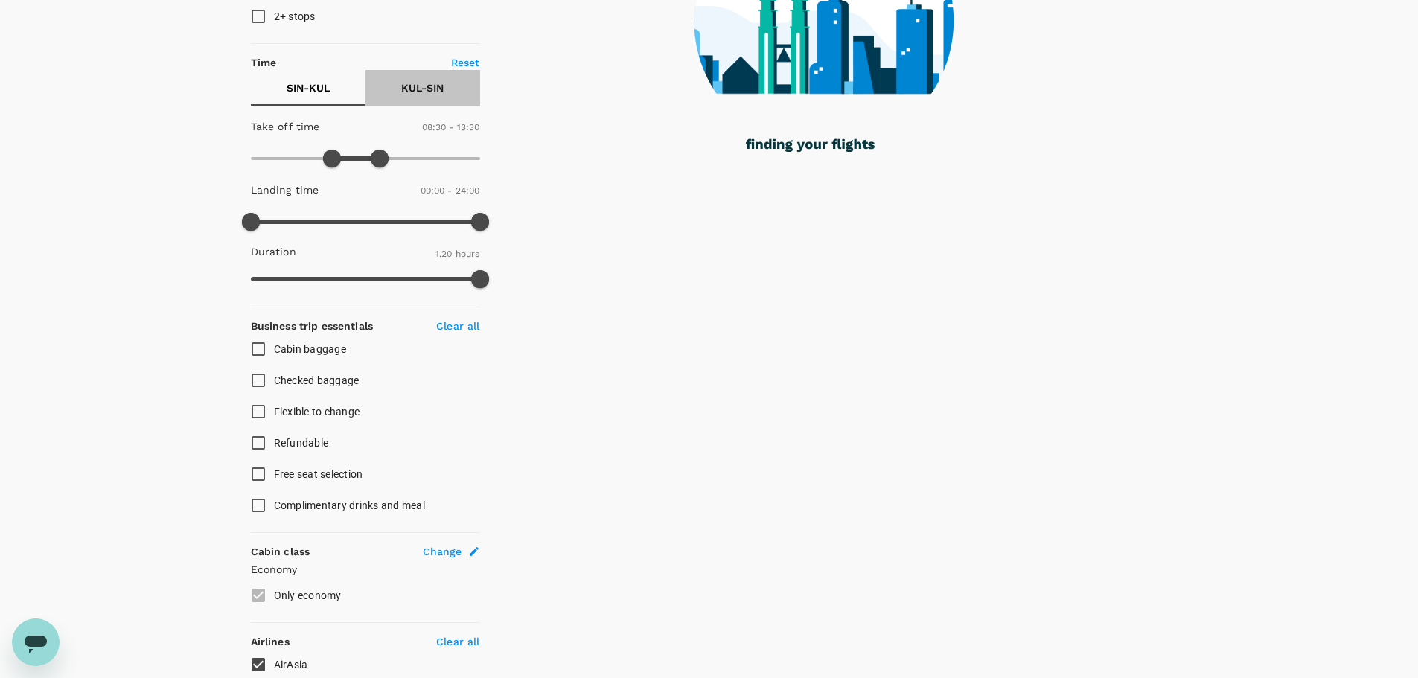
drag, startPoint x: 416, startPoint y: 97, endPoint x: 386, endPoint y: 132, distance: 45.9
click at [417, 96] on button "KUL - SIN" at bounding box center [423, 88] width 115 height 36
checkbox input "false"
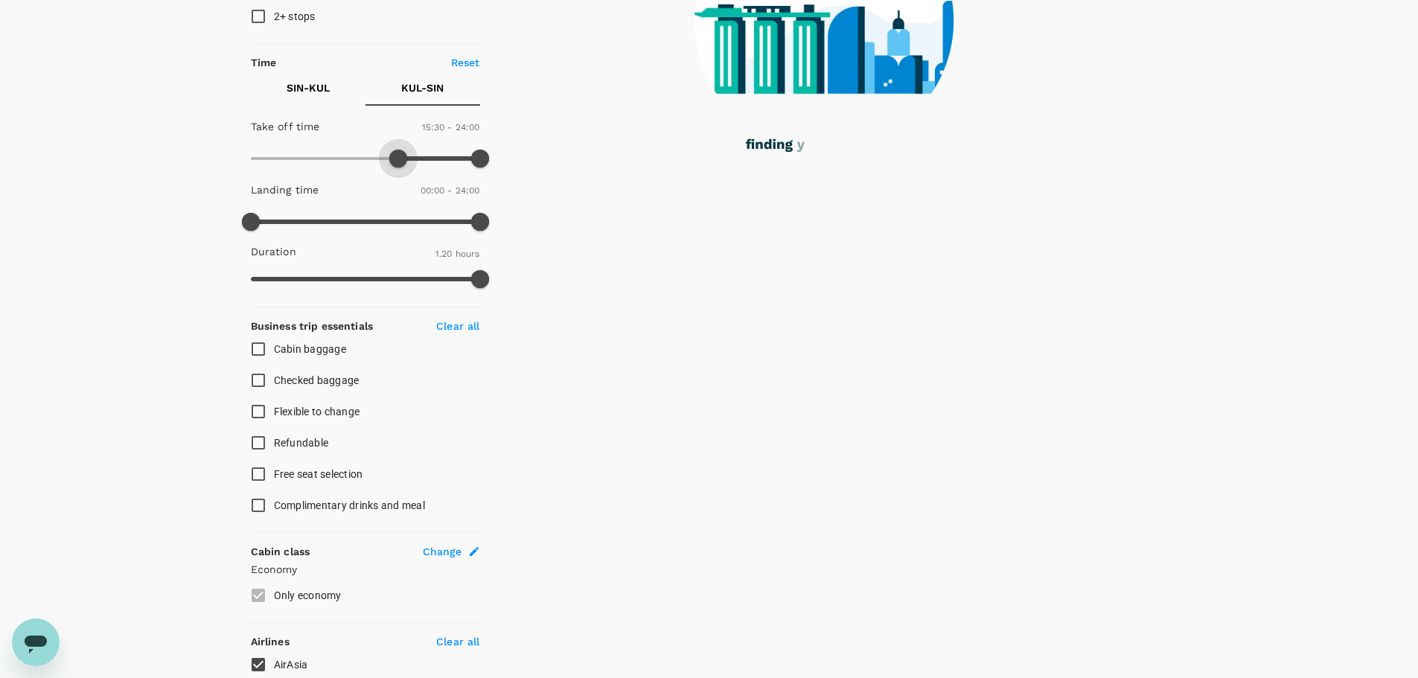
type input "960"
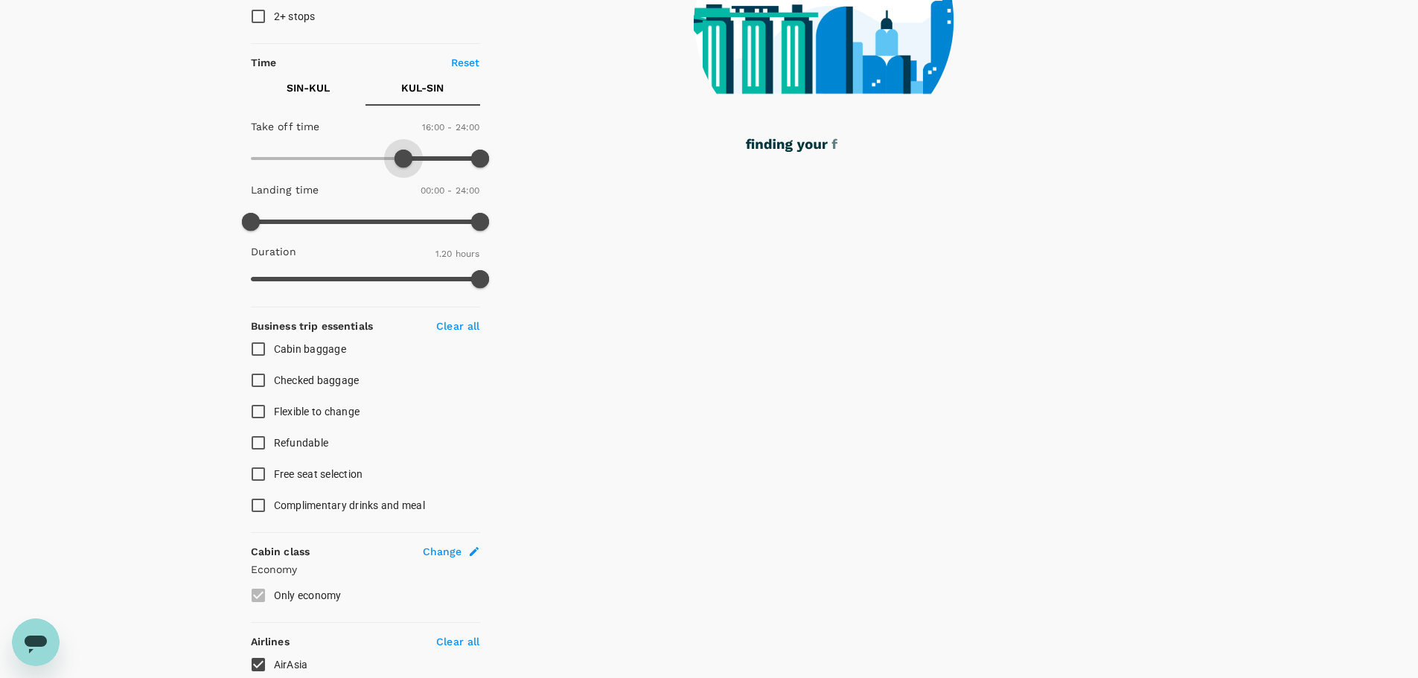
drag, startPoint x: 254, startPoint y: 160, endPoint x: 402, endPoint y: 179, distance: 149.4
click at [402, 179] on div "Take off time 16:00 - 24:00 Landing time 00:00 - 24:00 Duration 1.20 hours" at bounding box center [362, 204] width 235 height 184
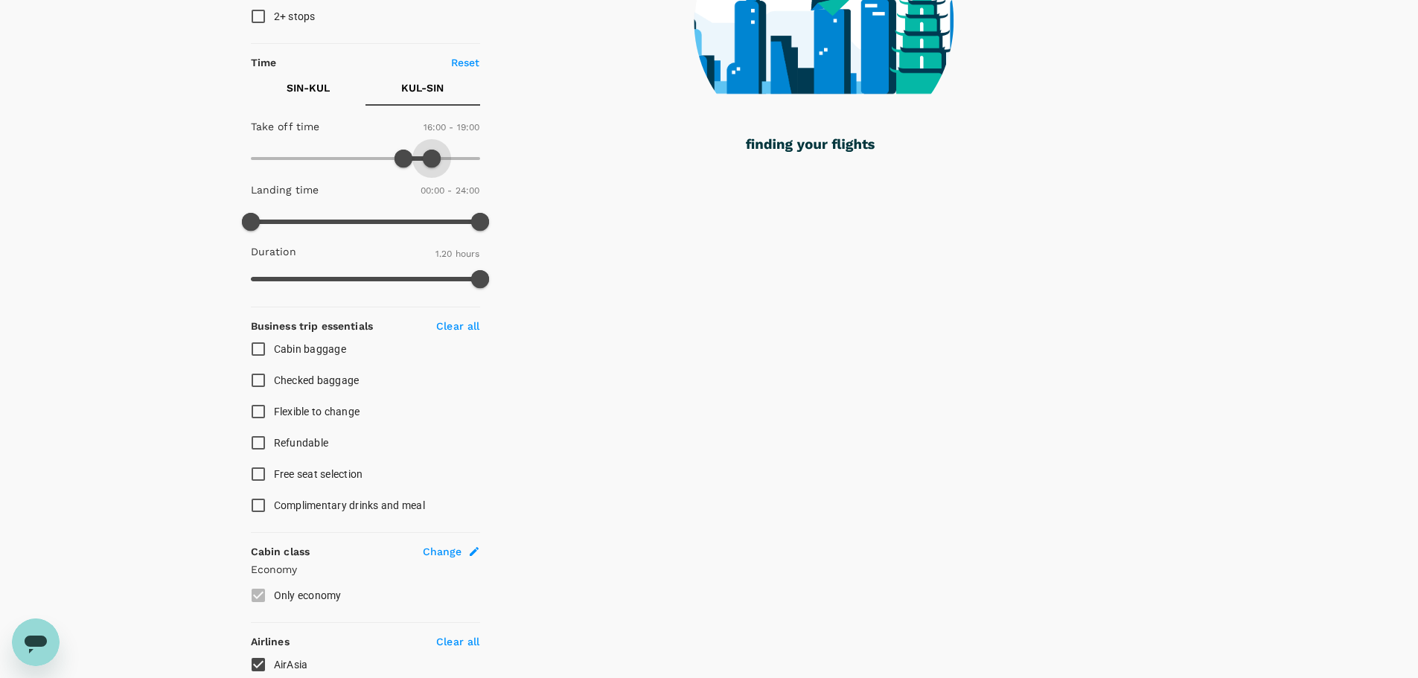
drag, startPoint x: 482, startPoint y: 162, endPoint x: 430, endPoint y: 160, distance: 52.1
click at [430, 160] on span at bounding box center [432, 159] width 18 height 18
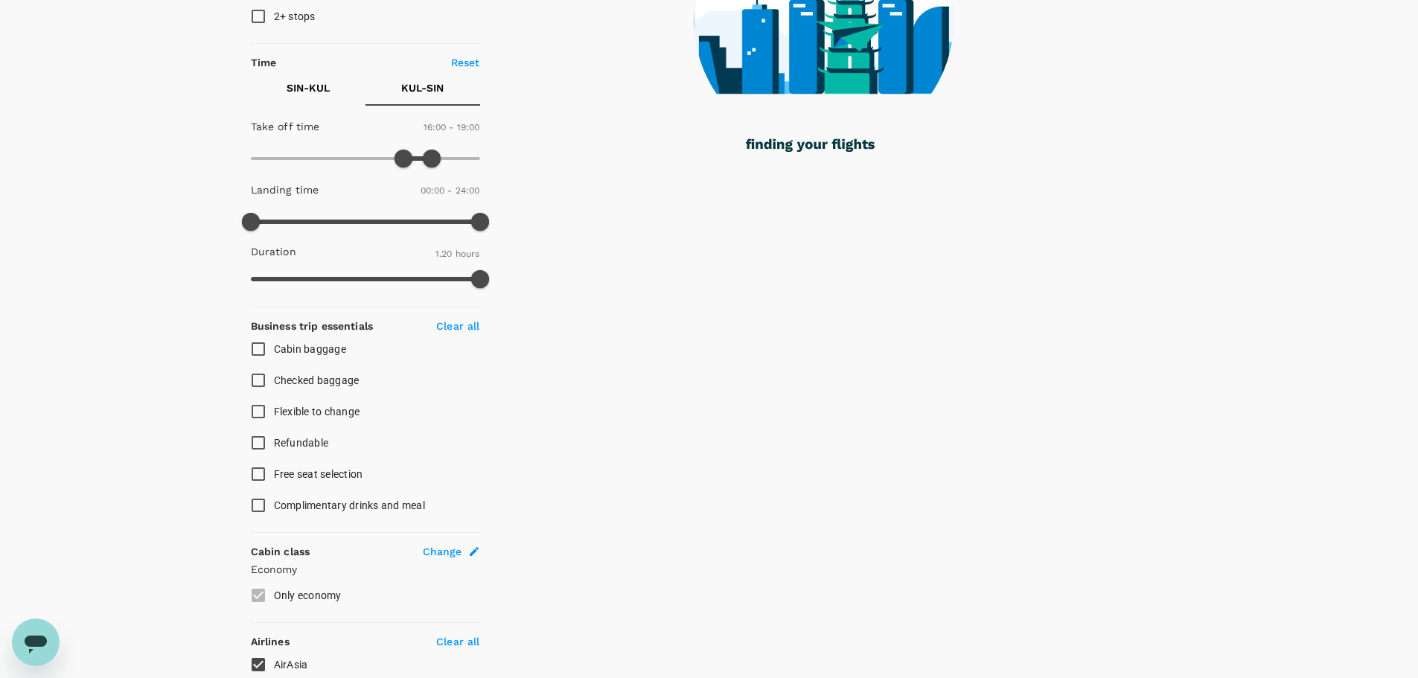
type input "1200"
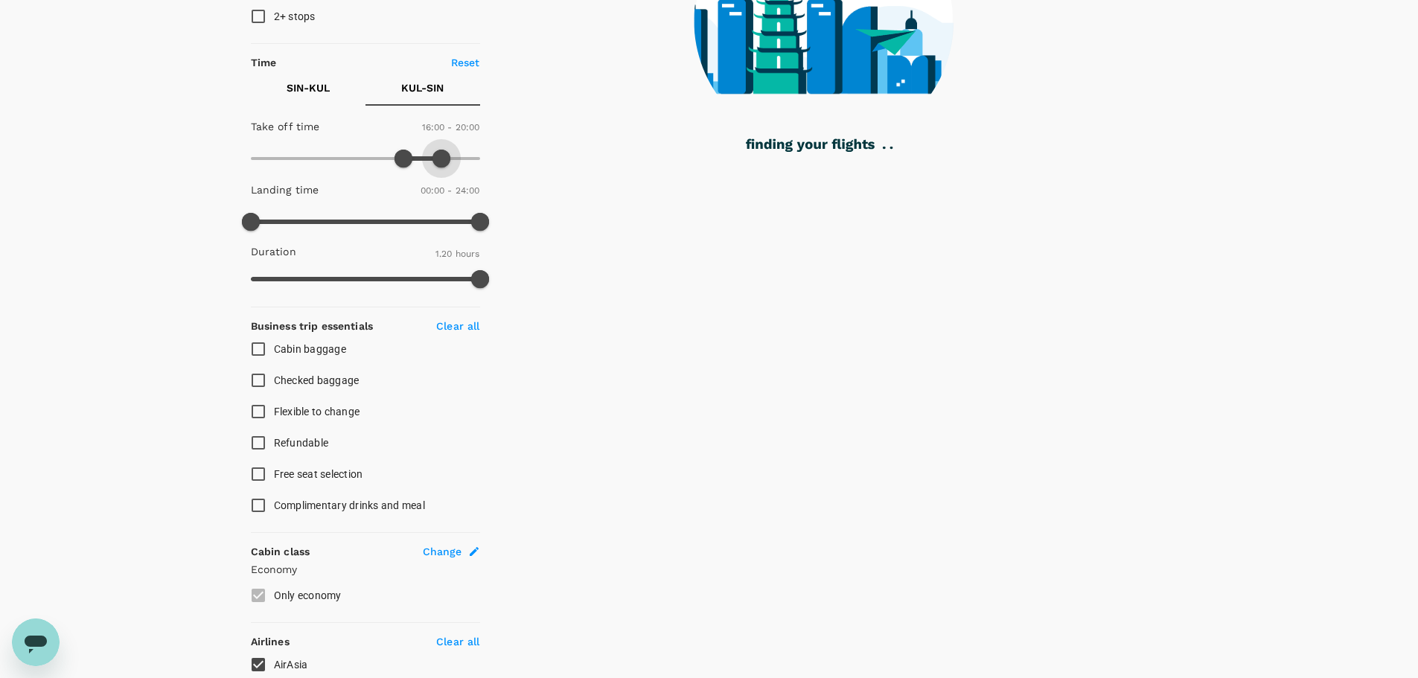
drag, startPoint x: 430, startPoint y: 160, endPoint x: 443, endPoint y: 156, distance: 13.2
click at [443, 156] on span at bounding box center [441, 159] width 18 height 18
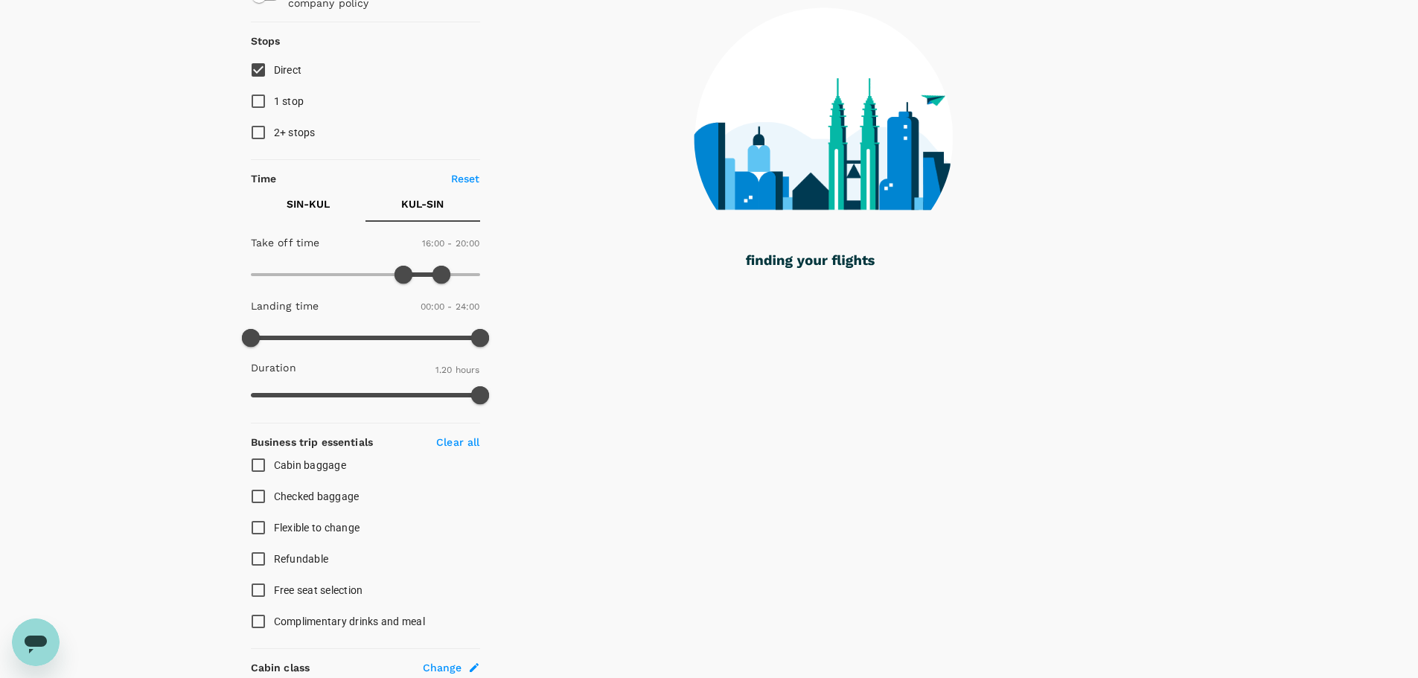
scroll to position [0, 0]
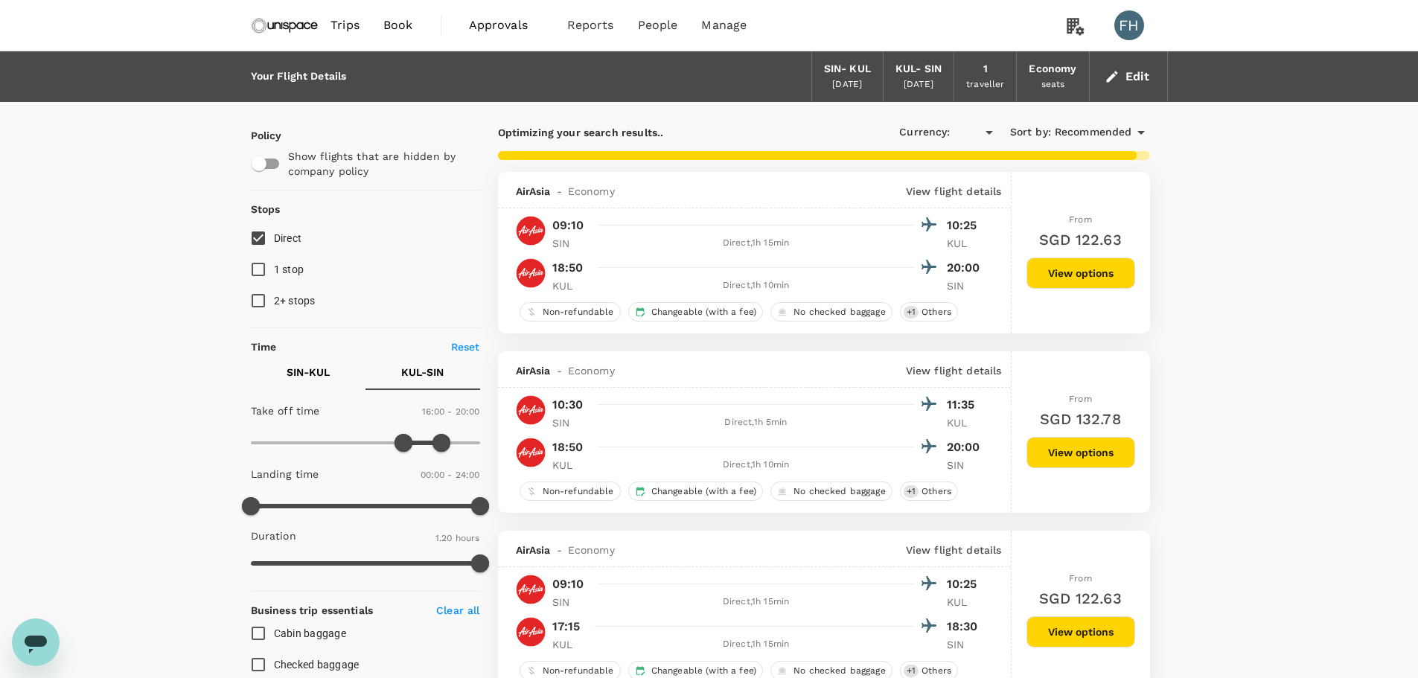
type input "SGD"
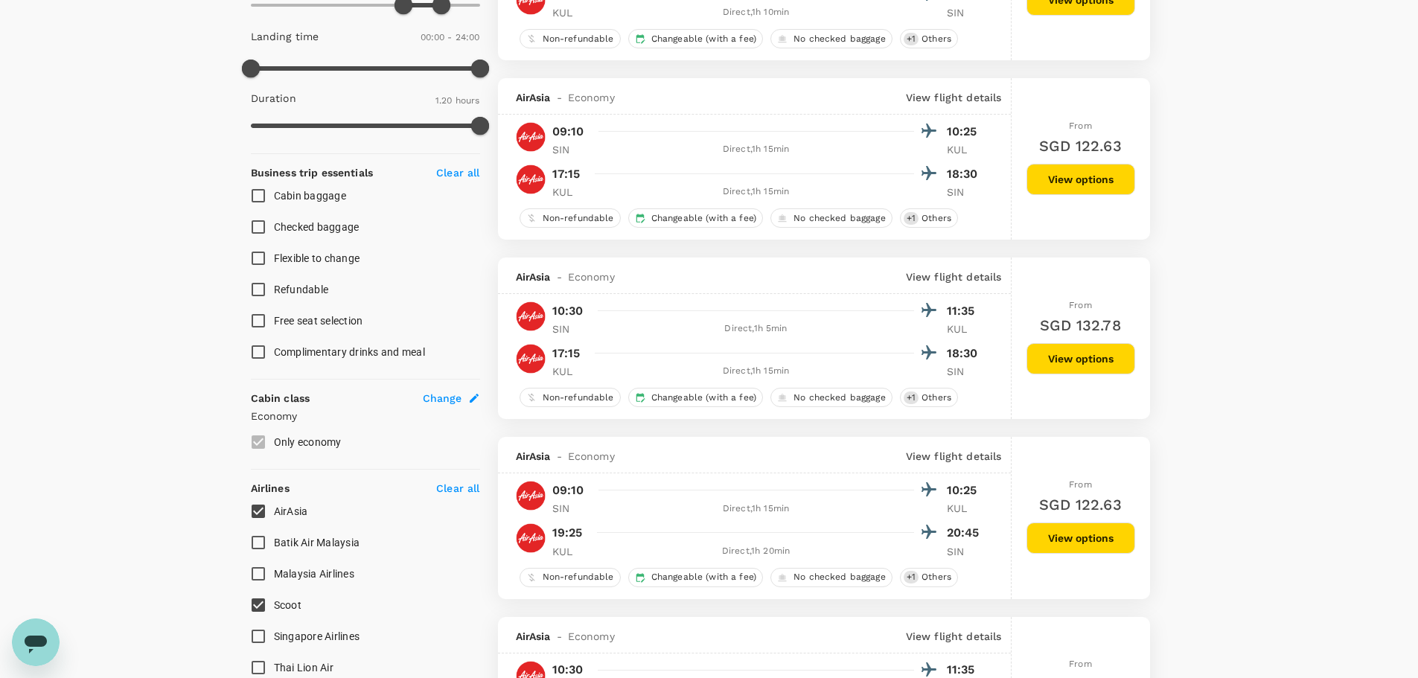
scroll to position [309, 0]
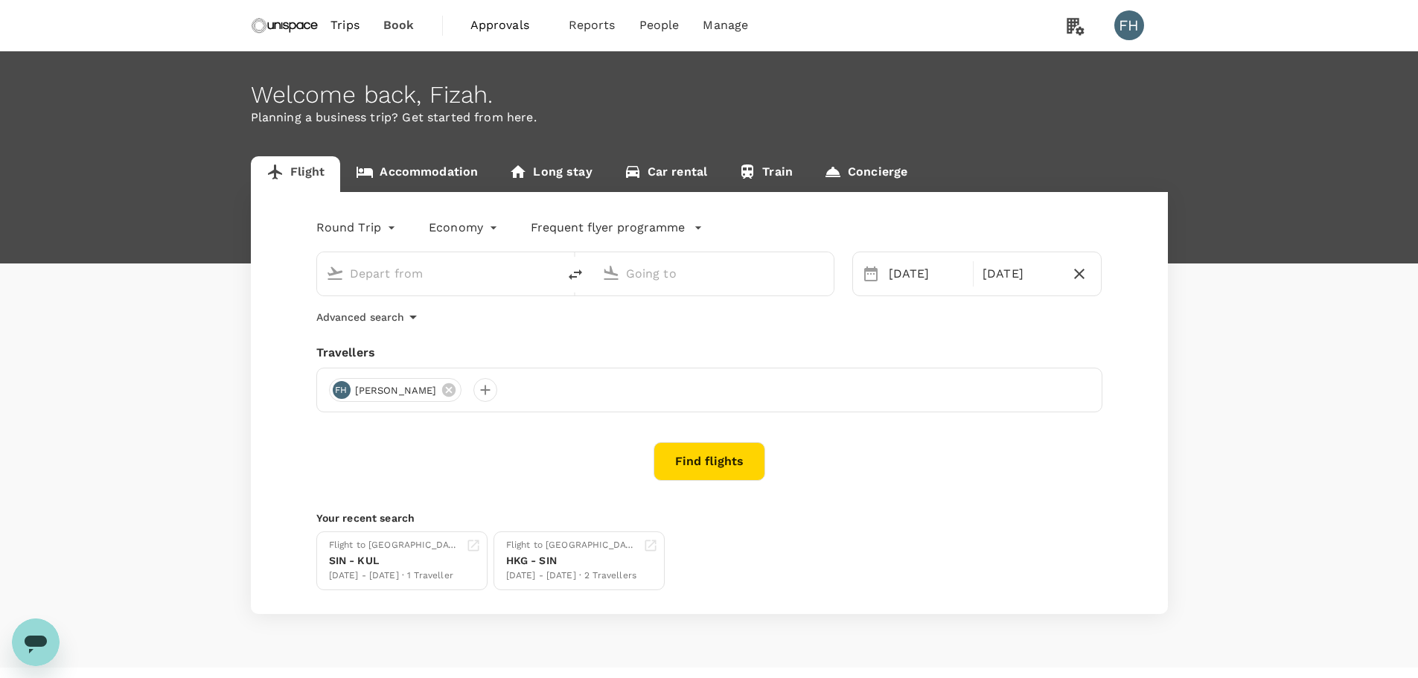
type input "Singapore Changi (SIN)"
type input "Kuala Lumpur Intl ([GEOGRAPHIC_DATA])"
click at [485, 390] on icon at bounding box center [491, 389] width 13 height 13
click at [344, 389] on div at bounding box center [341, 390] width 24 height 24
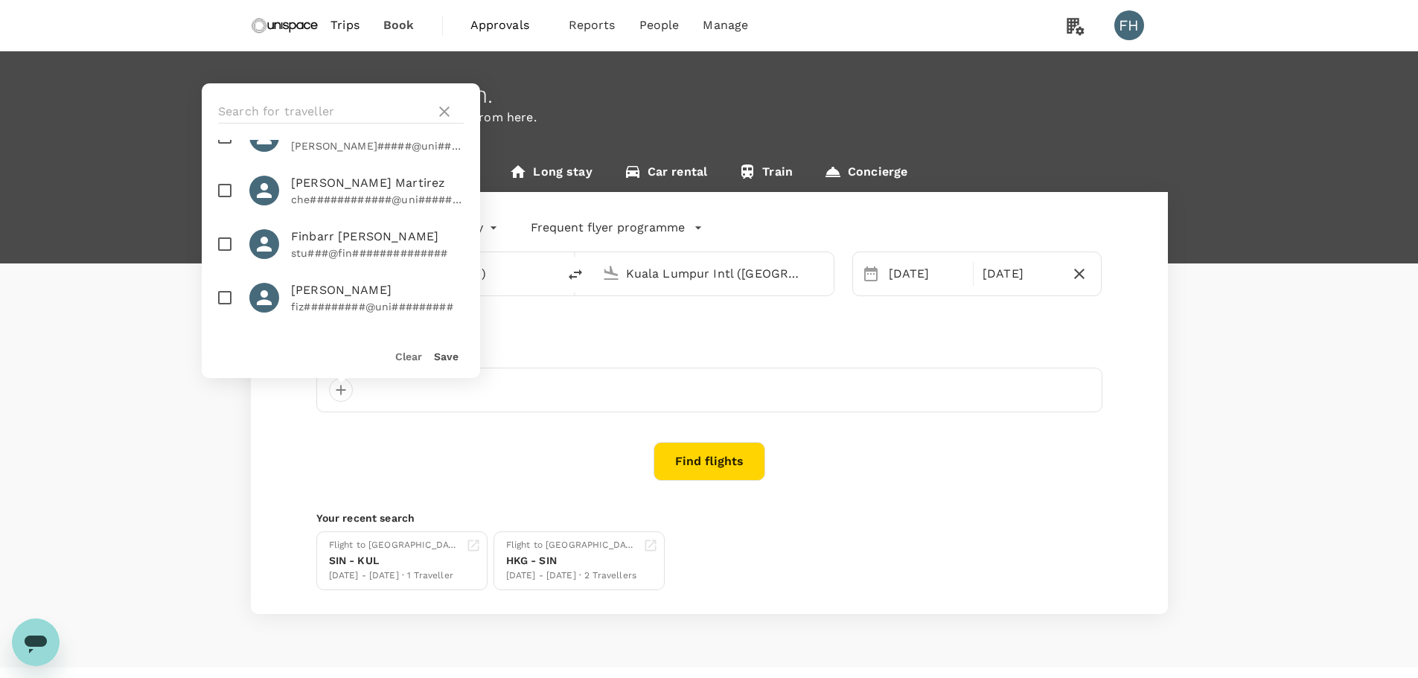
scroll to position [74, 0]
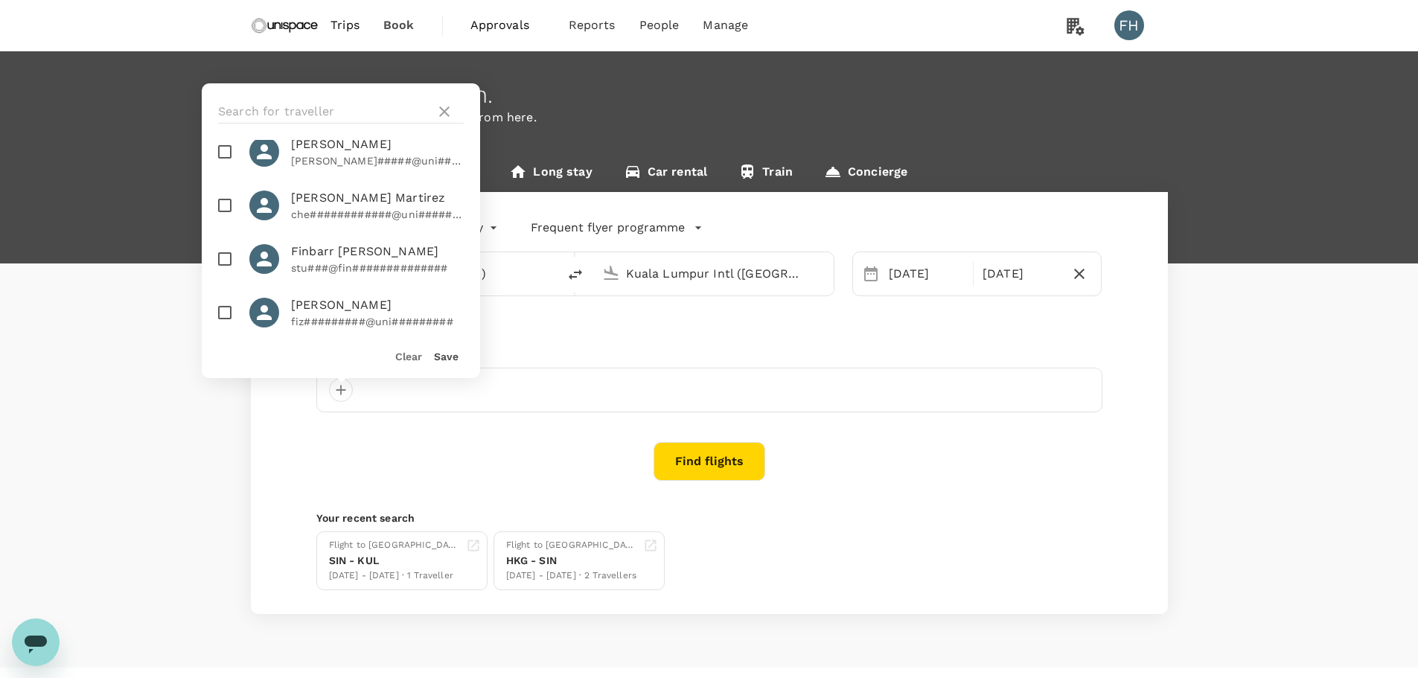
click at [338, 260] on span "Finbarr [PERSON_NAME]" at bounding box center [377, 252] width 173 height 18
checkbox input "true"
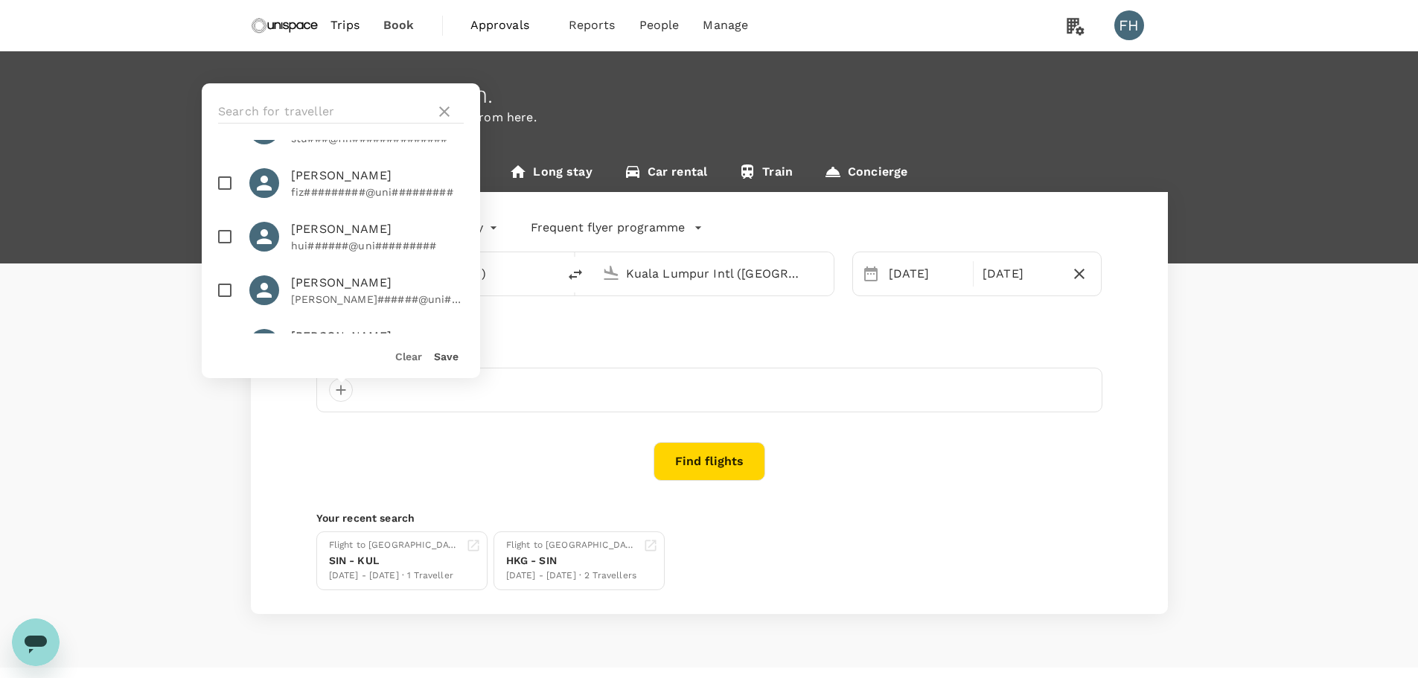
scroll to position [149, 0]
click at [450, 351] on button "Save" at bounding box center [446, 357] width 25 height 12
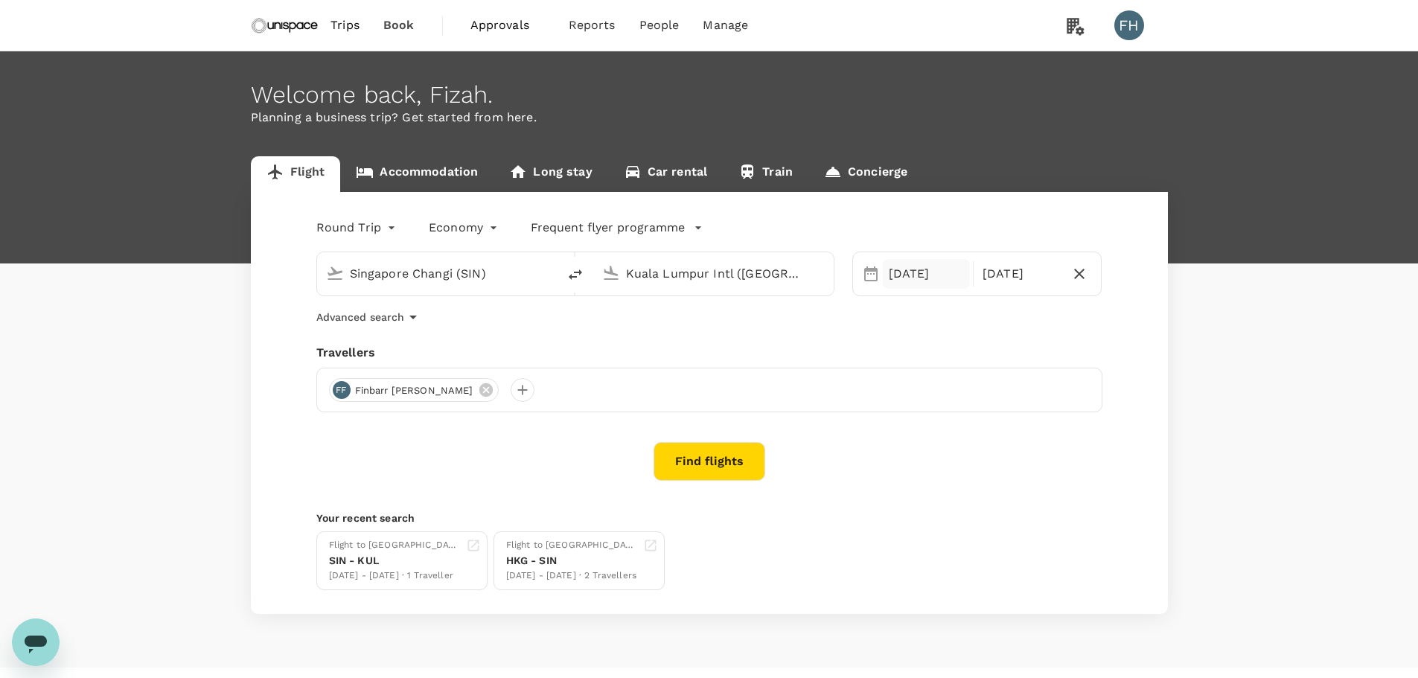
click at [914, 274] on div "[DATE]" at bounding box center [926, 274] width 87 height 30
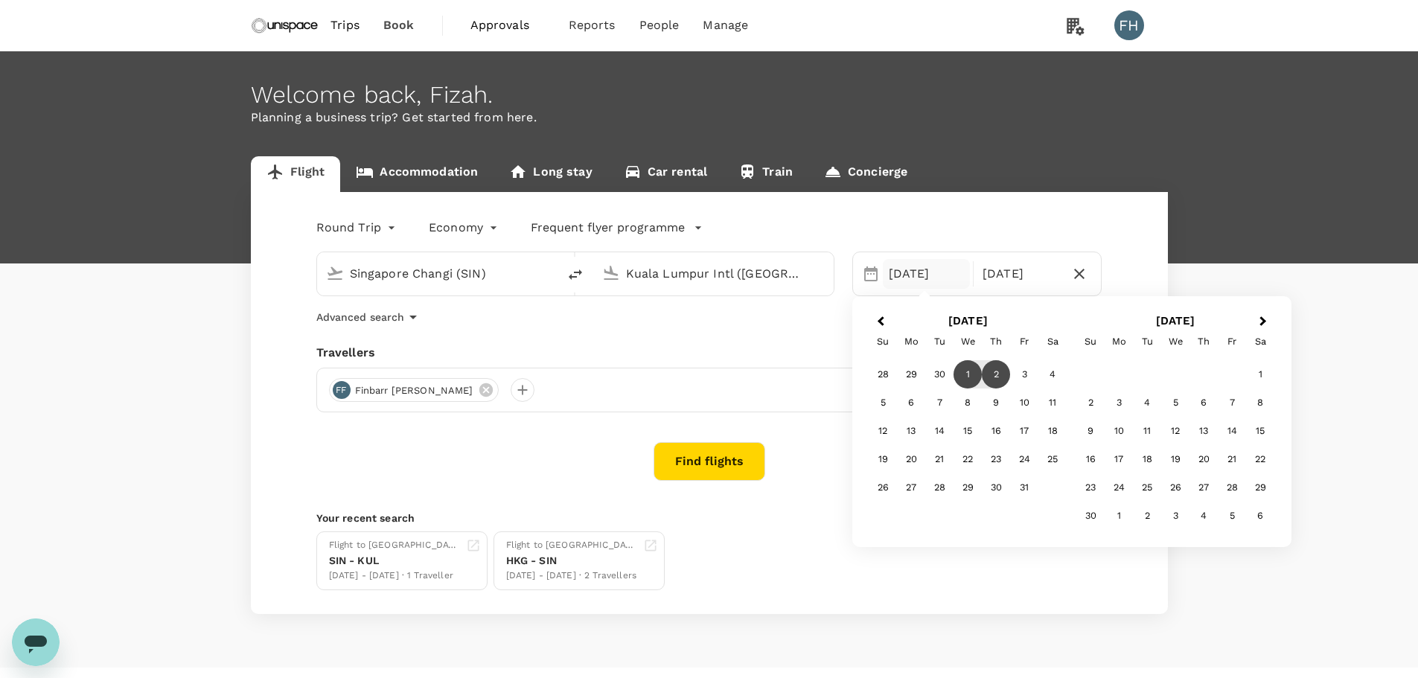
click at [976, 377] on div "1" at bounding box center [968, 374] width 28 height 28
click at [1002, 370] on div "2" at bounding box center [996, 374] width 28 height 28
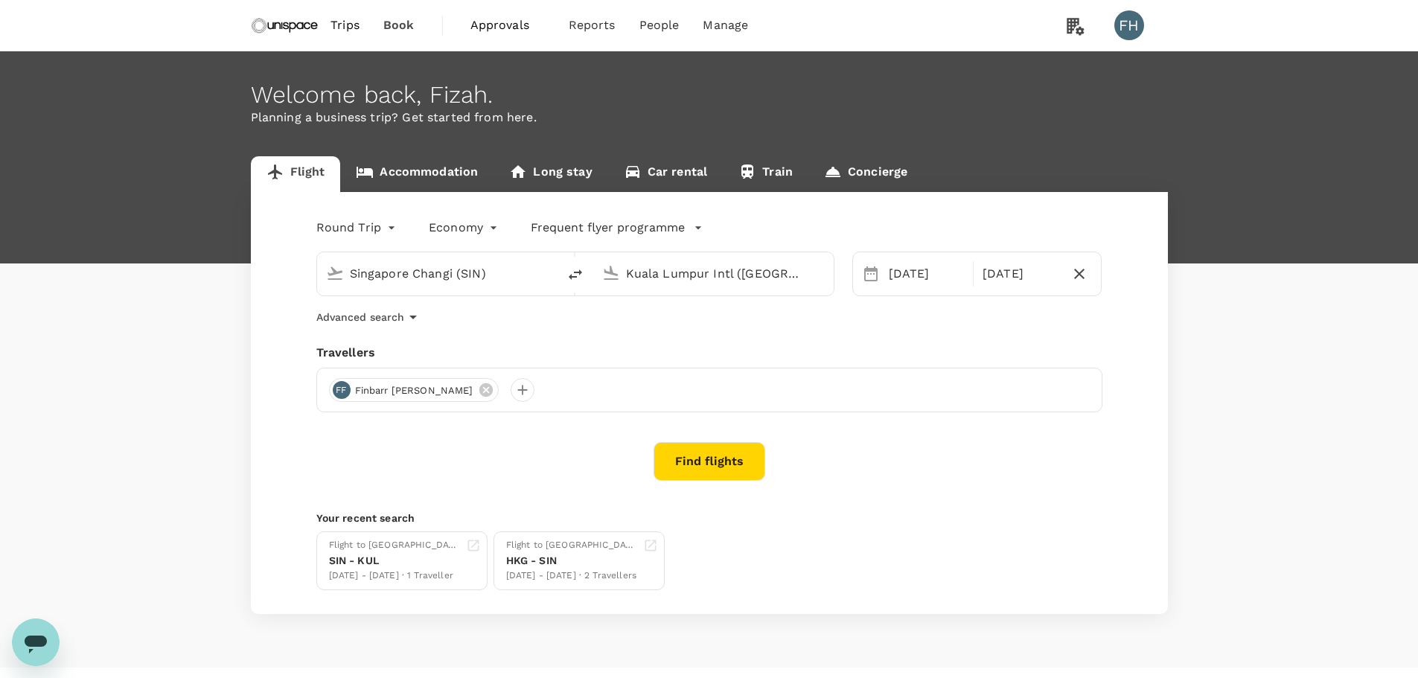
click at [723, 450] on button "Find flights" at bounding box center [710, 461] width 112 height 39
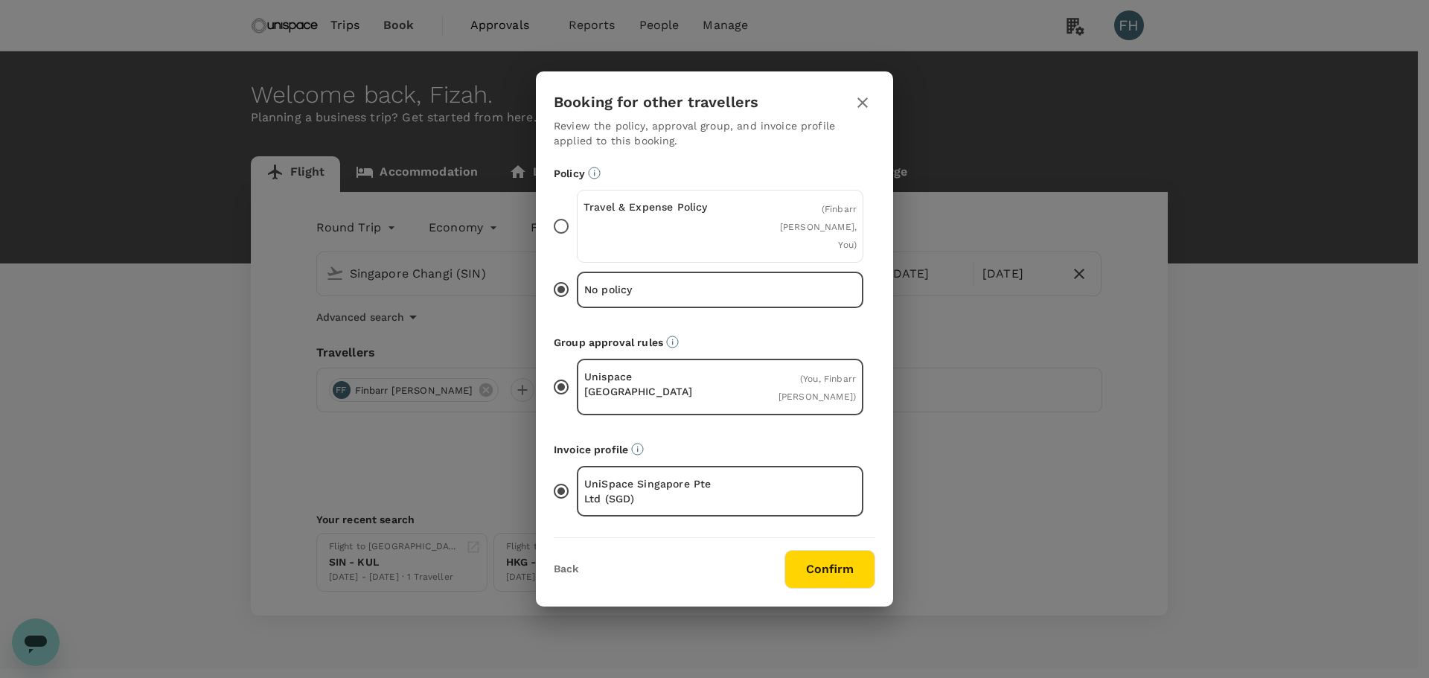
click at [677, 230] on div "Travel & Expense Policy" at bounding box center [652, 227] width 137 height 54
click at [577, 230] on input "Travel & Expense Policy ( Finbarr Anton Fallon, You )" at bounding box center [561, 226] width 31 height 31
click at [847, 559] on button "Confirm" at bounding box center [830, 569] width 91 height 39
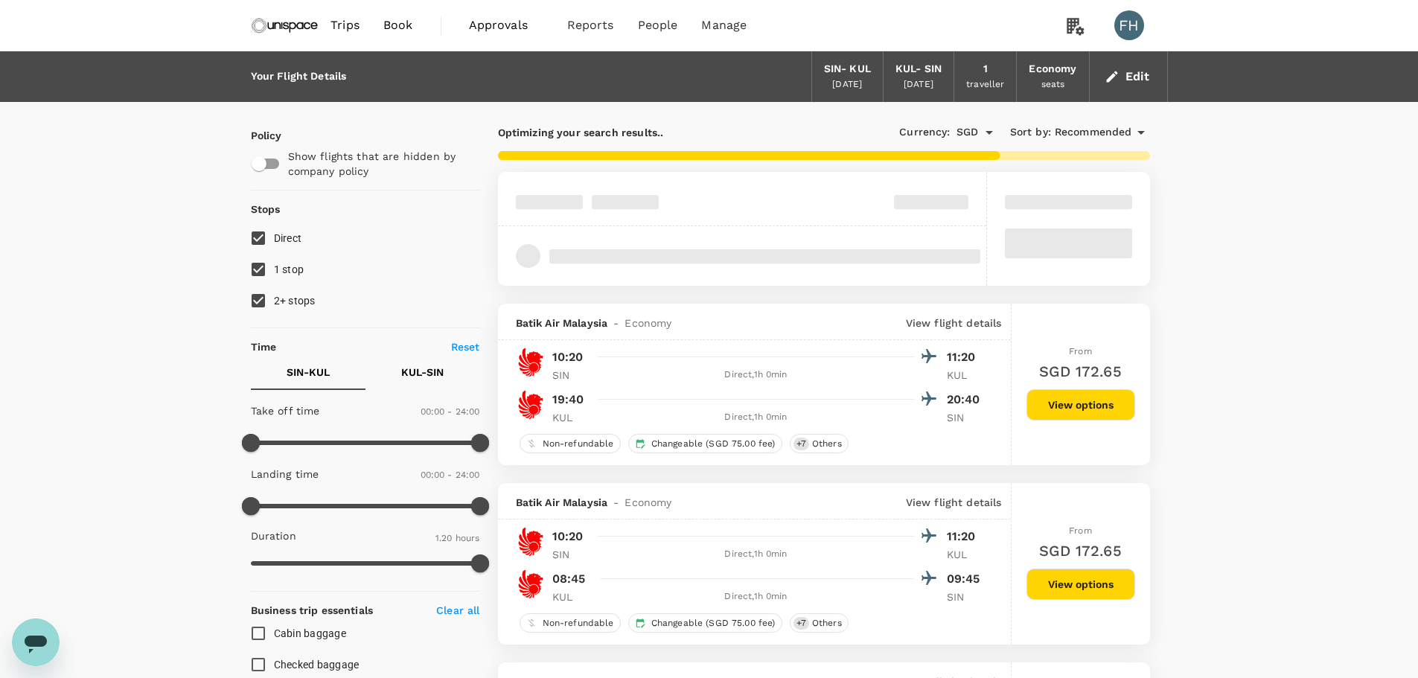
click at [299, 296] on span "2+ stops" at bounding box center [295, 301] width 42 height 12
click at [274, 296] on input "2+ stops" at bounding box center [258, 300] width 31 height 31
checkbox input "false"
click at [290, 271] on span "1 stop" at bounding box center [289, 270] width 31 height 12
click at [274, 271] on input "1 stop" at bounding box center [258, 269] width 31 height 31
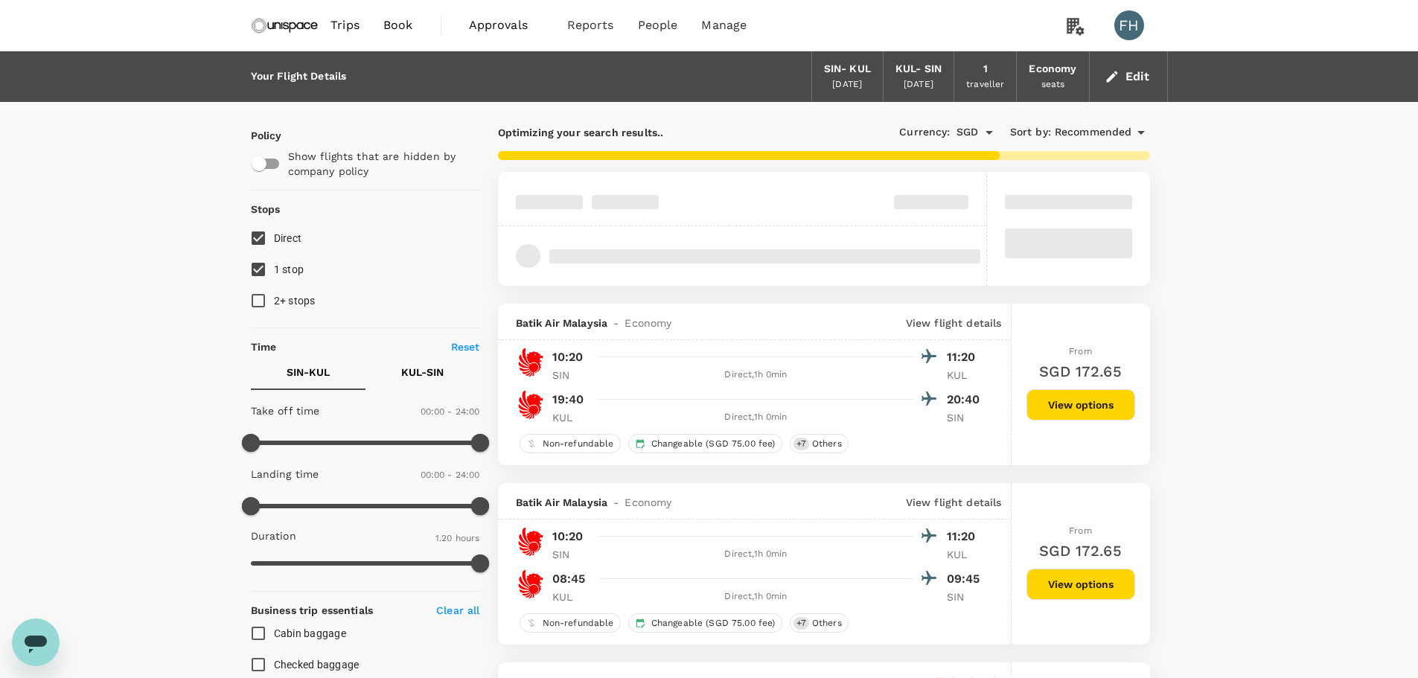
checkbox input "false"
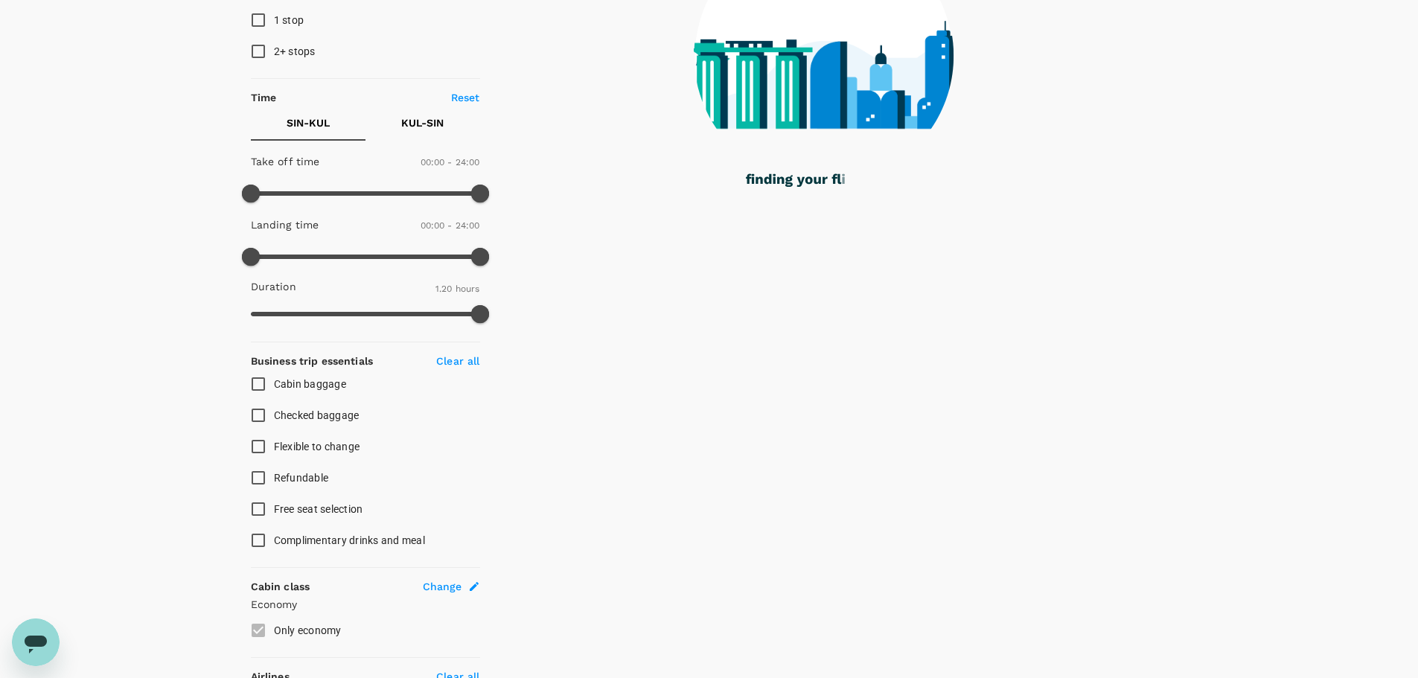
scroll to position [223, 0]
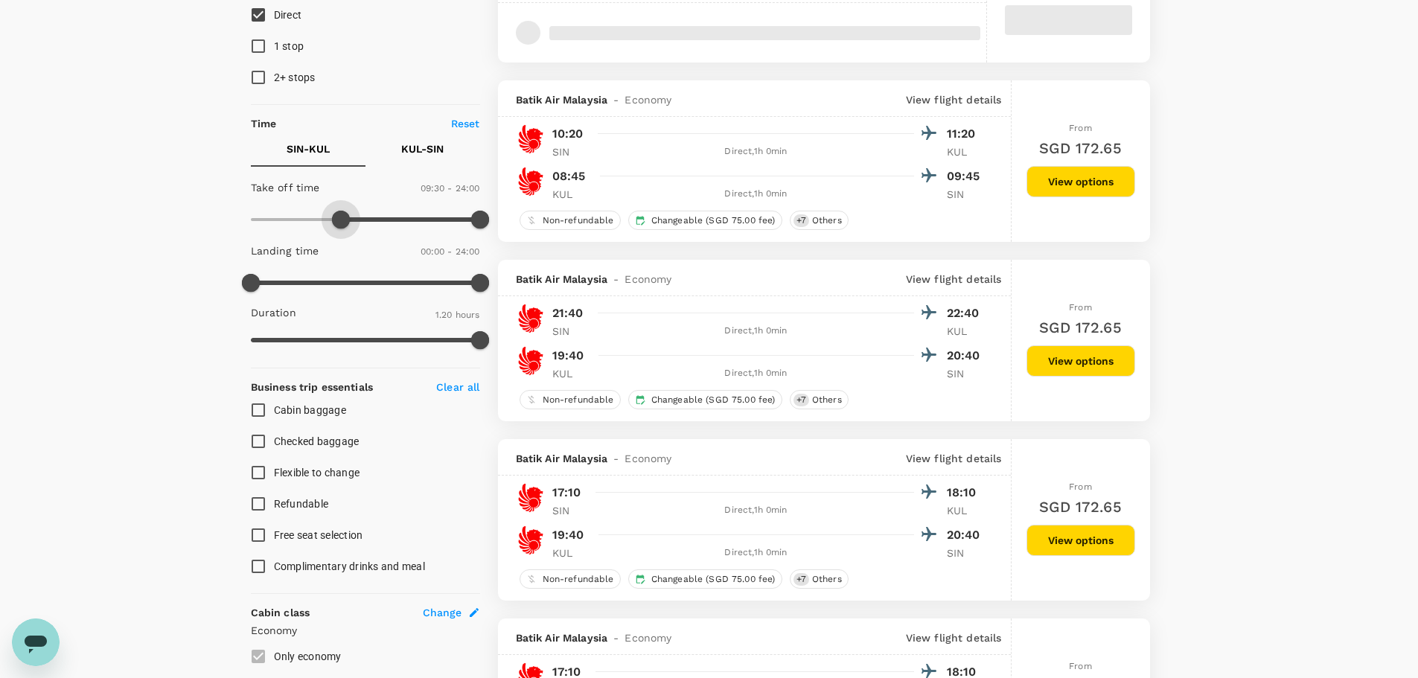
type input "570"
type input "SGD"
type input "450"
drag, startPoint x: 249, startPoint y: 220, endPoint x: 321, endPoint y: 232, distance: 72.4
click at [321, 229] on span at bounding box center [322, 220] width 18 height 18
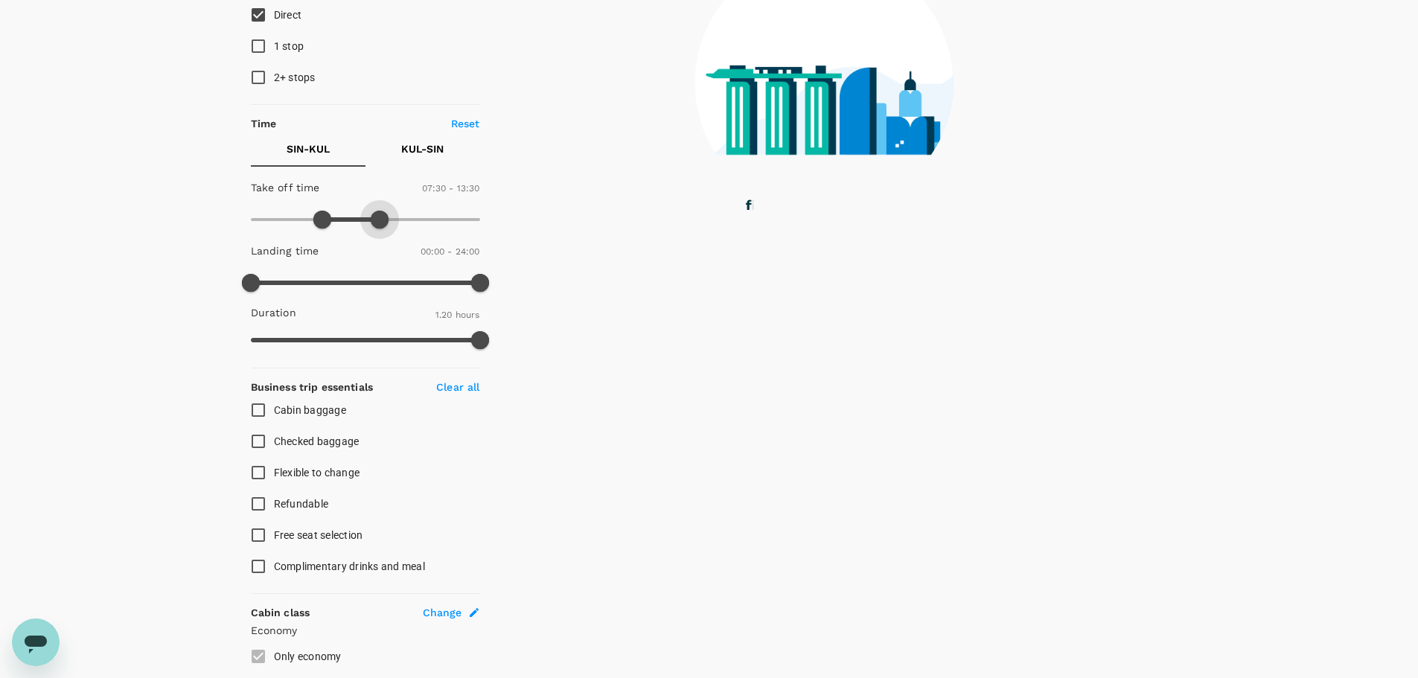
type input "750"
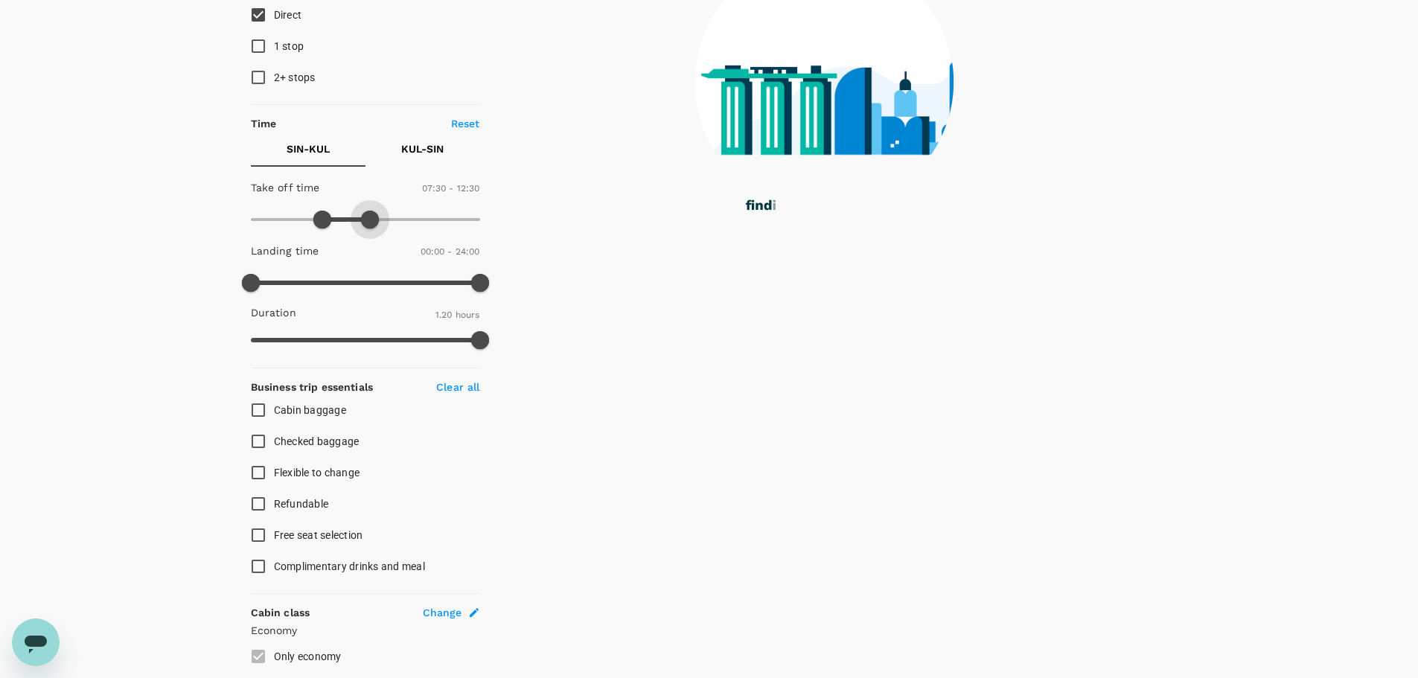
drag, startPoint x: 474, startPoint y: 220, endPoint x: 368, endPoint y: 220, distance: 105.7
click at [368, 220] on span at bounding box center [370, 220] width 18 height 18
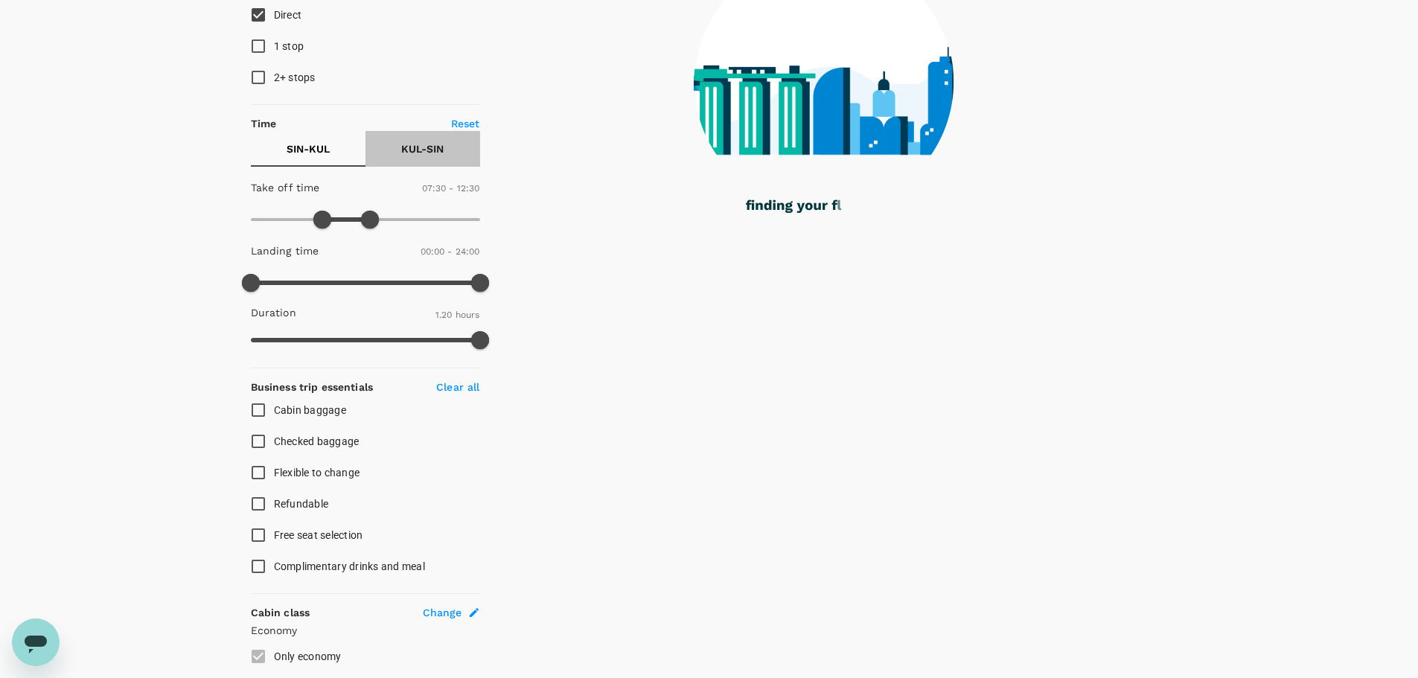
click at [409, 151] on p "KUL - SIN" at bounding box center [422, 148] width 42 height 15
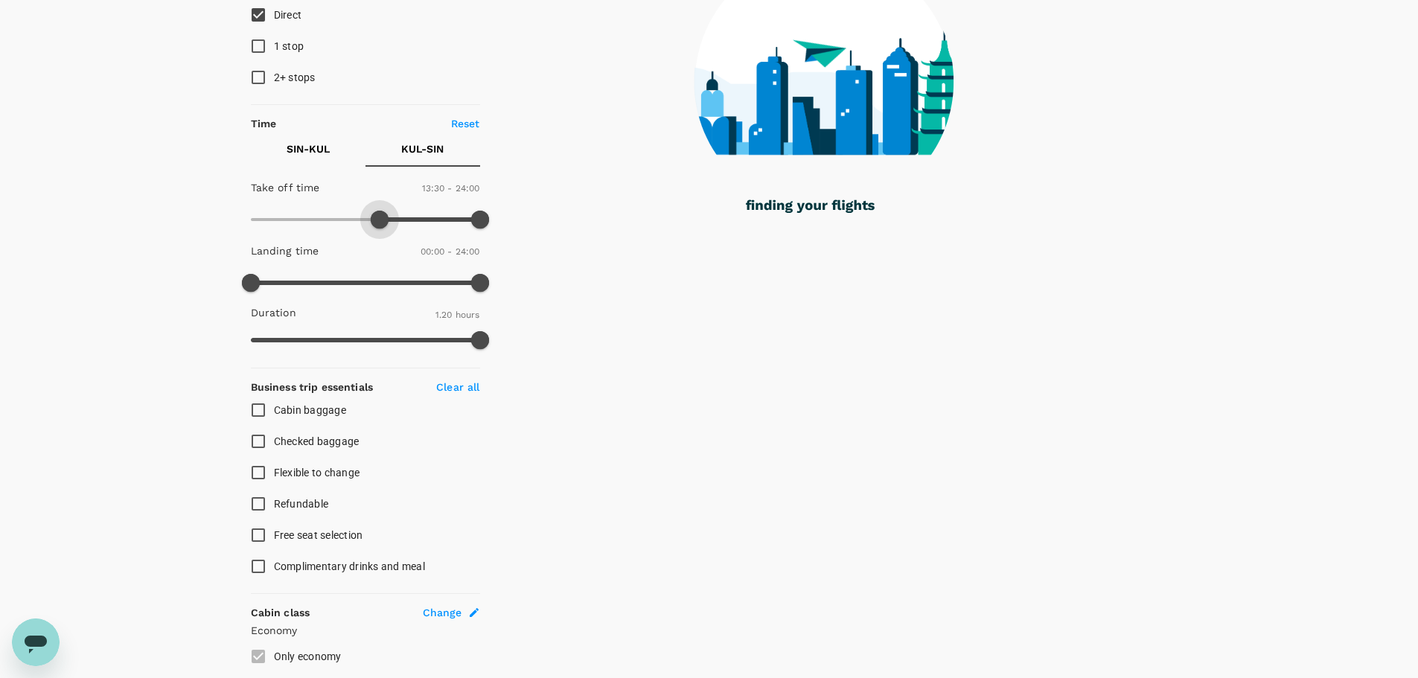
type input "870"
drag, startPoint x: 262, startPoint y: 220, endPoint x: 389, endPoint y: 229, distance: 127.7
click at [389, 229] on span at bounding box center [380, 220] width 18 height 18
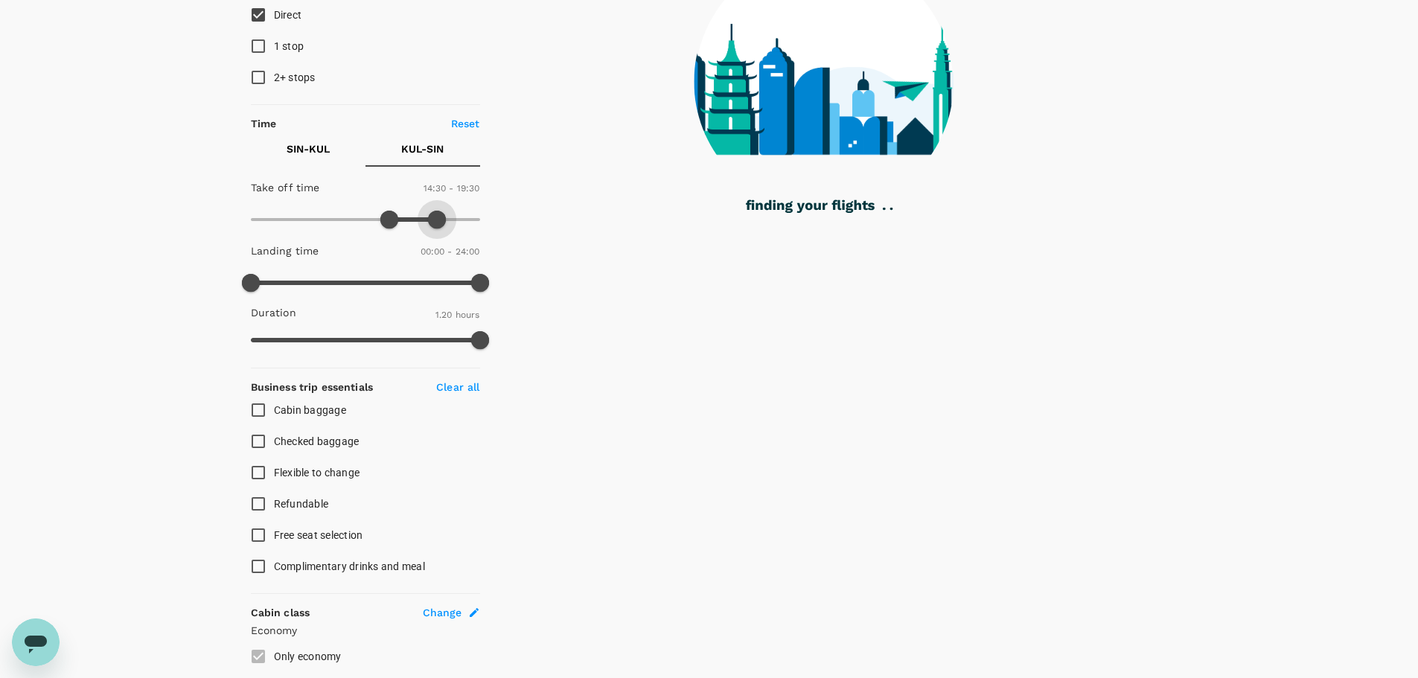
type input "1140"
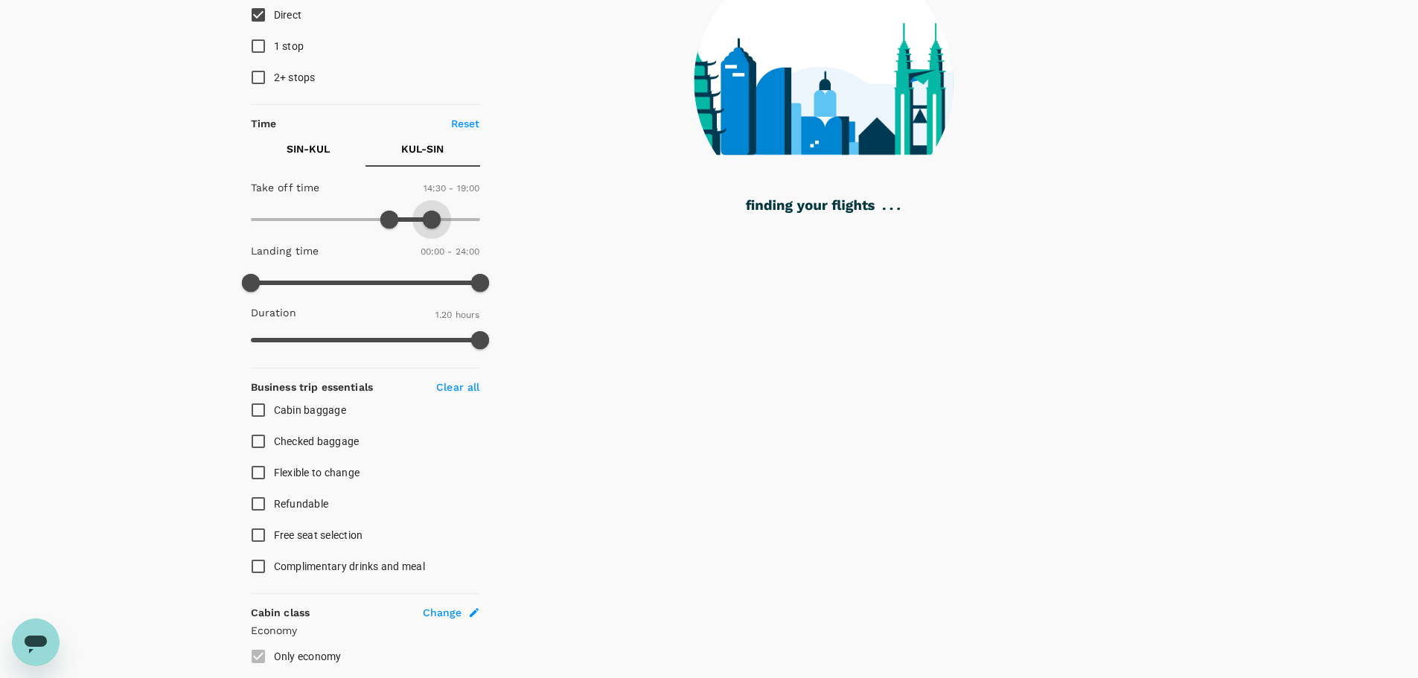
drag, startPoint x: 479, startPoint y: 217, endPoint x: 432, endPoint y: 220, distance: 46.2
click at [432, 220] on span at bounding box center [432, 220] width 18 height 18
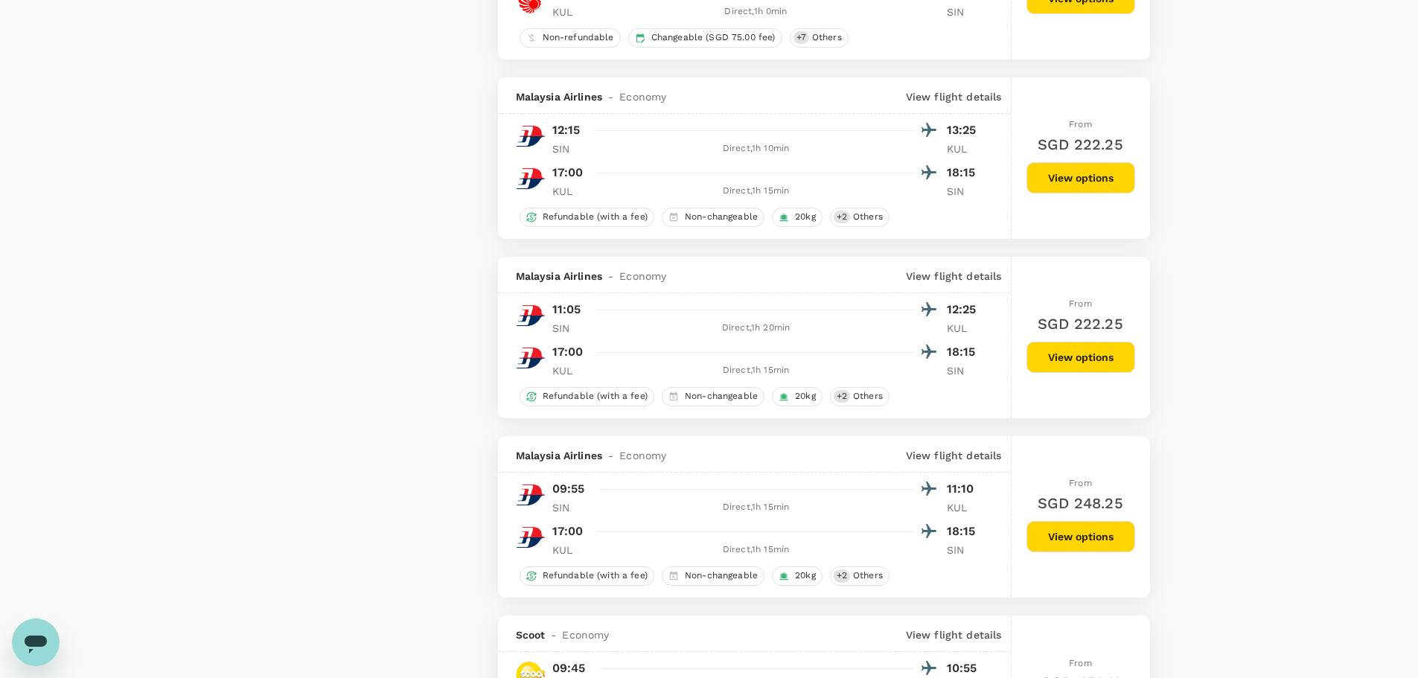
scroll to position [2382, 0]
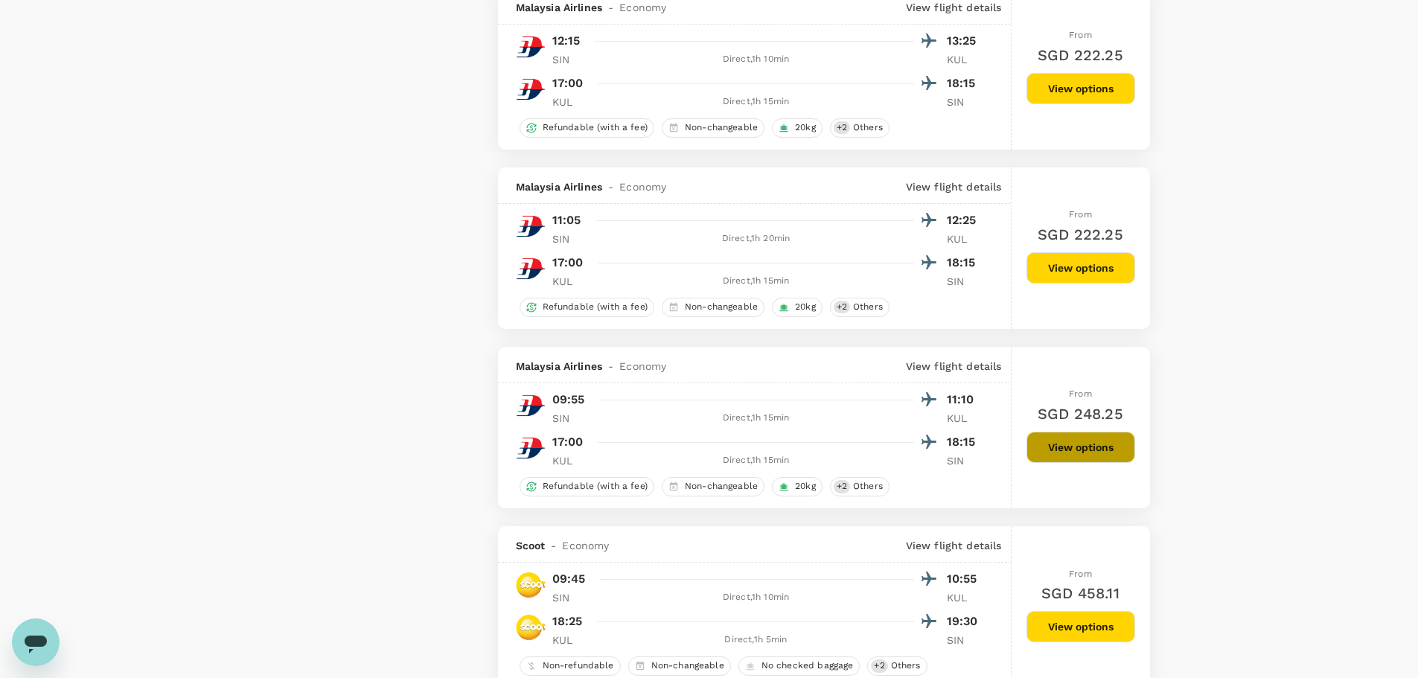
click at [1093, 454] on button "View options" at bounding box center [1081, 447] width 109 height 31
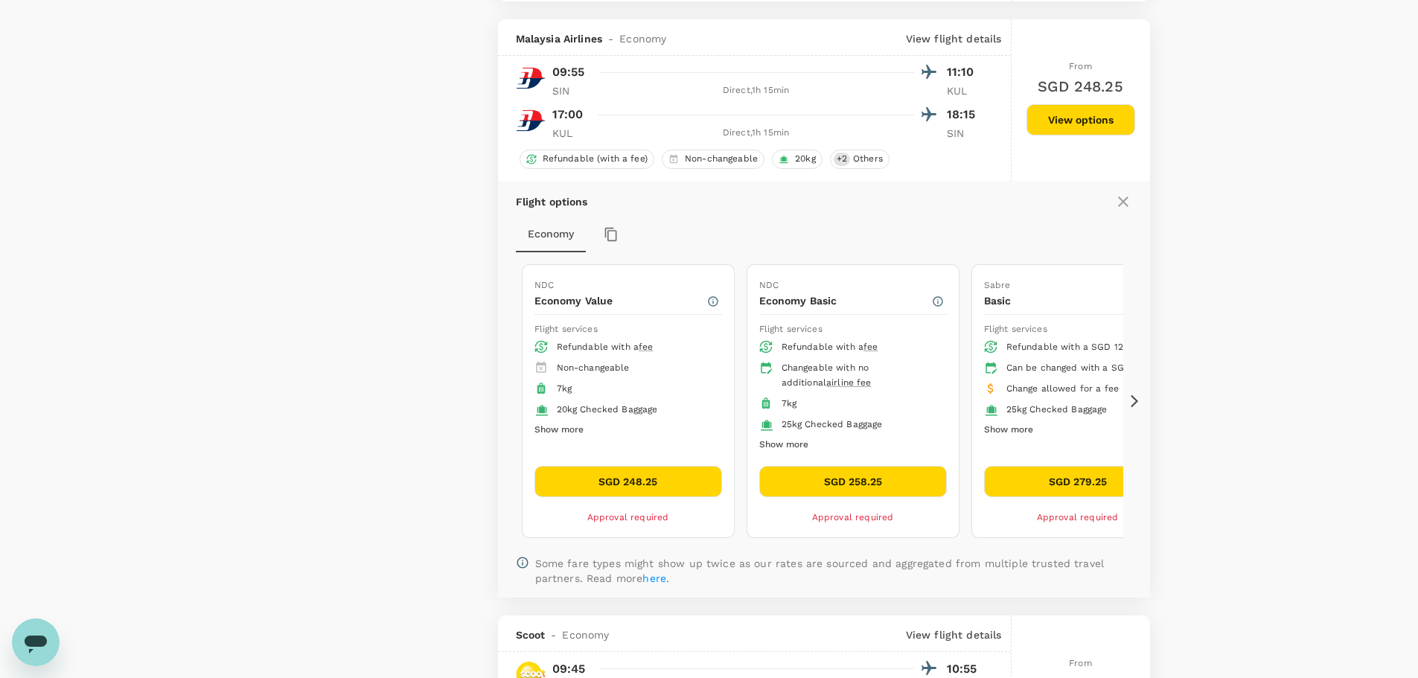
scroll to position [2729, 0]
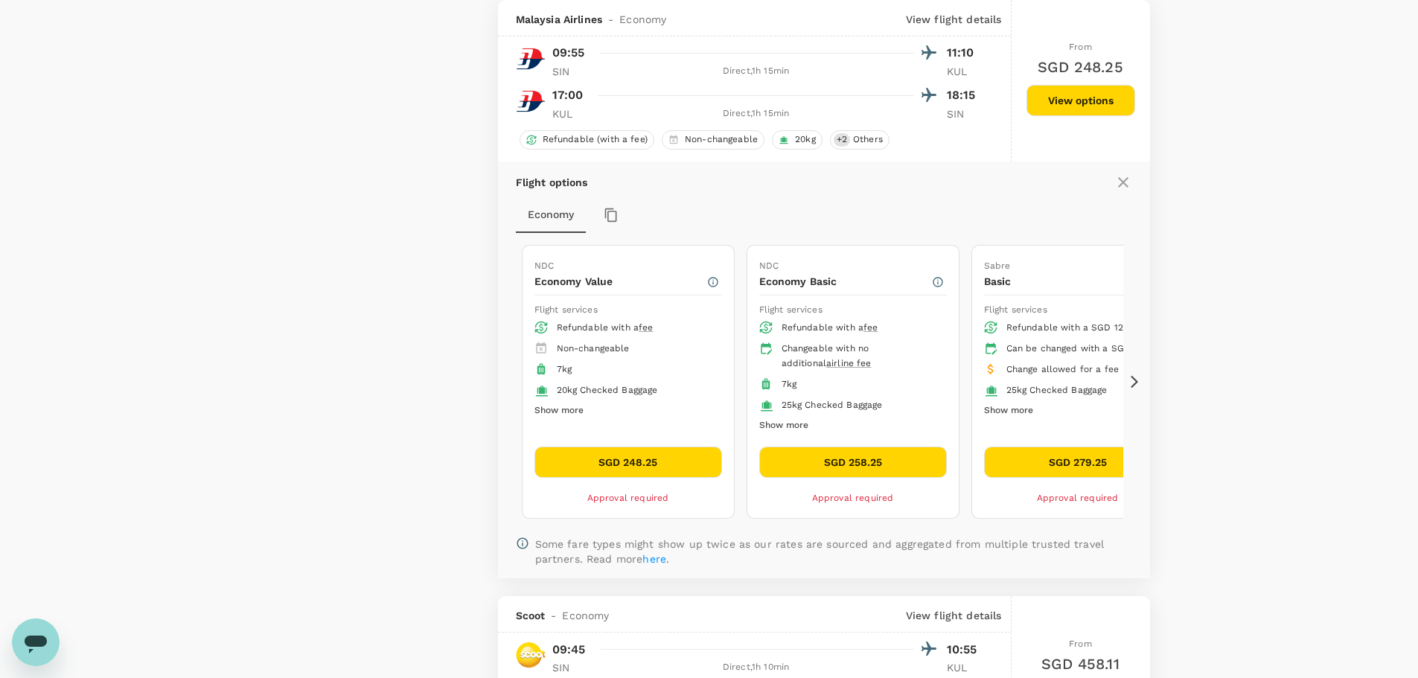
click at [694, 450] on button "SGD 248.25" at bounding box center [628, 462] width 188 height 31
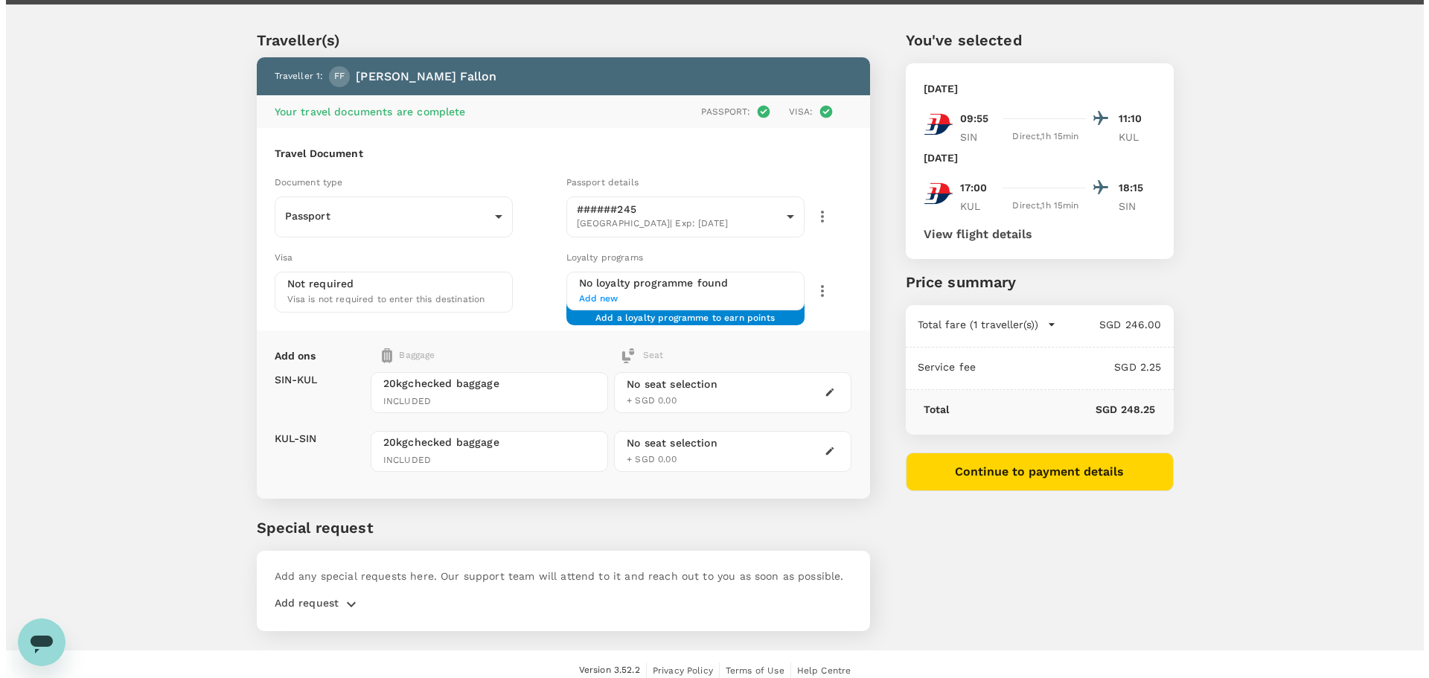
scroll to position [40, 0]
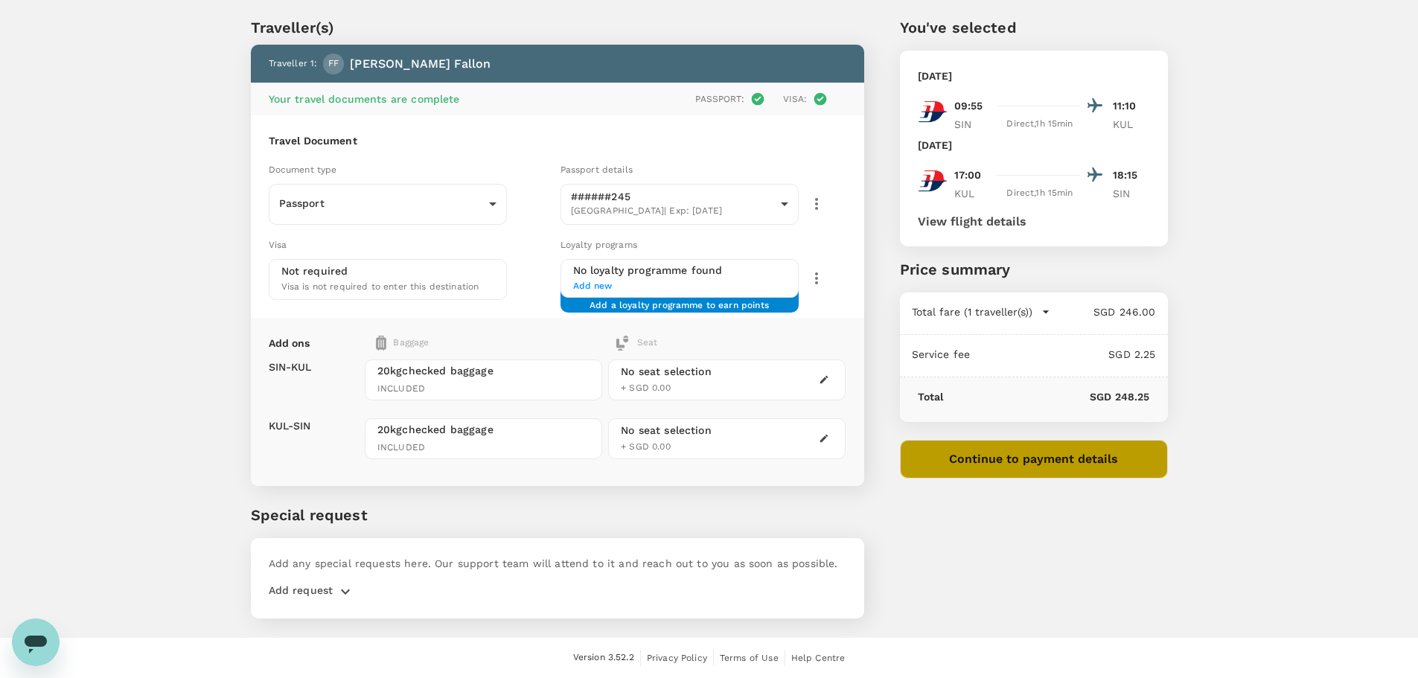
click at [935, 466] on button "Continue to payment details" at bounding box center [1034, 459] width 268 height 39
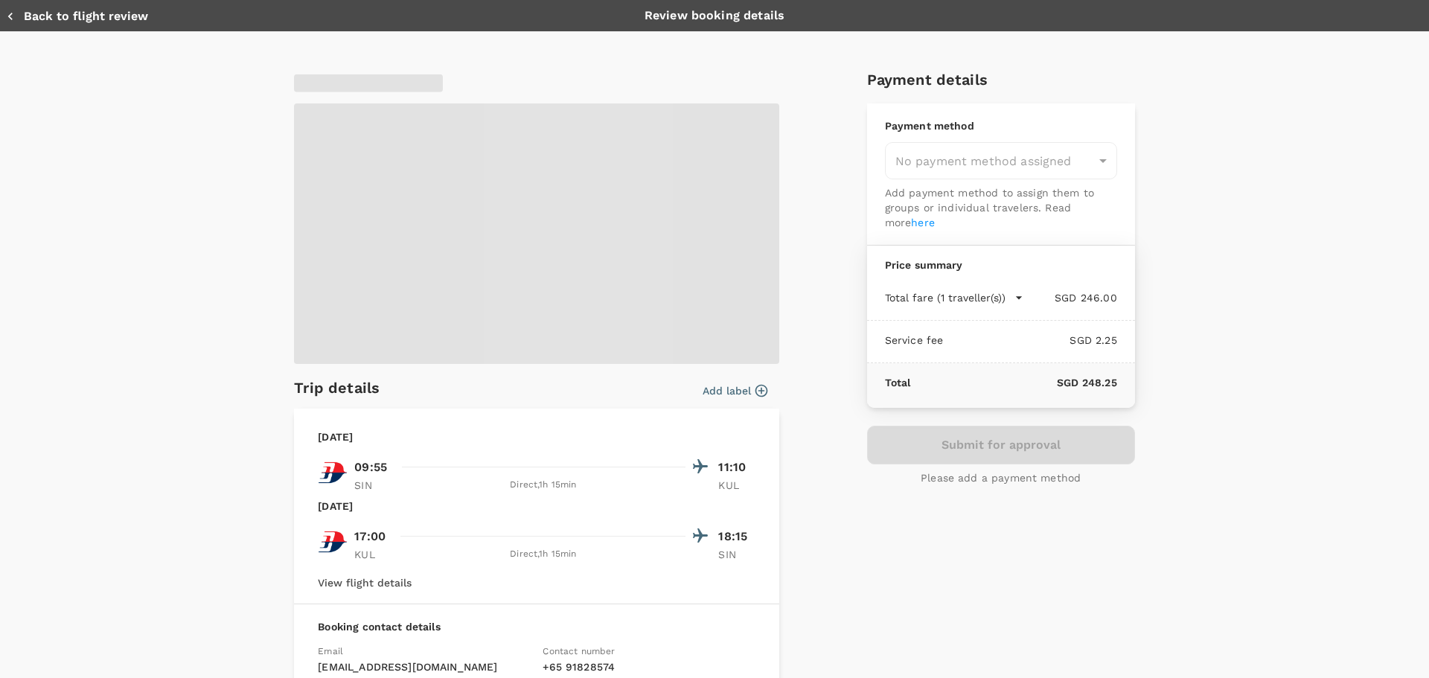
type input "9ca6ee36-36cb-4982-994b-715ae594bb55"
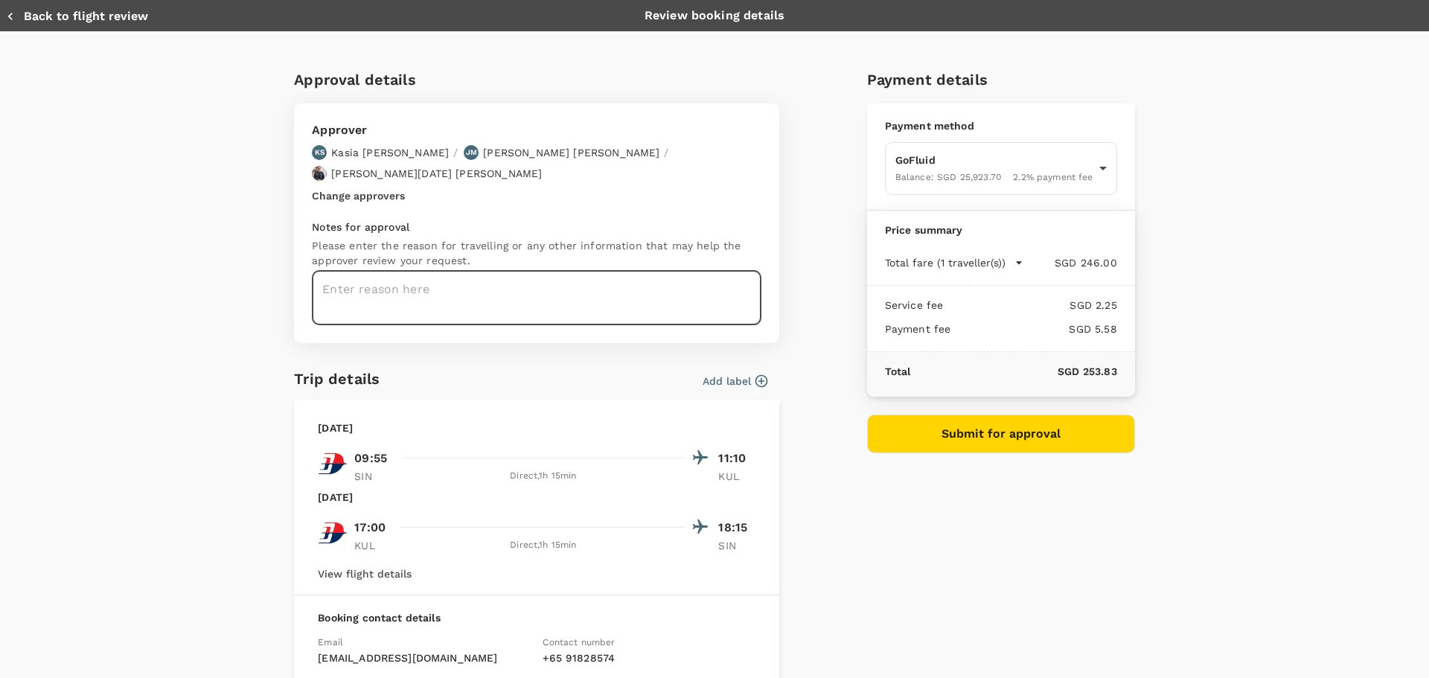
click at [601, 281] on textarea at bounding box center [537, 298] width 450 height 54
type textarea "Flight booking for our photographer for Astellas KL photoshoot office."
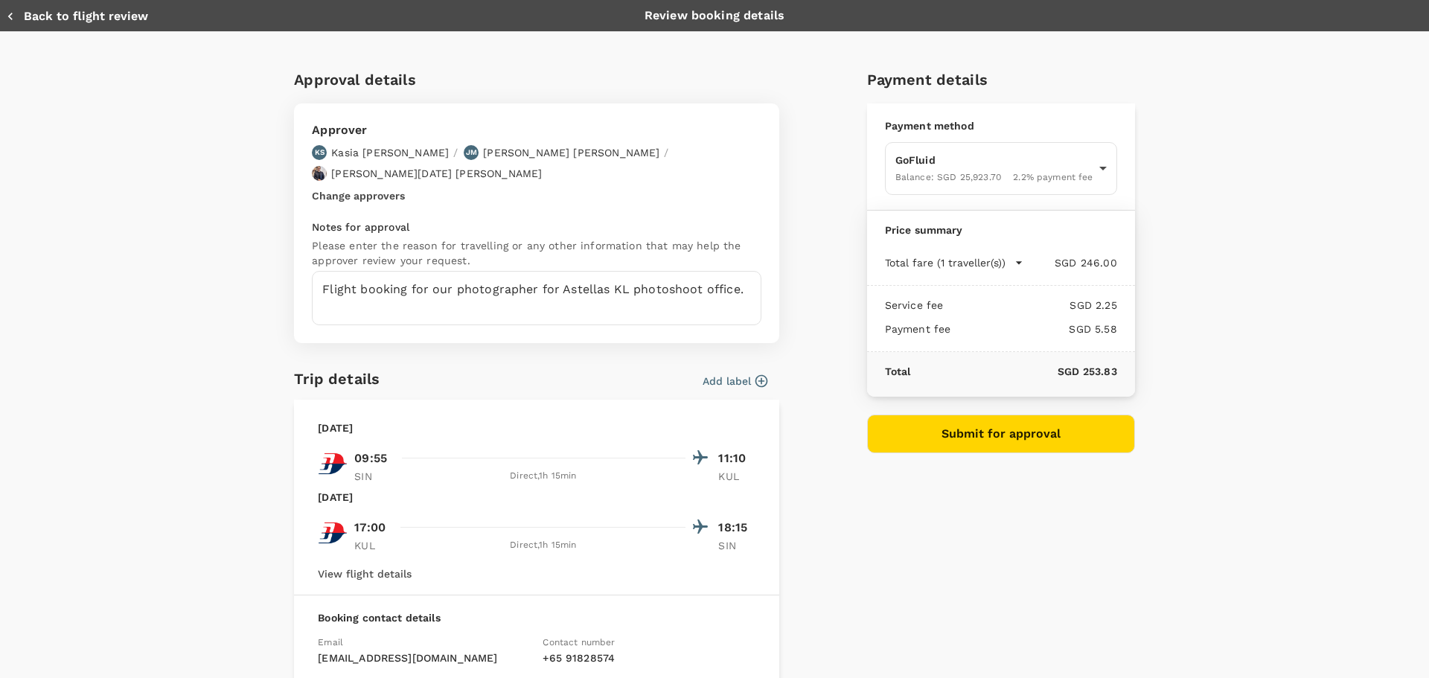
click at [735, 374] on button "Add label" at bounding box center [735, 381] width 65 height 15
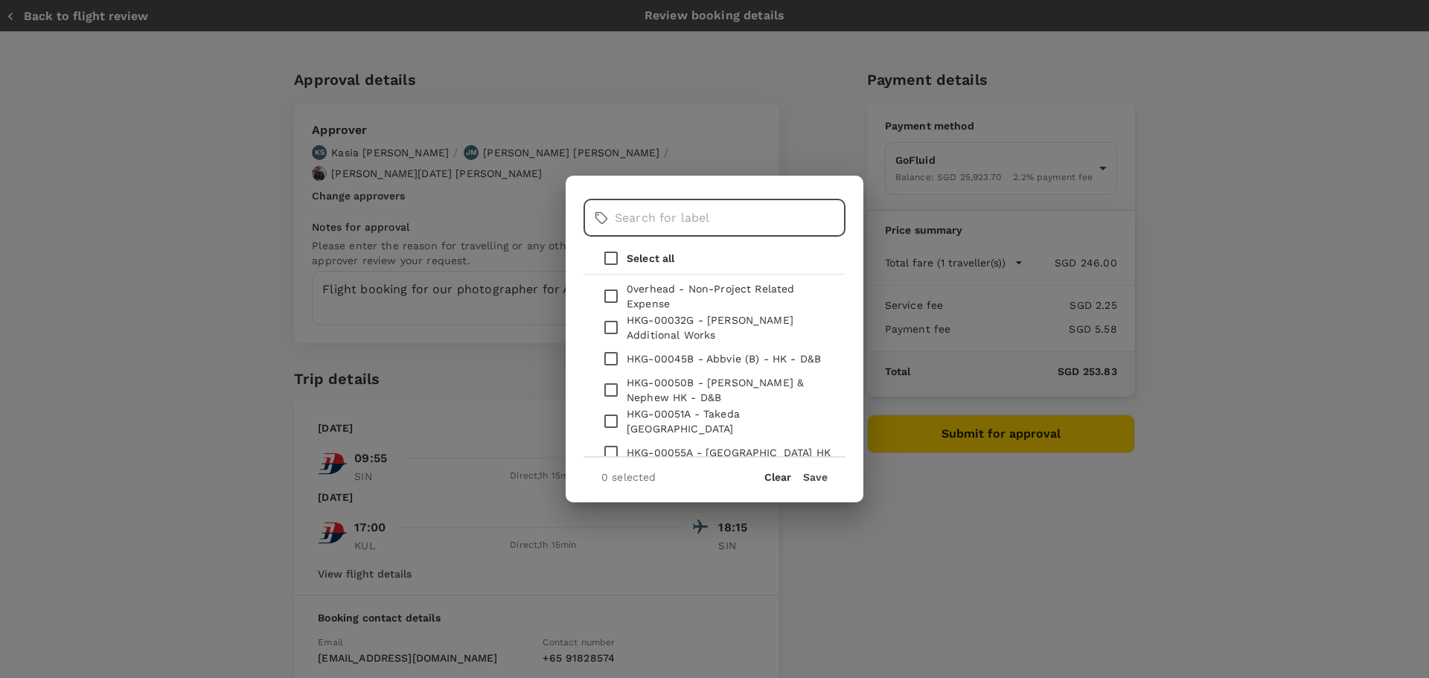
click at [691, 219] on input "text" at bounding box center [730, 218] width 231 height 37
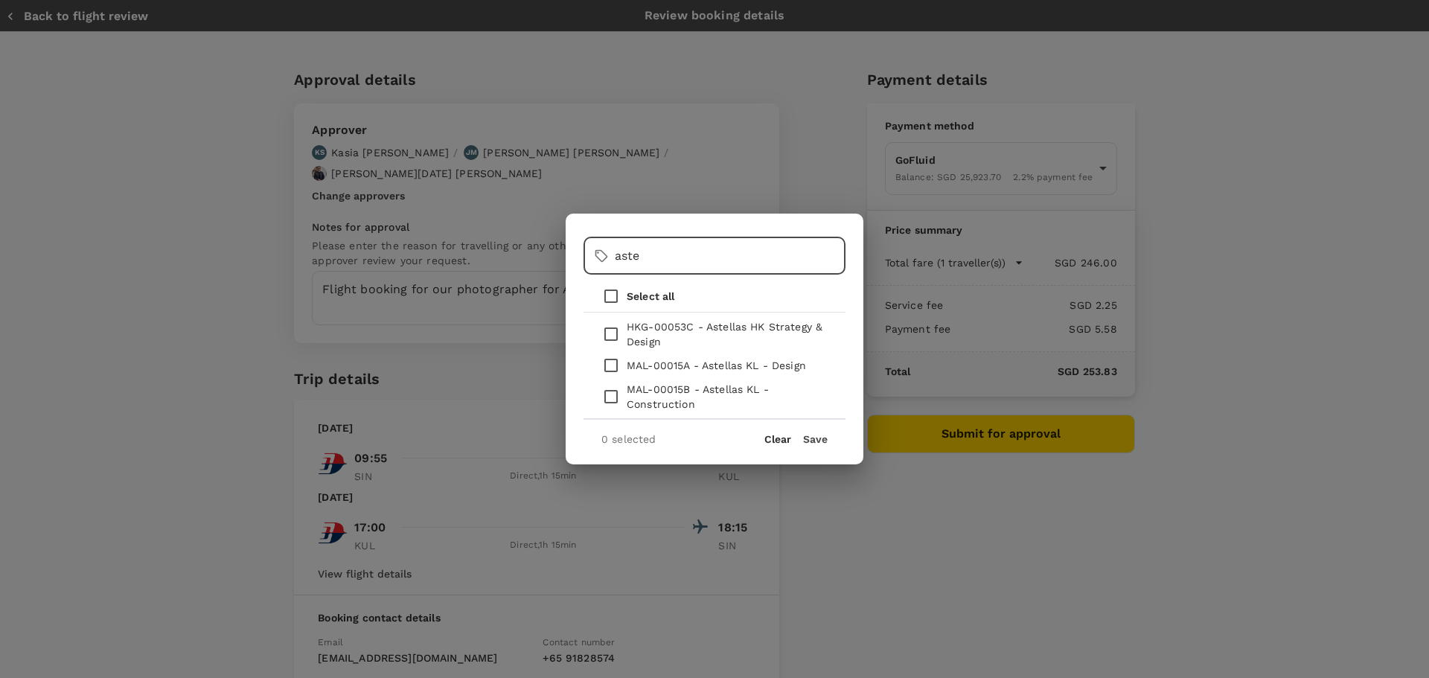
type input "aste"
click at [677, 398] on p "MAL-00015B - Astellas KL - Construction" at bounding box center [730, 397] width 207 height 30
click at [613, 400] on input "checkbox" at bounding box center [611, 396] width 31 height 31
checkbox input "true"
click at [816, 441] on button "Save" at bounding box center [815, 439] width 25 height 12
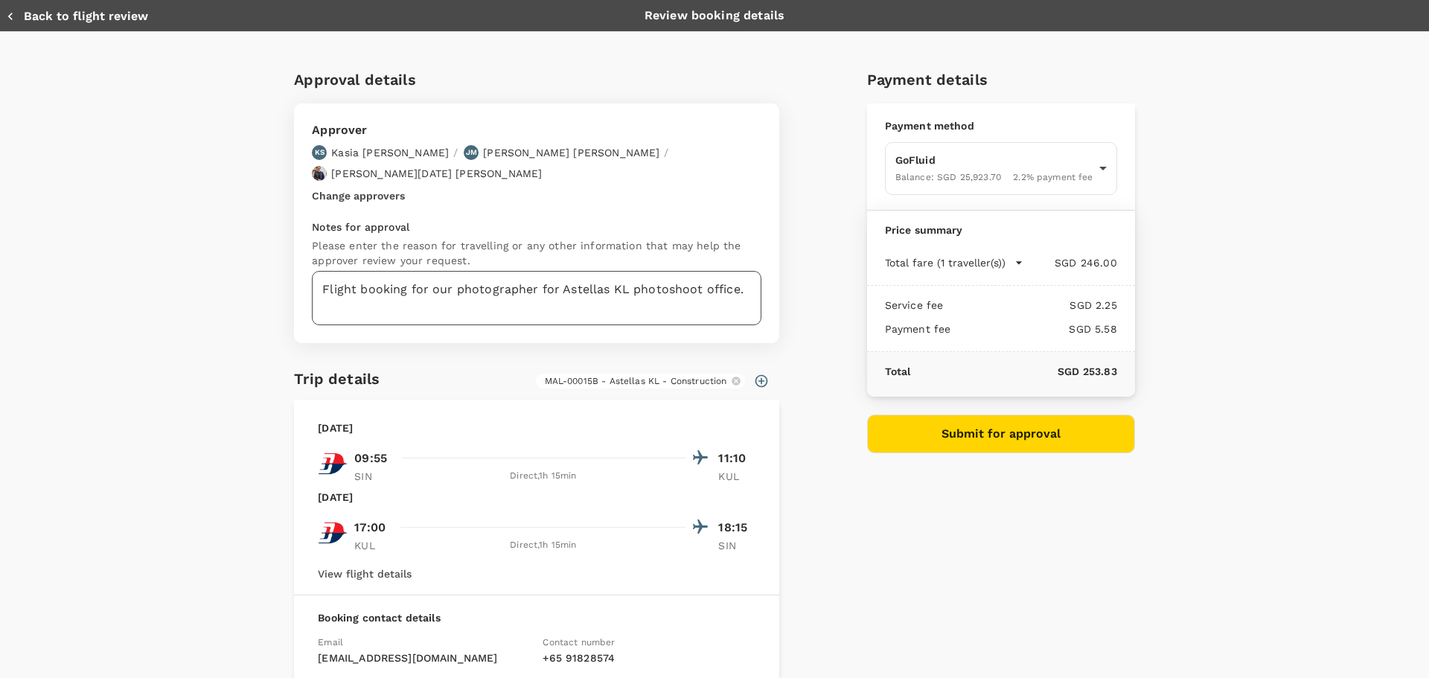
click at [426, 283] on textarea "Flight booking for our photographer for Astellas KL photoshoot office." at bounding box center [537, 298] width 450 height 54
paste textarea "Photographer flight booking — Astellas Kuala Lumpur office photoshoot"
drag, startPoint x: 501, startPoint y: 271, endPoint x: 488, endPoint y: 266, distance: 14.1
click at [488, 271] on textarea "Photographer flight booking — Astellas Kuala Lumpur office photoshoot" at bounding box center [537, 298] width 450 height 54
click at [627, 278] on textarea "Photographer flight booking for Astellas Kuala Lumpur office photoshoot" at bounding box center [537, 298] width 450 height 54
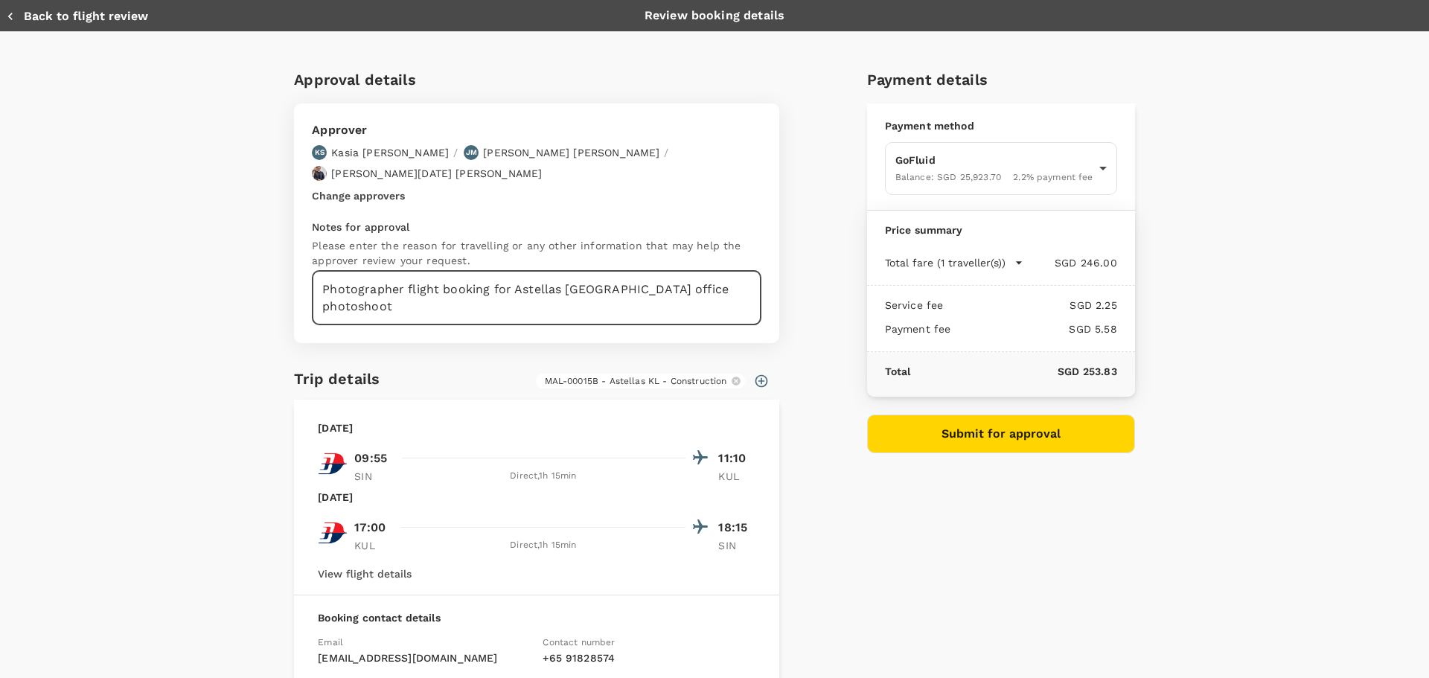
type textarea "Photographer flight booking for Astellas Kuala Lumpur office photoshoot"
click at [756, 375] on icon "button" at bounding box center [762, 381] width 13 height 13
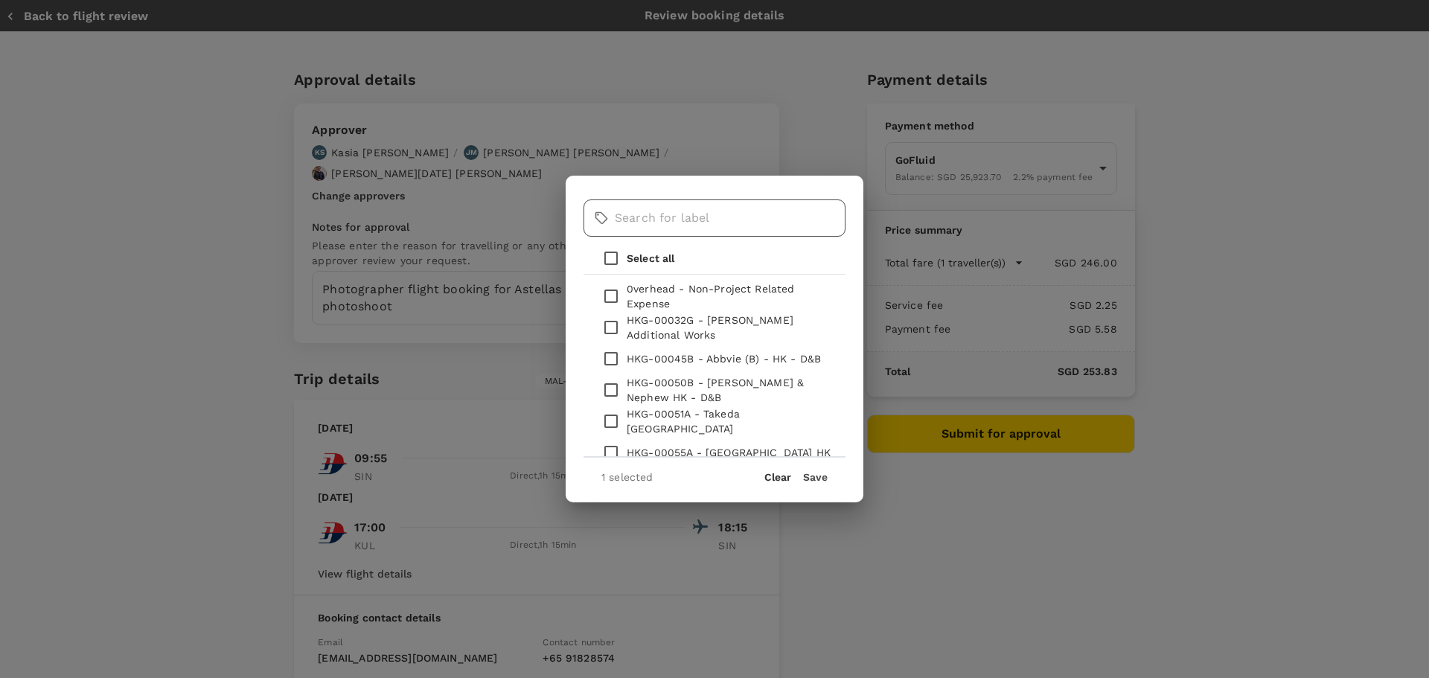
click at [680, 223] on input "text" at bounding box center [730, 218] width 231 height 37
click at [688, 217] on input "text" at bounding box center [730, 218] width 231 height 37
type input "q"
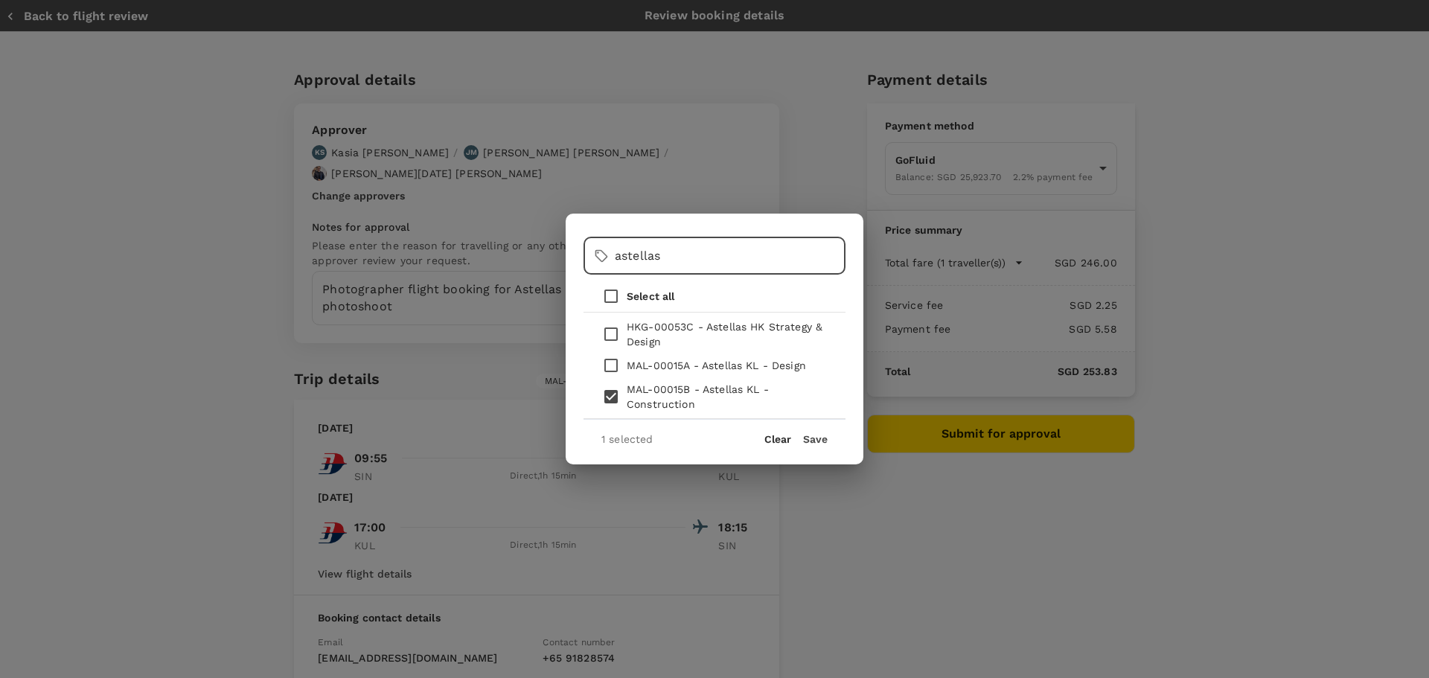
type input "astellas"
click at [809, 440] on button "Save" at bounding box center [815, 439] width 25 height 12
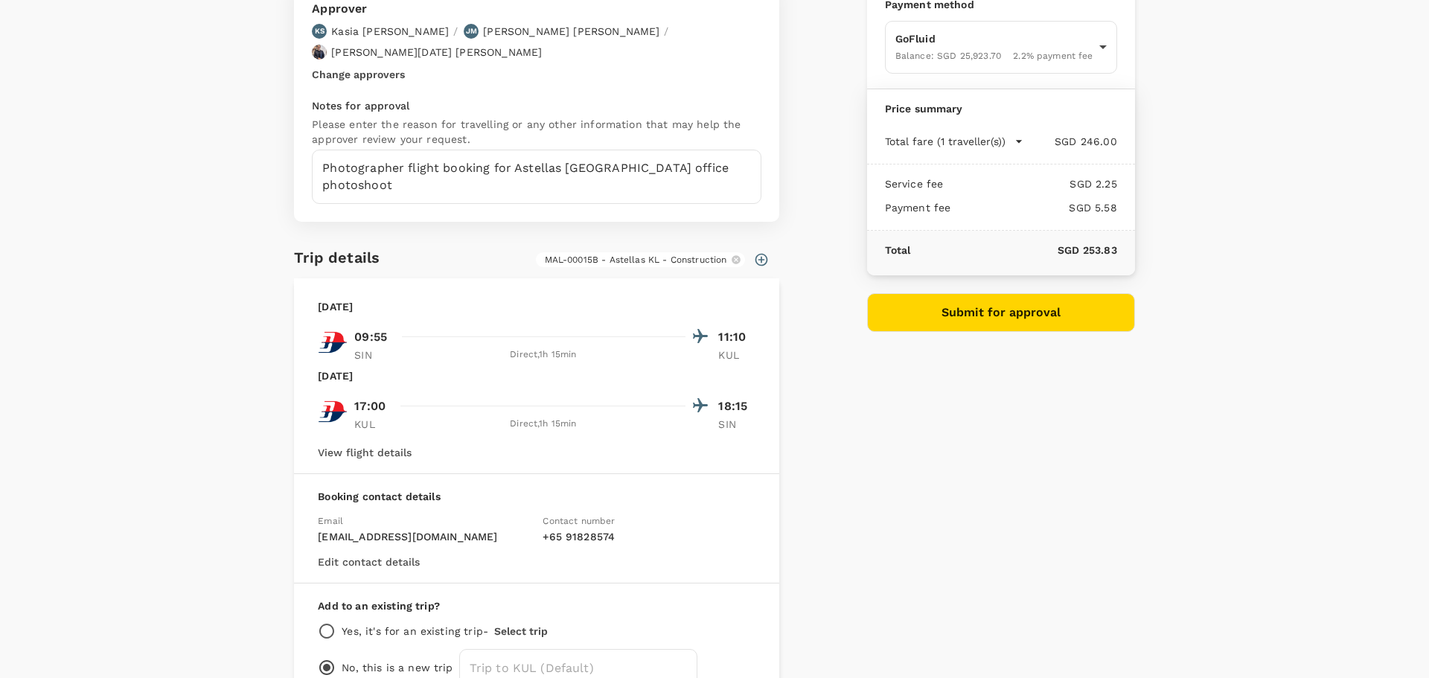
scroll to position [42, 0]
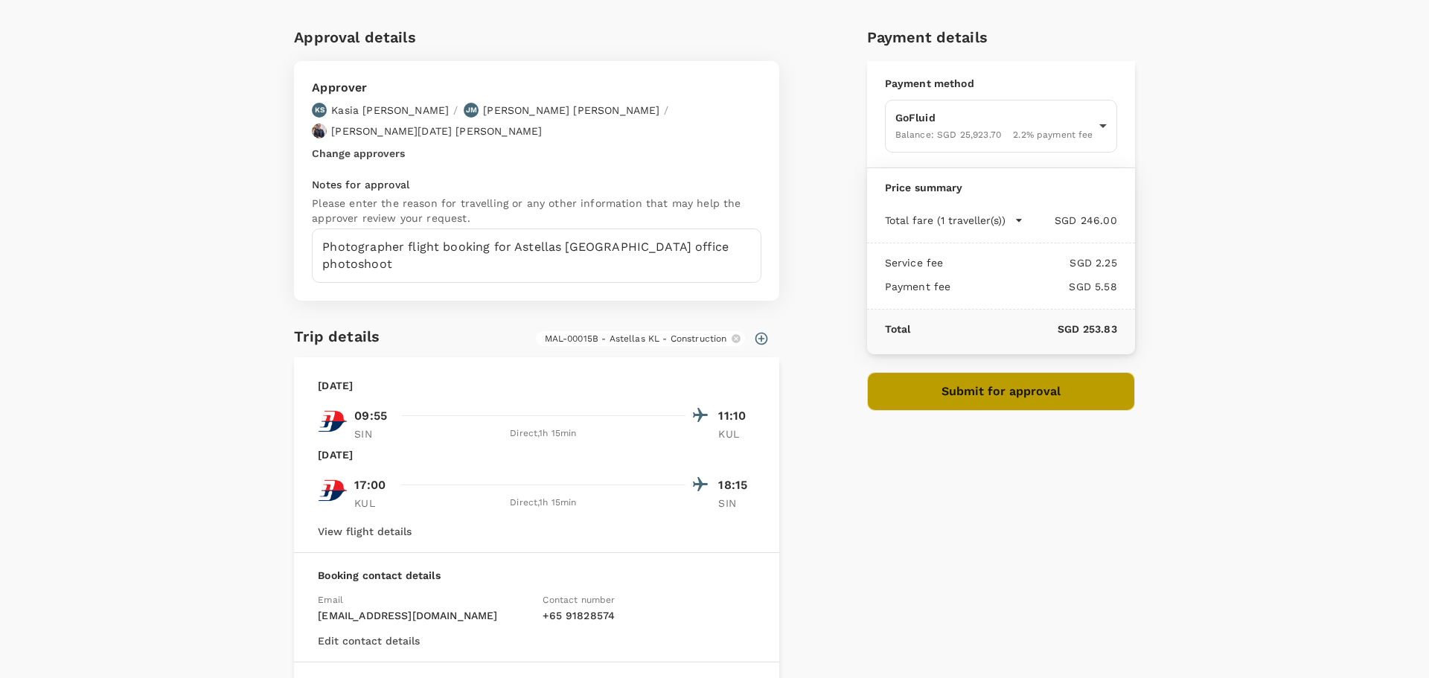
click at [890, 399] on button "Submit for approval" at bounding box center [1001, 391] width 268 height 39
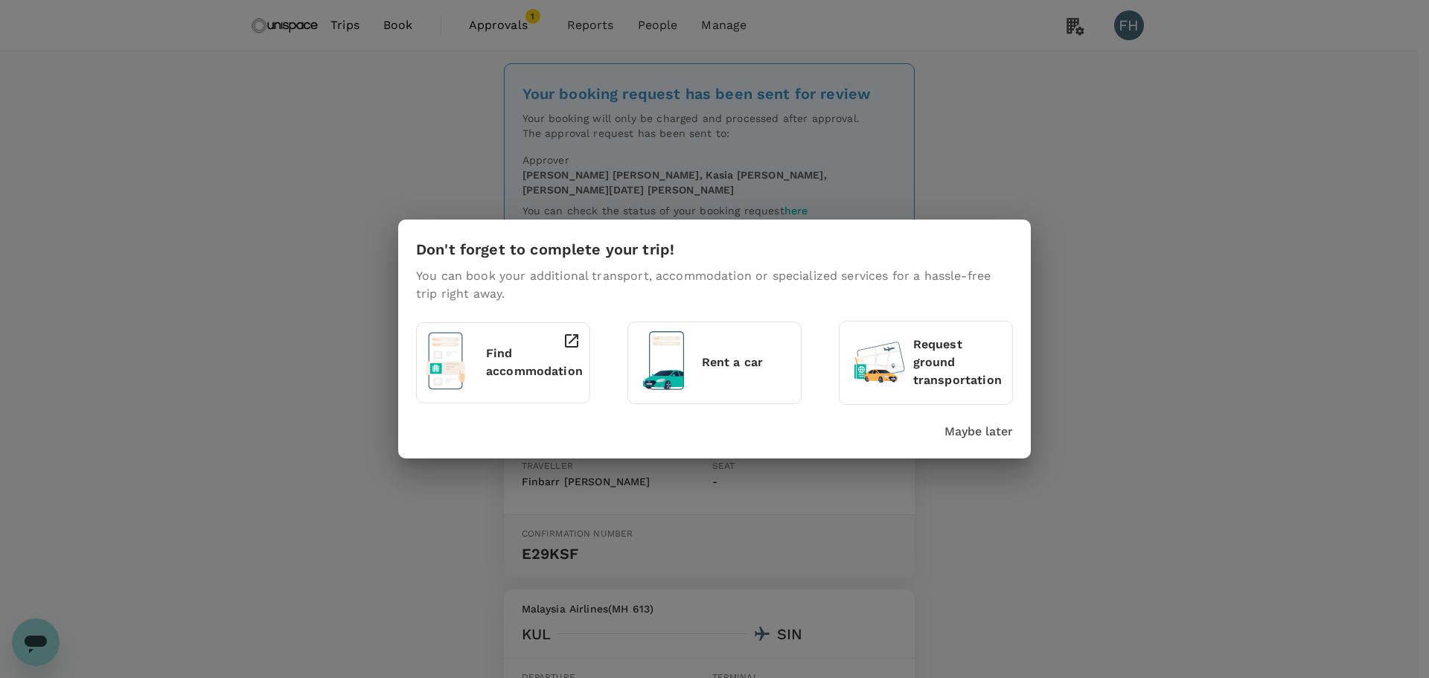
click at [963, 432] on p "Maybe later" at bounding box center [979, 432] width 68 height 18
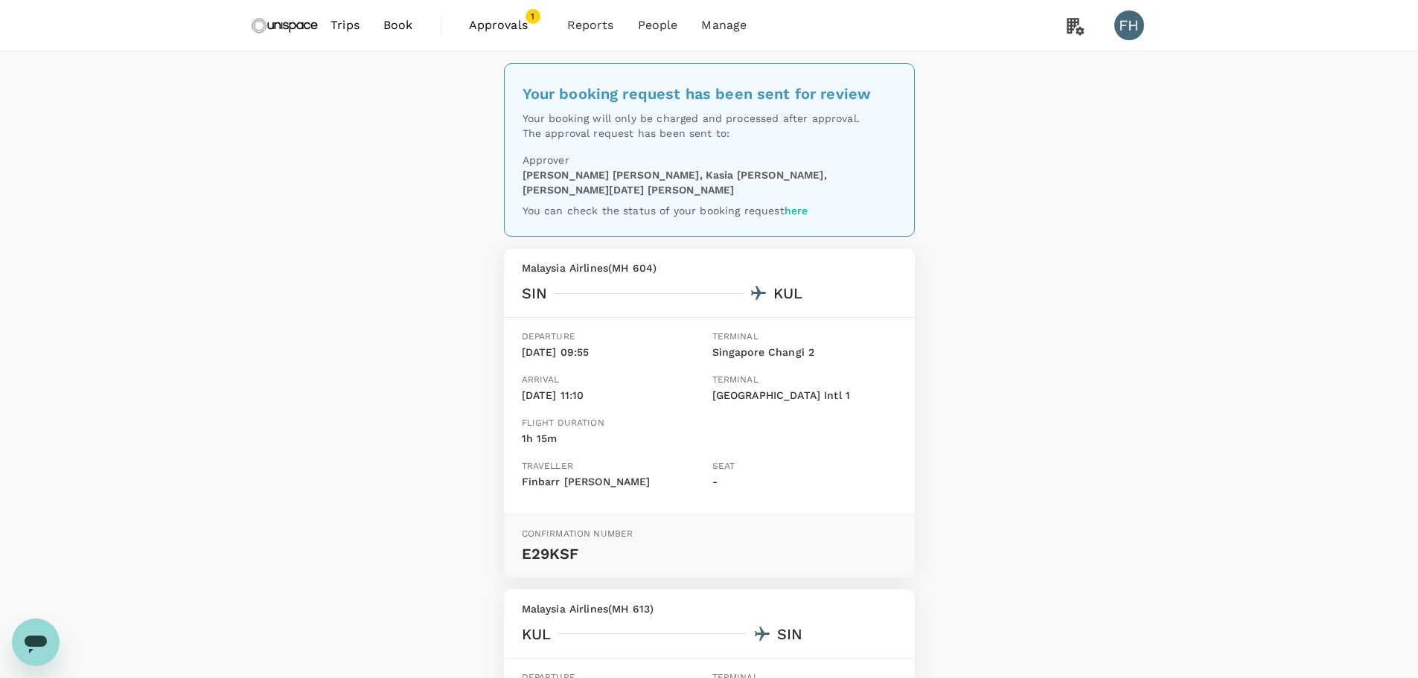
click at [295, 28] on img at bounding box center [285, 25] width 68 height 33
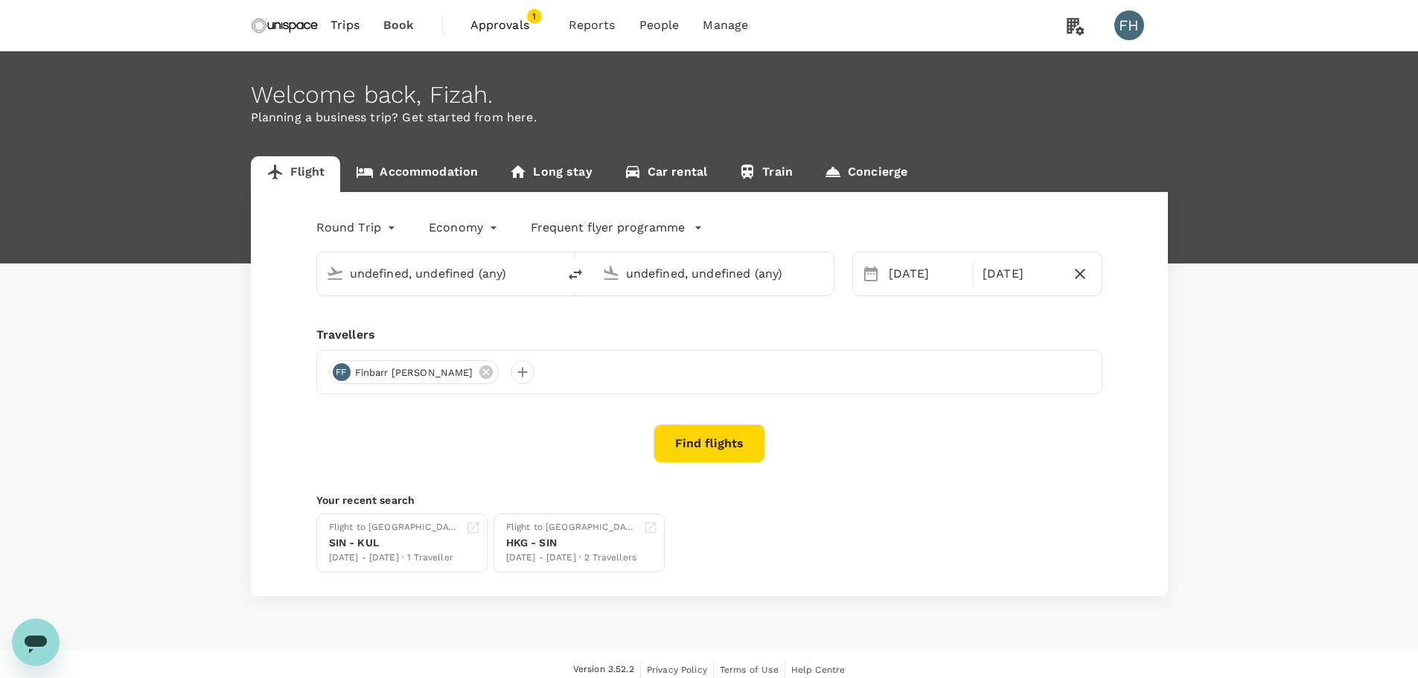
type input "Singapore Changi (SIN)"
type input "Kuala Lumpur Intl ([GEOGRAPHIC_DATA])"
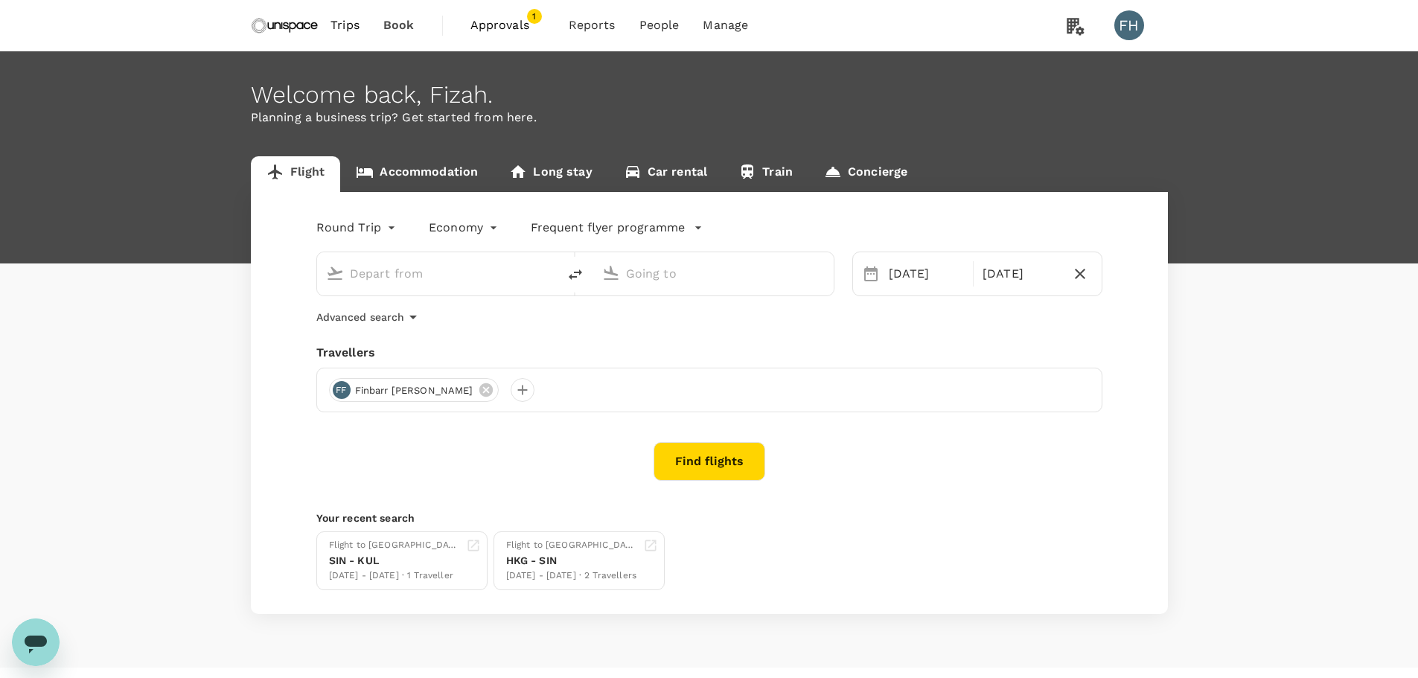
type input "Singapore Changi (SIN)"
type input "Kuala Lumpur Intl ([GEOGRAPHIC_DATA])"
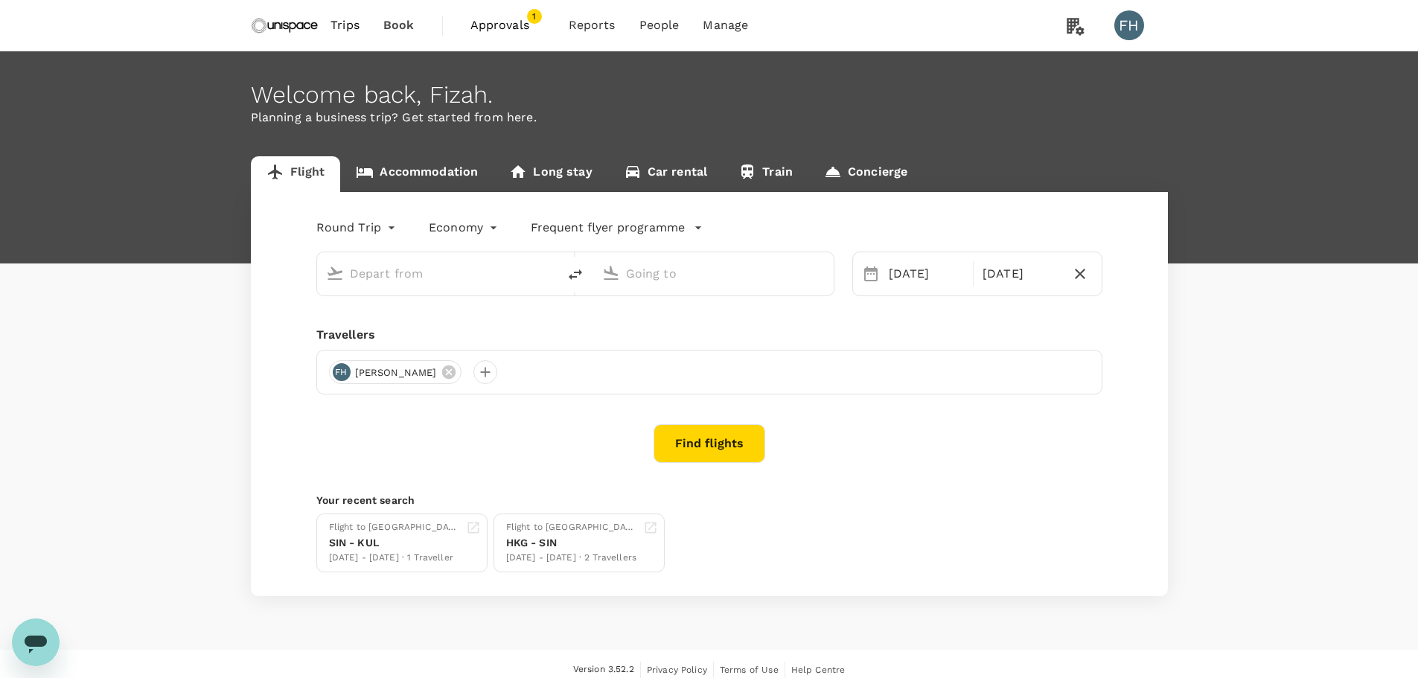
type input "Singapore Changi (SIN)"
type input "Kuala Lumpur Intl ([GEOGRAPHIC_DATA])"
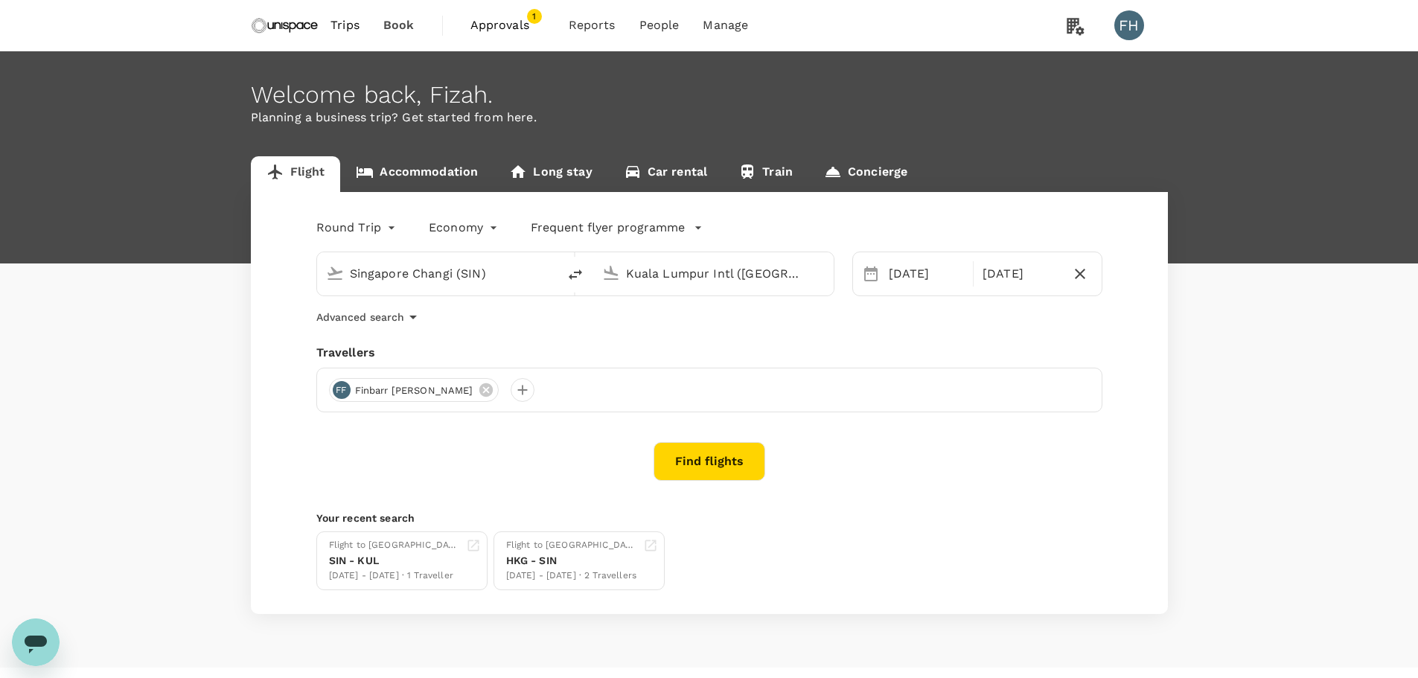
click at [403, 266] on input "Singapore Changi (SIN)" at bounding box center [438, 273] width 176 height 23
click at [497, 24] on span "Approvals" at bounding box center [507, 25] width 74 height 18
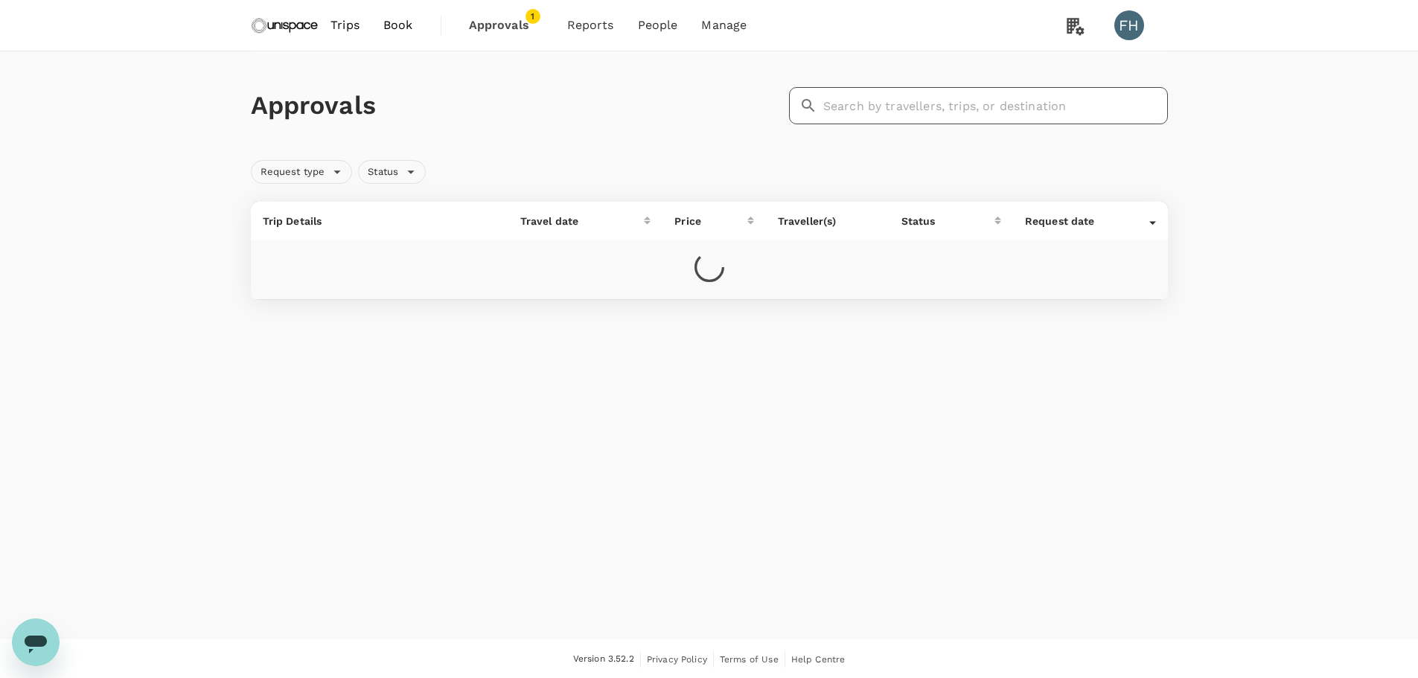
click at [910, 113] on input "text" at bounding box center [995, 105] width 345 height 37
type input "eelaine"
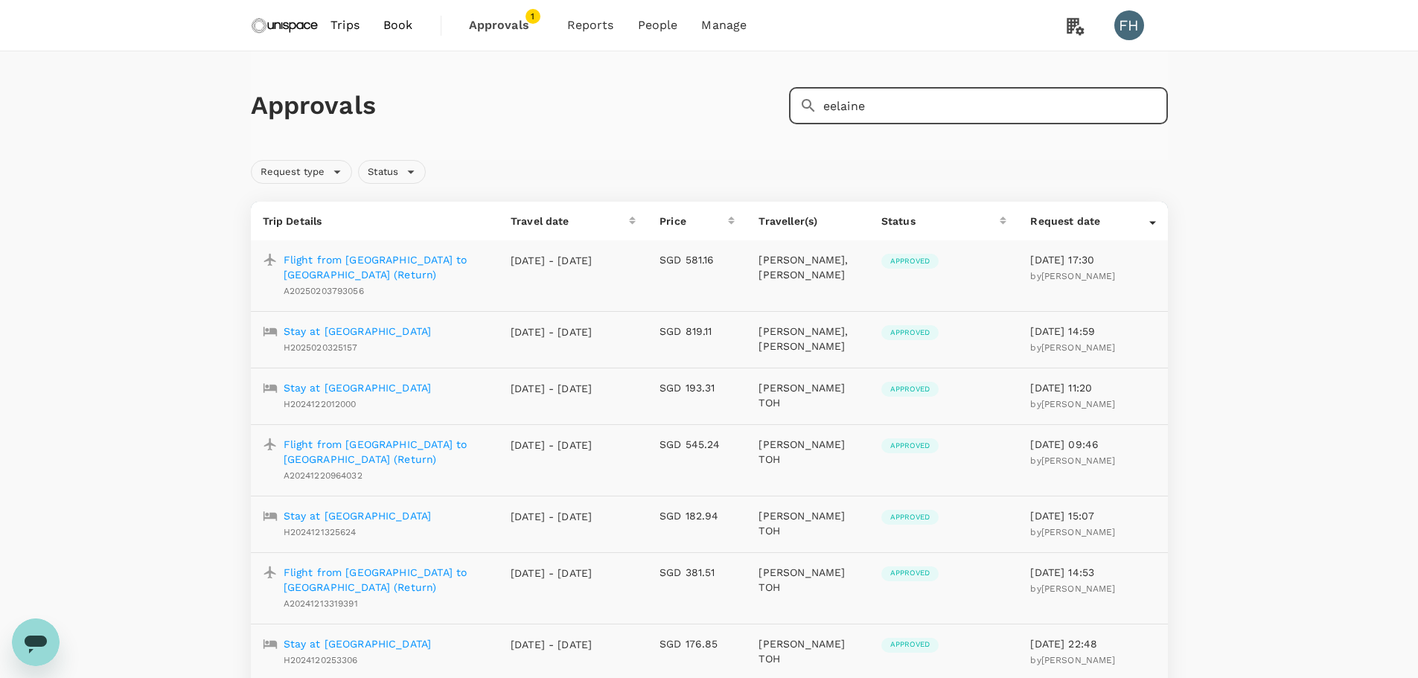
click at [801, 104] on icon at bounding box center [808, 106] width 18 height 18
click at [281, 31] on img at bounding box center [285, 25] width 68 height 33
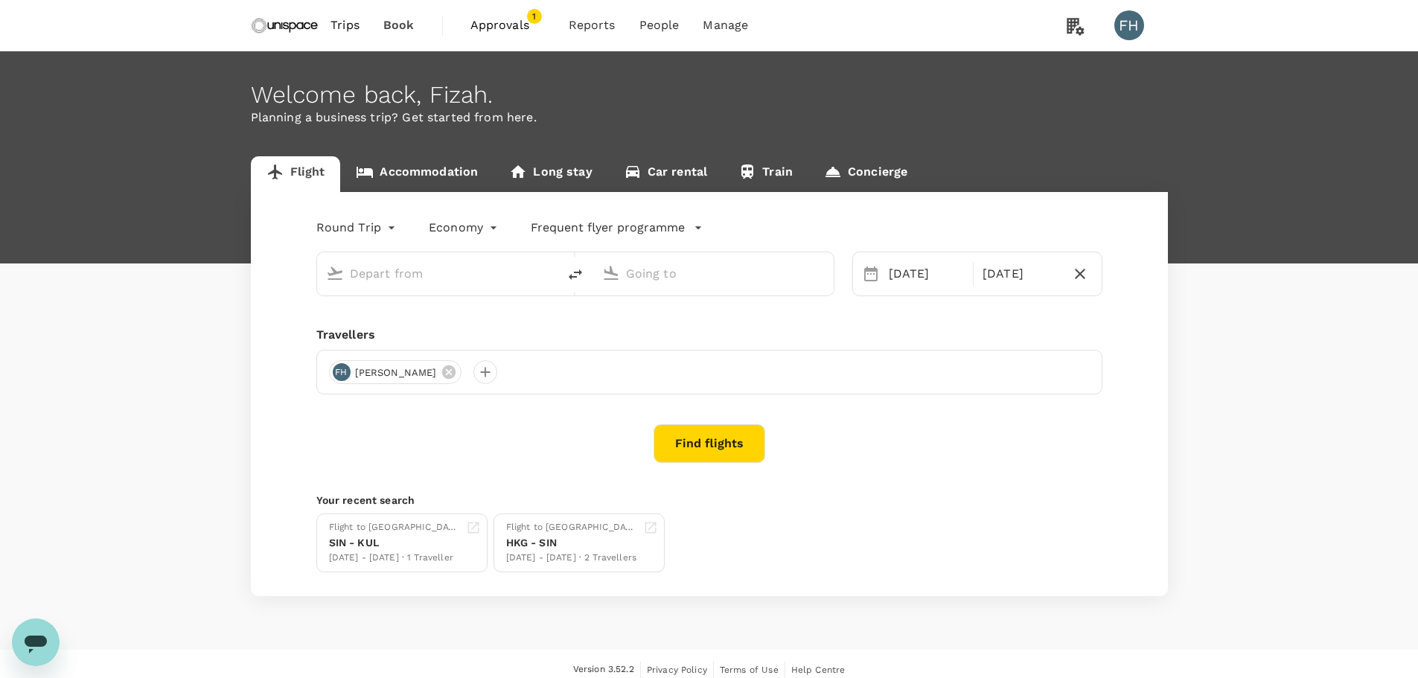
type input "Singapore Changi (SIN)"
type input "Kuala Lumpur Intl ([GEOGRAPHIC_DATA])"
type input "Singapore Changi (SIN)"
type input "Kuala Lumpur Intl ([GEOGRAPHIC_DATA])"
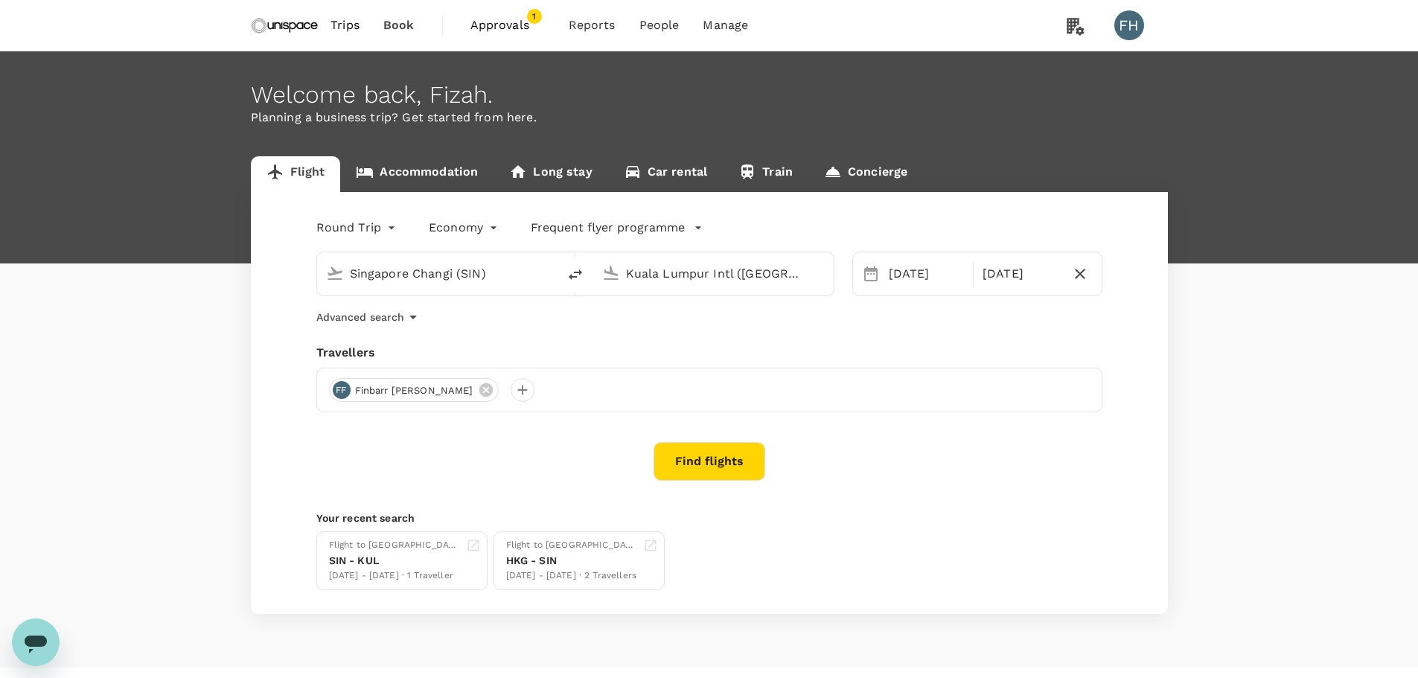
click at [379, 153] on div "Welcome back , Fizah . Planning a business trip? Get started from here." at bounding box center [709, 157] width 1418 height 212
click at [395, 187] on link "Accommodation" at bounding box center [416, 174] width 153 height 36
